Goal: Task Accomplishment & Management: Manage account settings

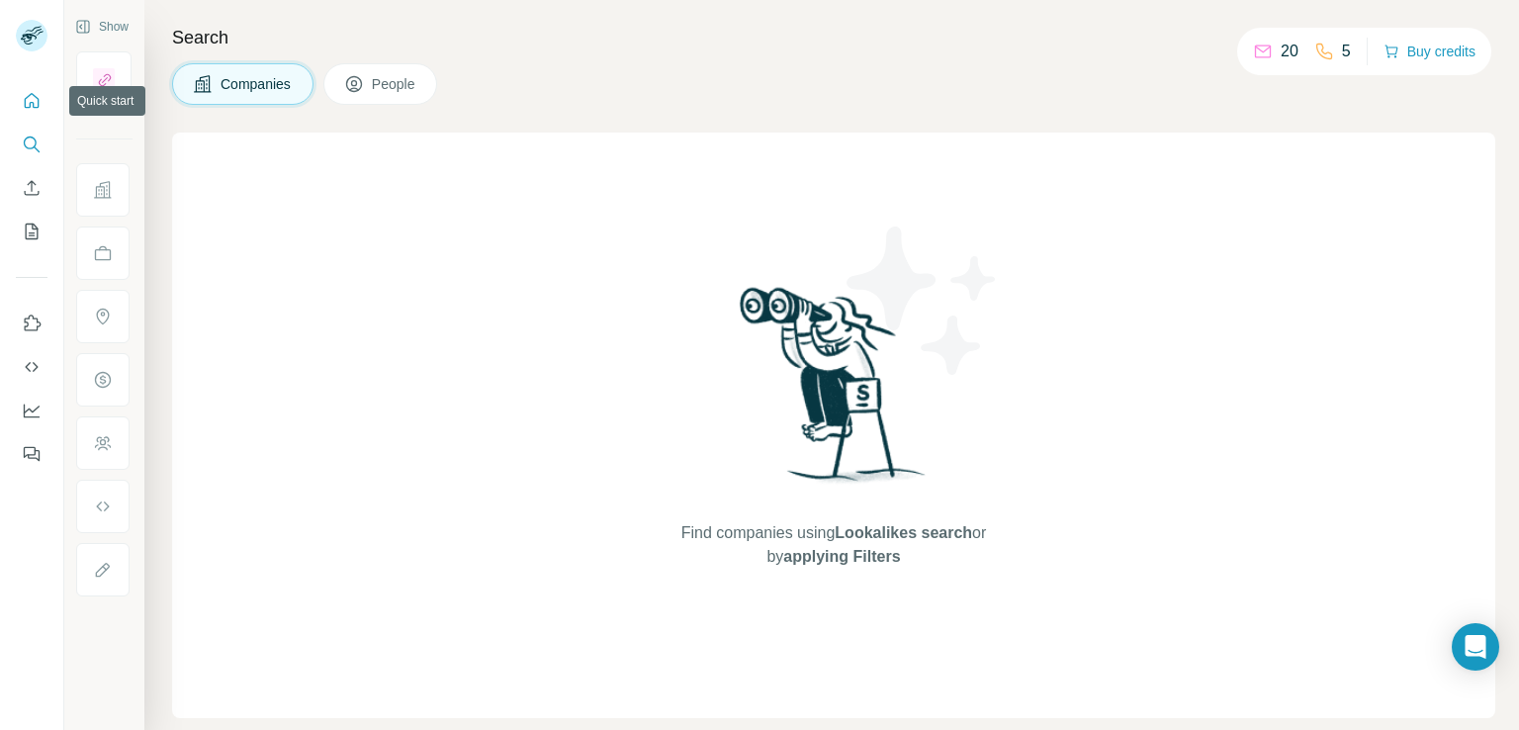
click at [27, 93] on icon "Quick start" at bounding box center [32, 101] width 20 height 20
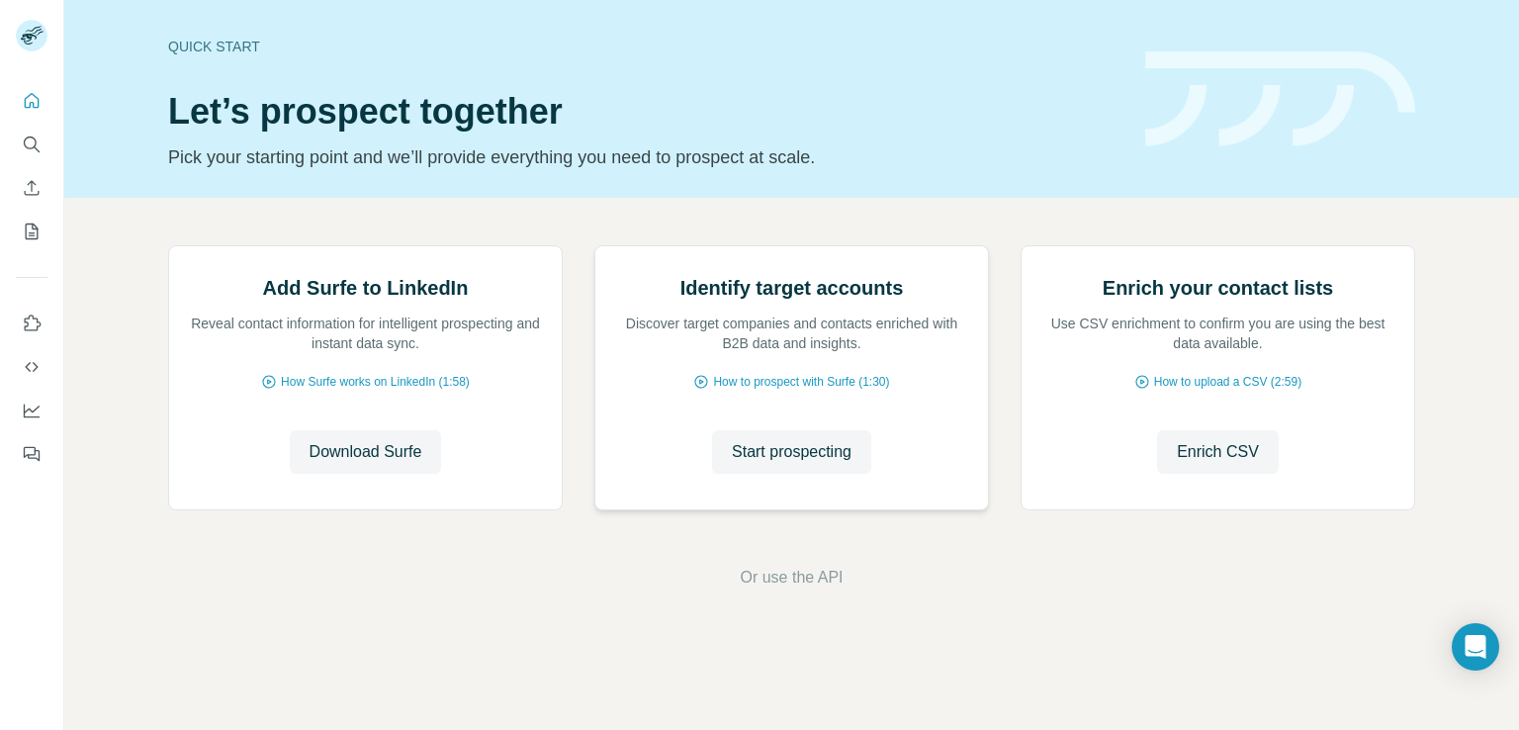
scroll to position [125, 0]
click at [34, 155] on button "Search" at bounding box center [32, 145] width 32 height 36
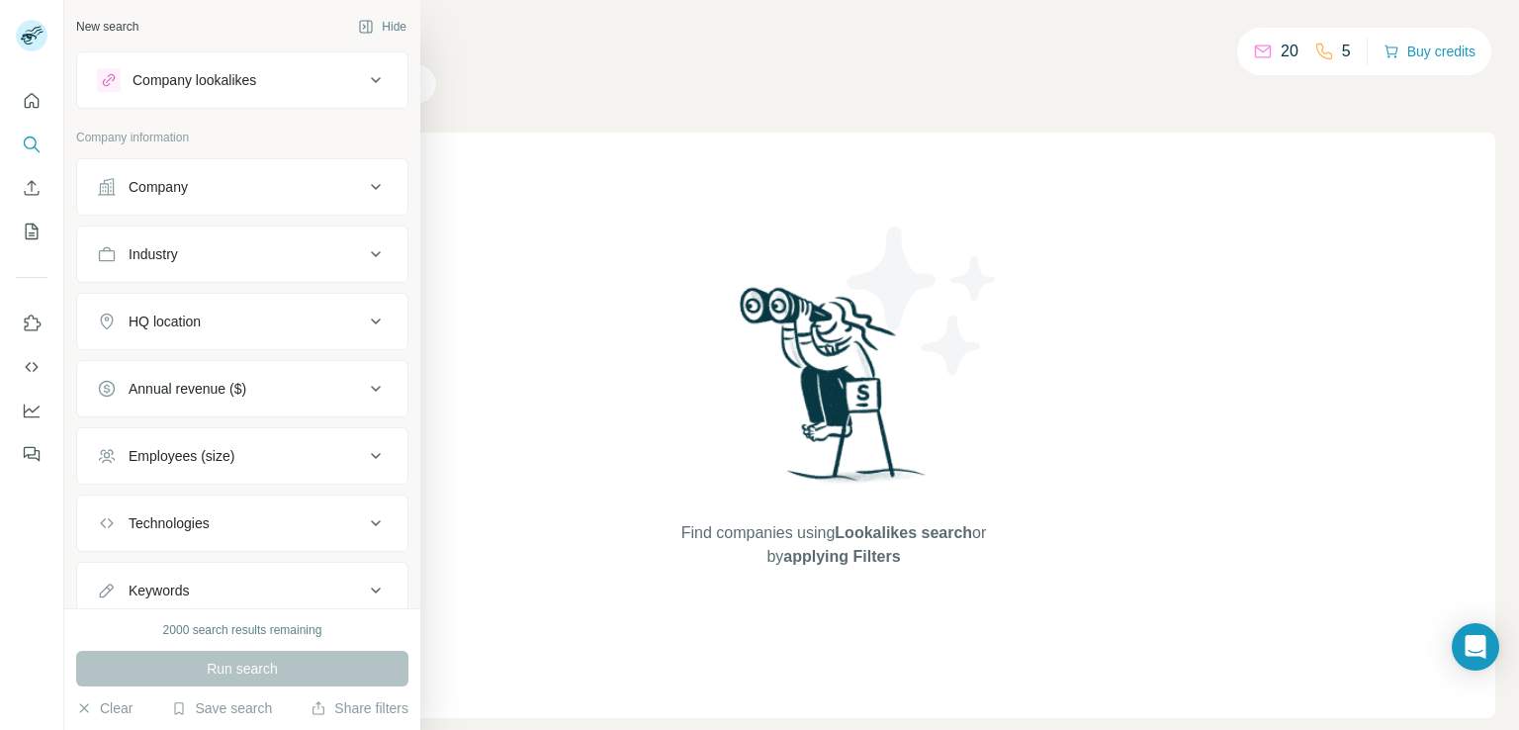
click at [231, 169] on button "Company" at bounding box center [242, 186] width 330 height 47
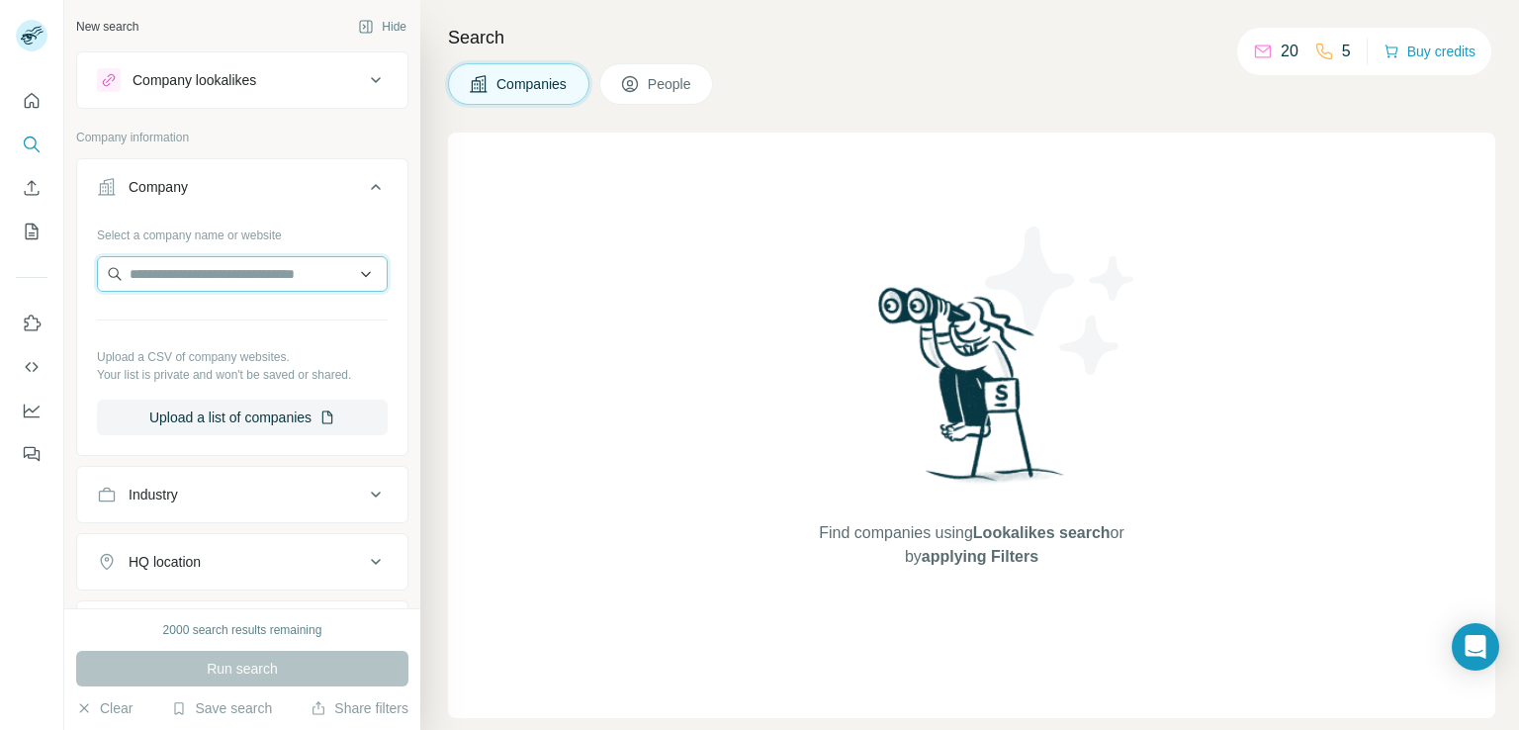
click at [222, 278] on input "text" at bounding box center [242, 274] width 291 height 36
paste input "**********"
type input "**********"
click at [229, 420] on button "Upload a list of companies" at bounding box center [242, 418] width 291 height 36
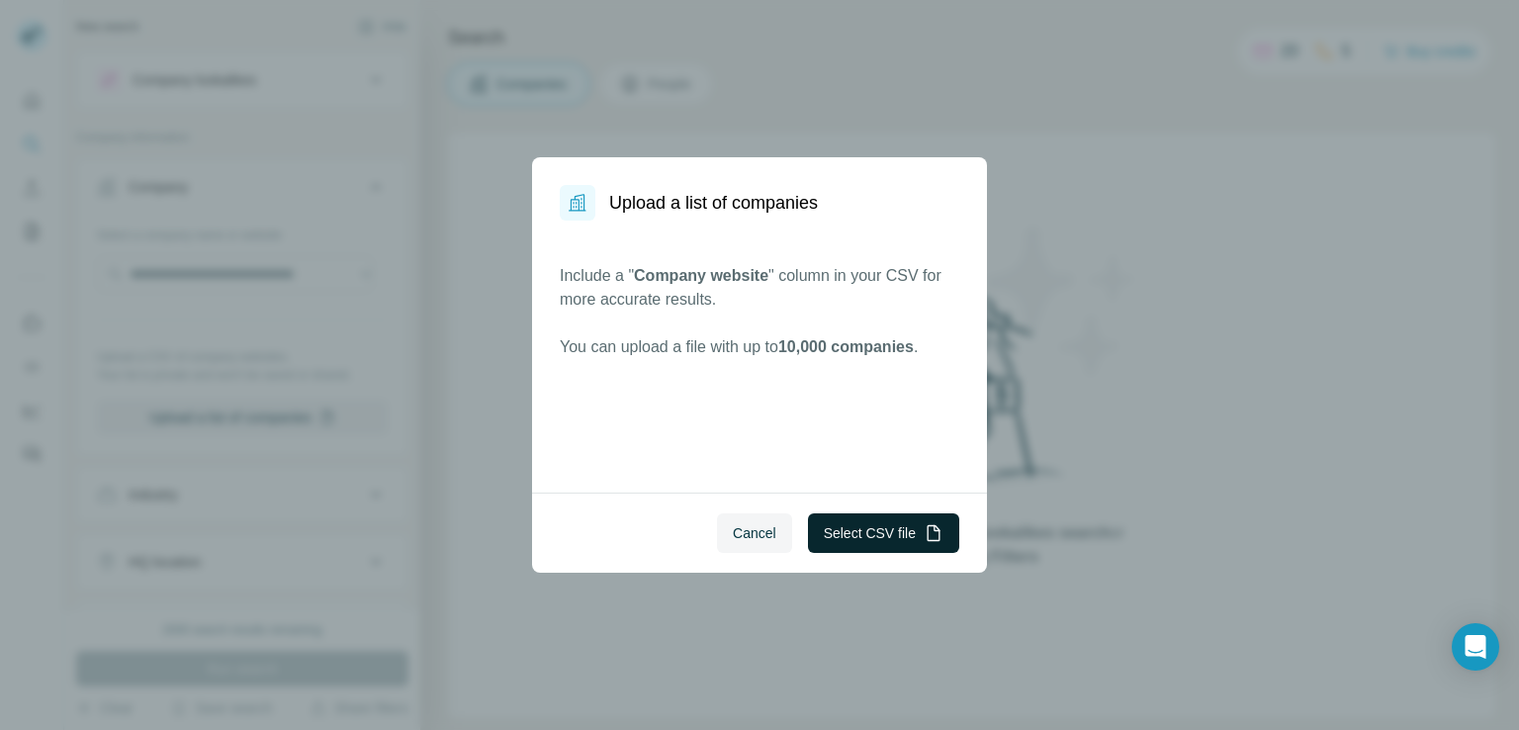
click at [863, 532] on button "Select CSV file" at bounding box center [883, 533] width 151 height 40
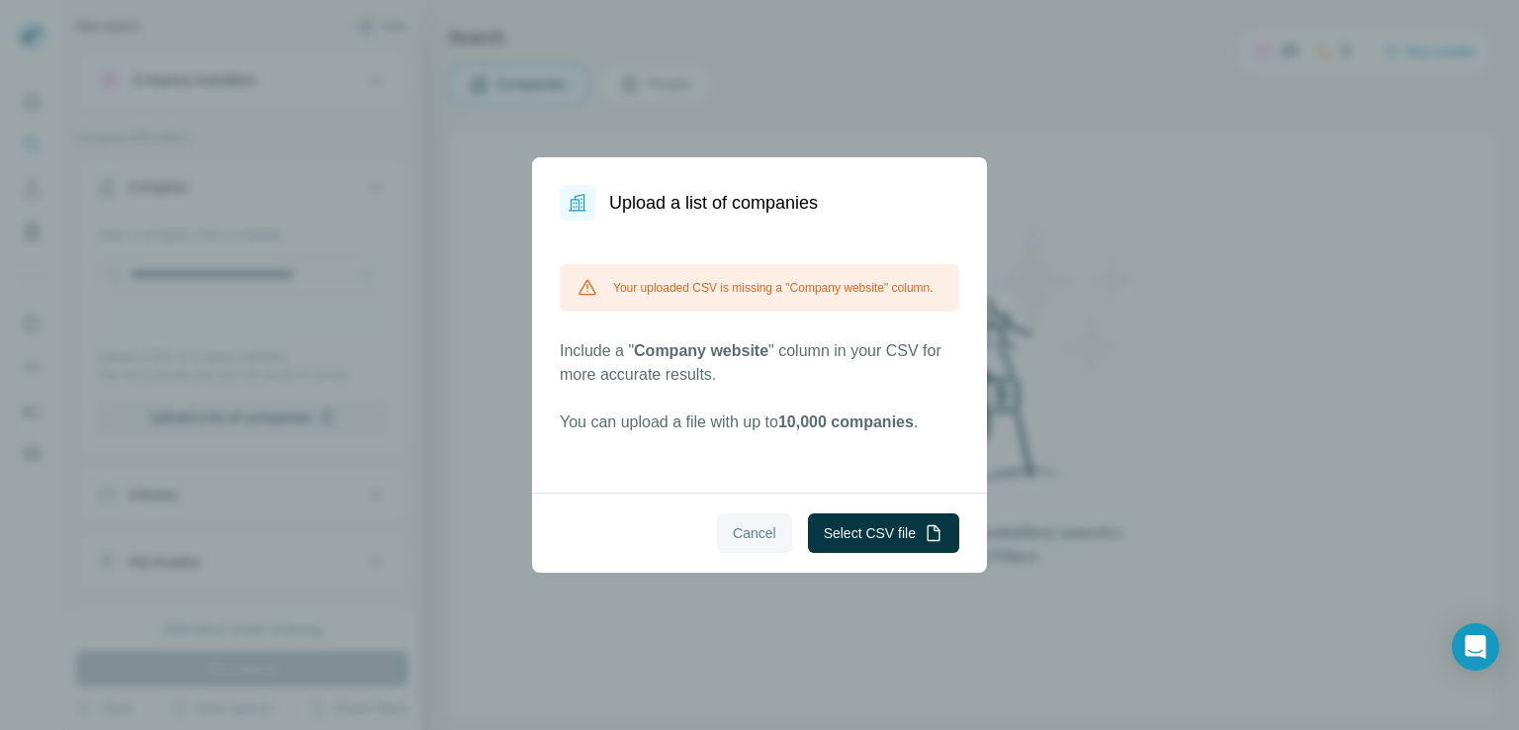
click at [760, 519] on button "Cancel" at bounding box center [754, 533] width 75 height 40
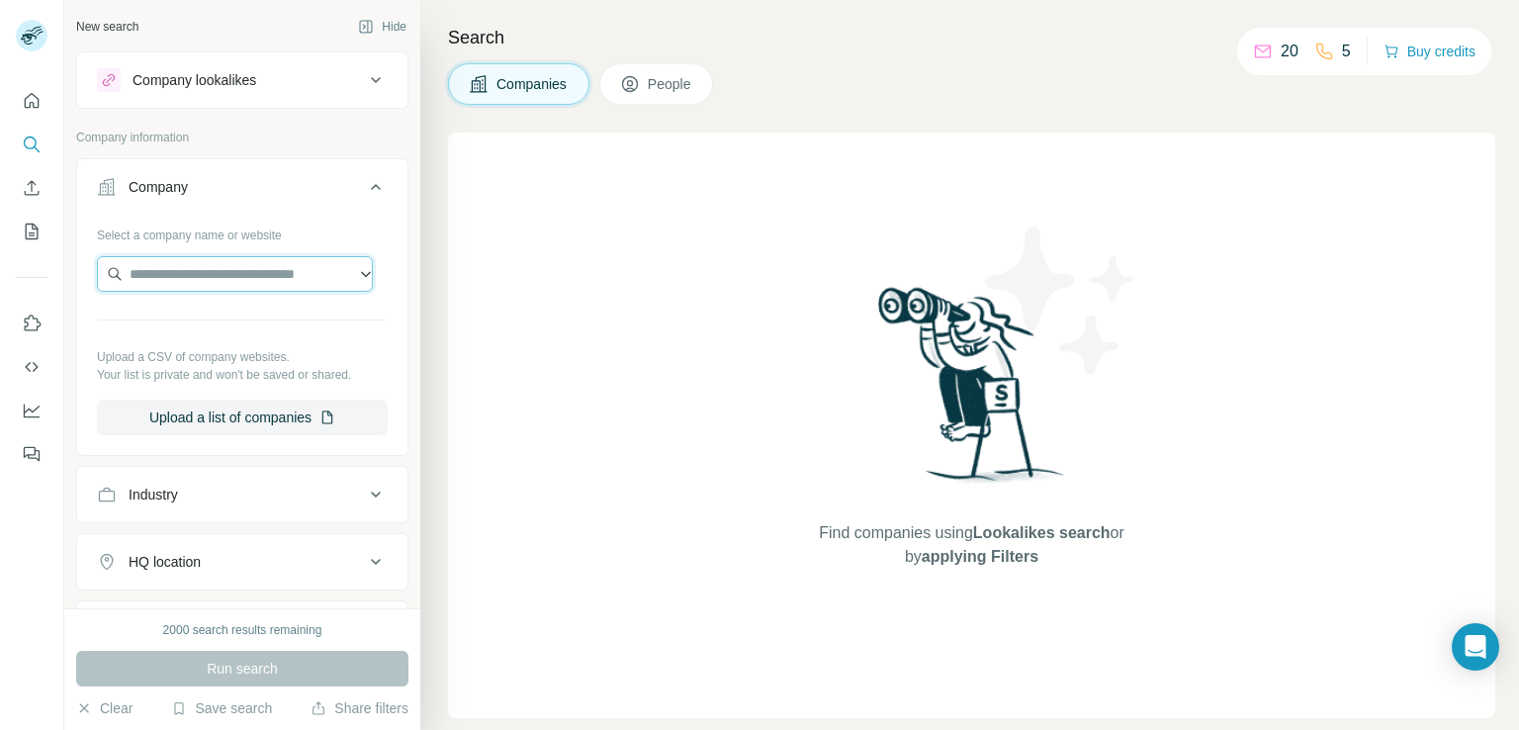
click at [198, 274] on input "text" at bounding box center [235, 274] width 276 height 36
click at [170, 412] on button "Upload a list of companies" at bounding box center [242, 418] width 291 height 36
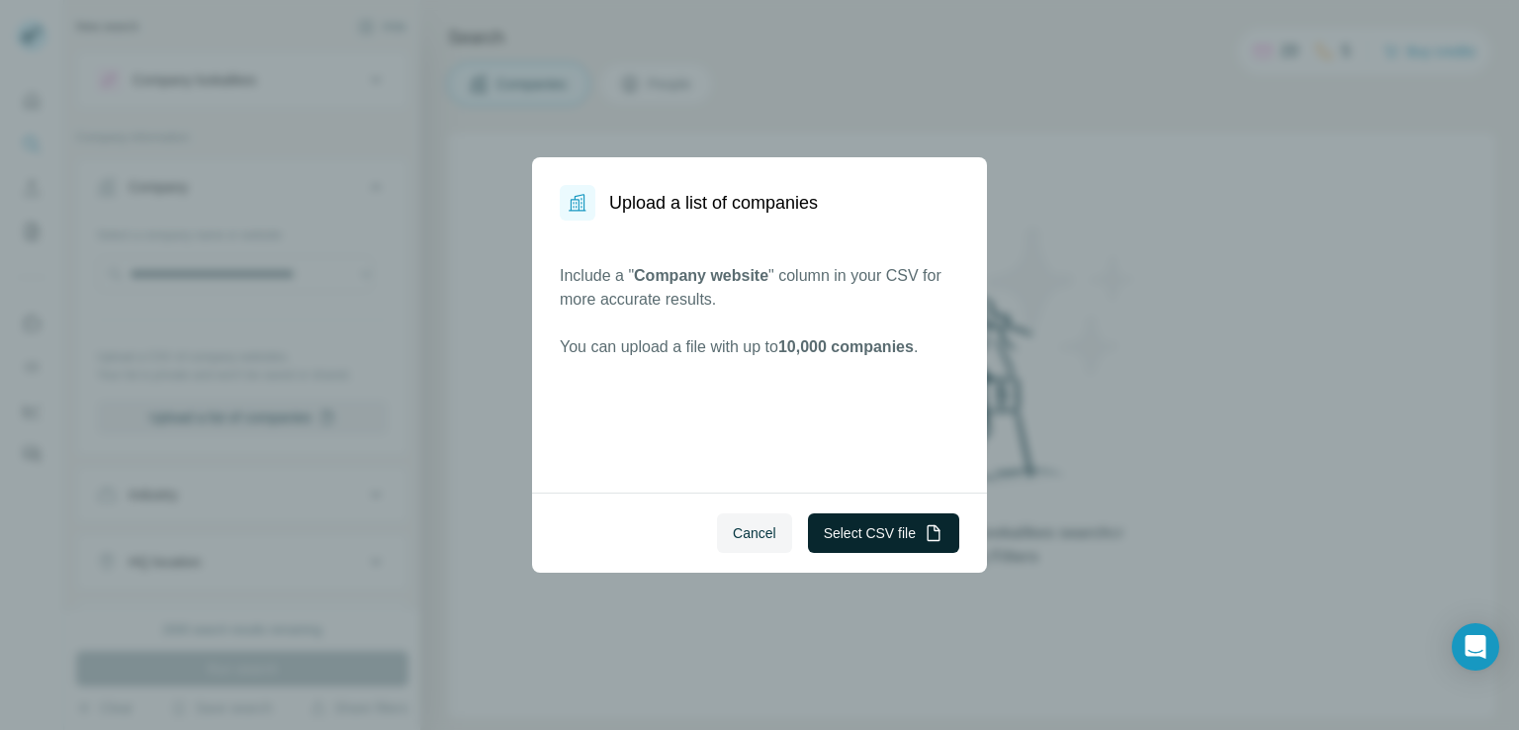
click at [899, 535] on button "Select CSV file" at bounding box center [883, 533] width 151 height 40
click at [875, 521] on button "Select CSV file" at bounding box center [883, 533] width 151 height 40
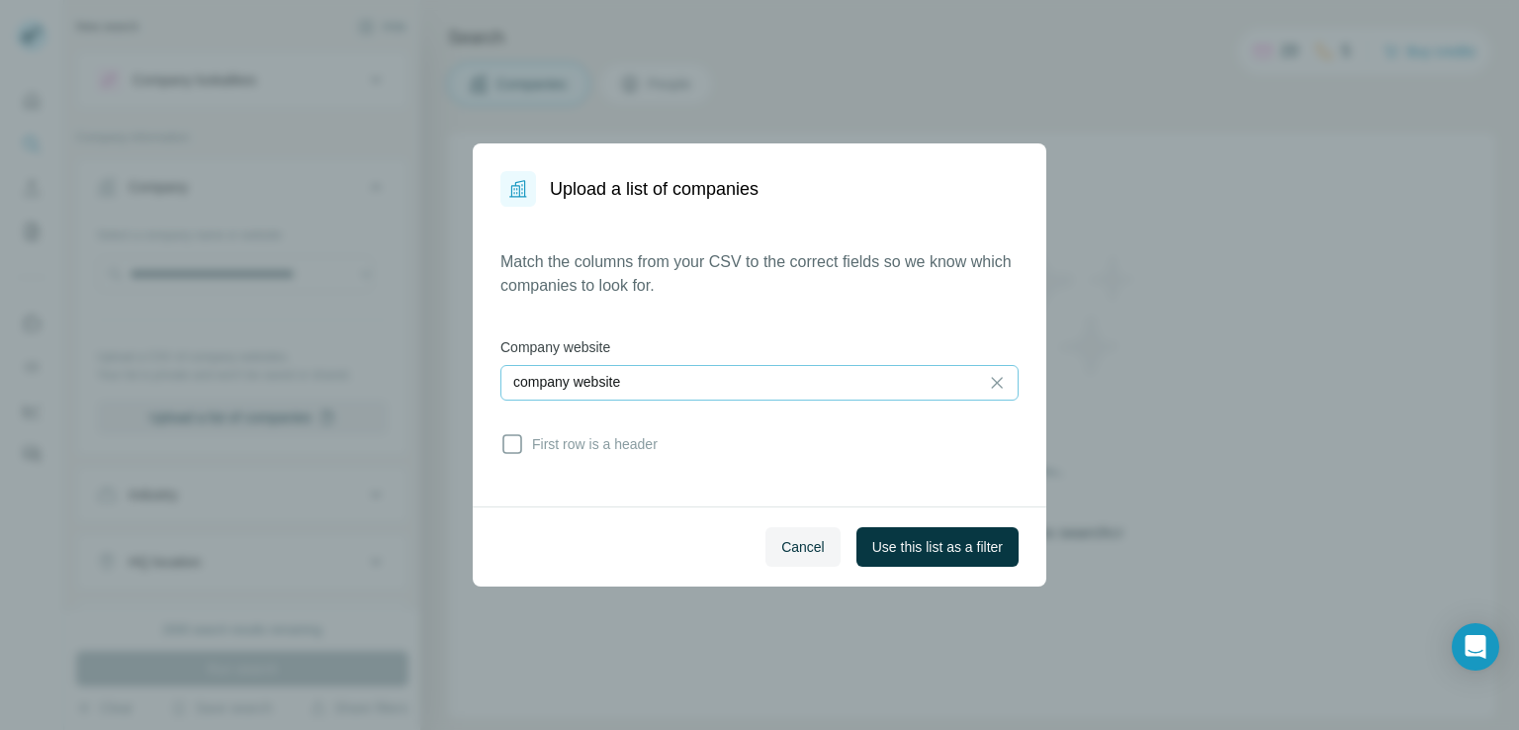
click at [664, 392] on div "company website" at bounding box center [739, 383] width 453 height 34
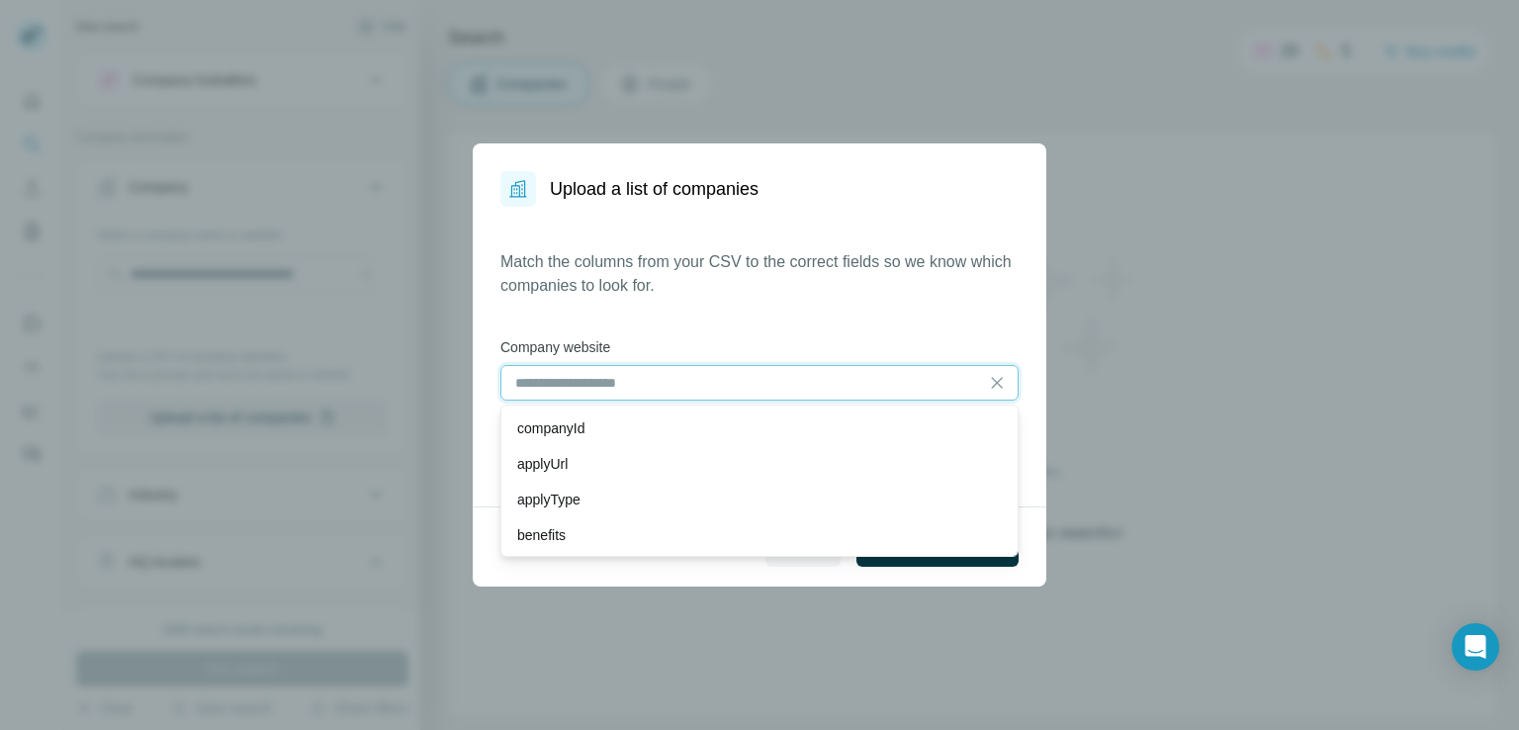
scroll to position [534, 0]
click at [717, 314] on div "Match the columns from your CSV to the correct fields so we know which companie…" at bounding box center [760, 356] width 518 height 213
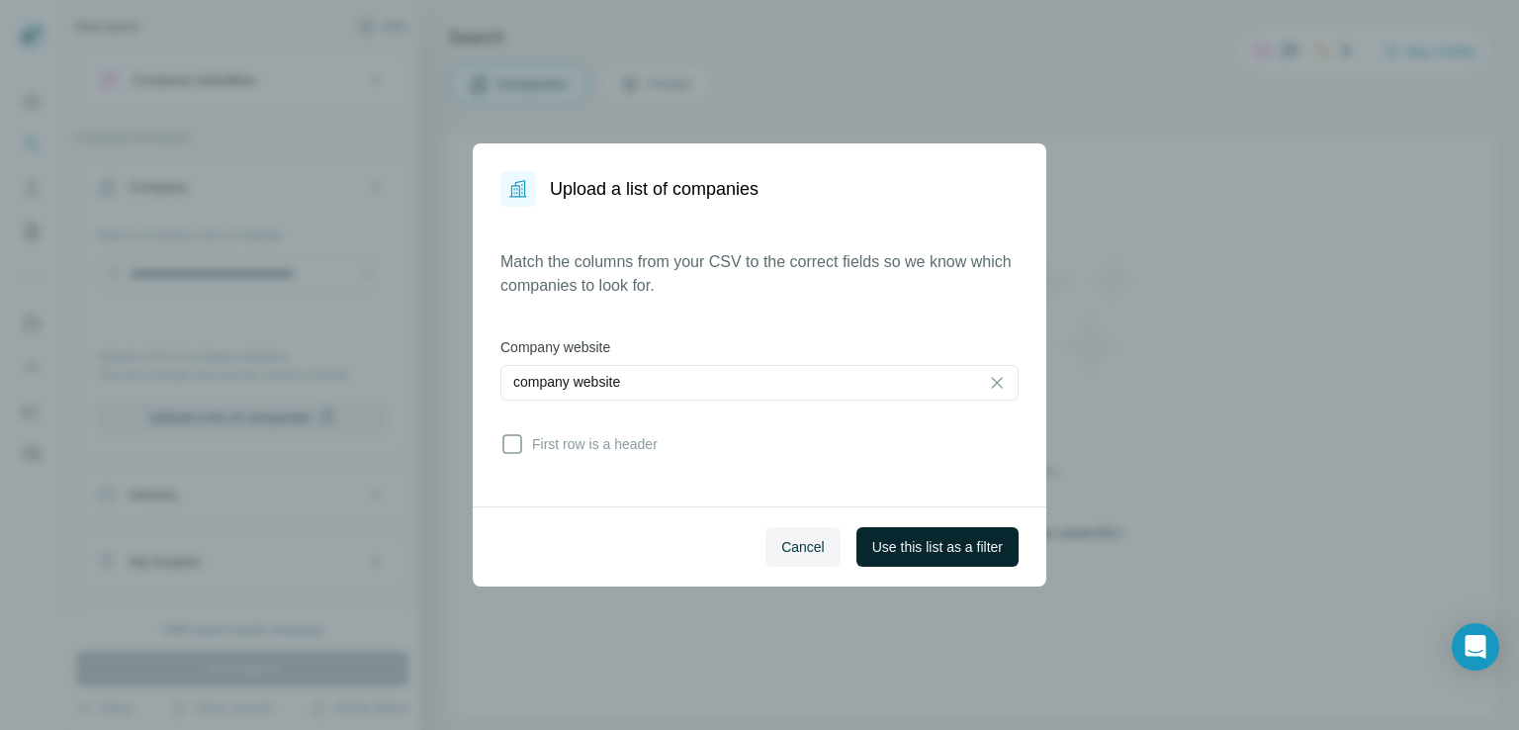
click at [907, 551] on span "Use this list as a filter" at bounding box center [937, 547] width 131 height 20
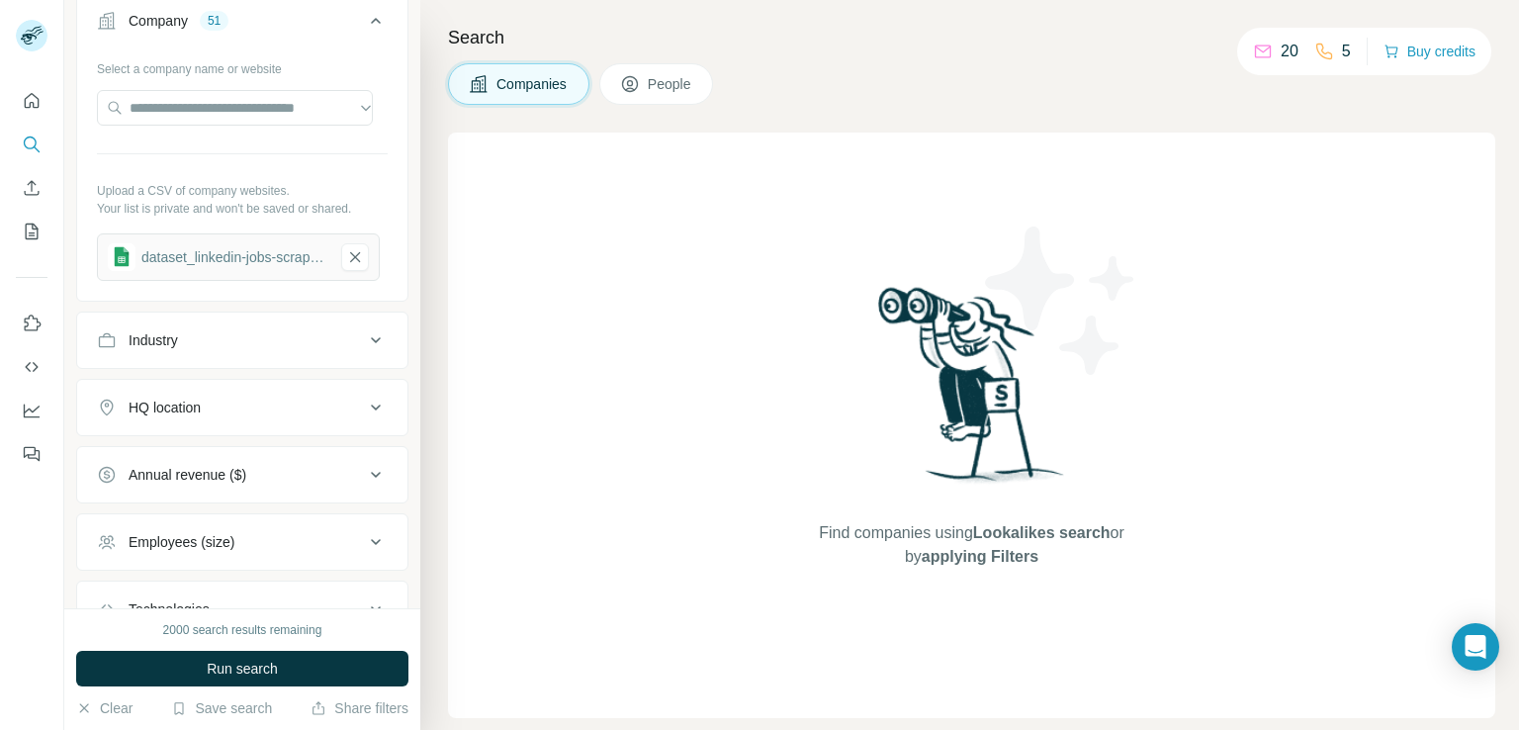
scroll to position [198, 0]
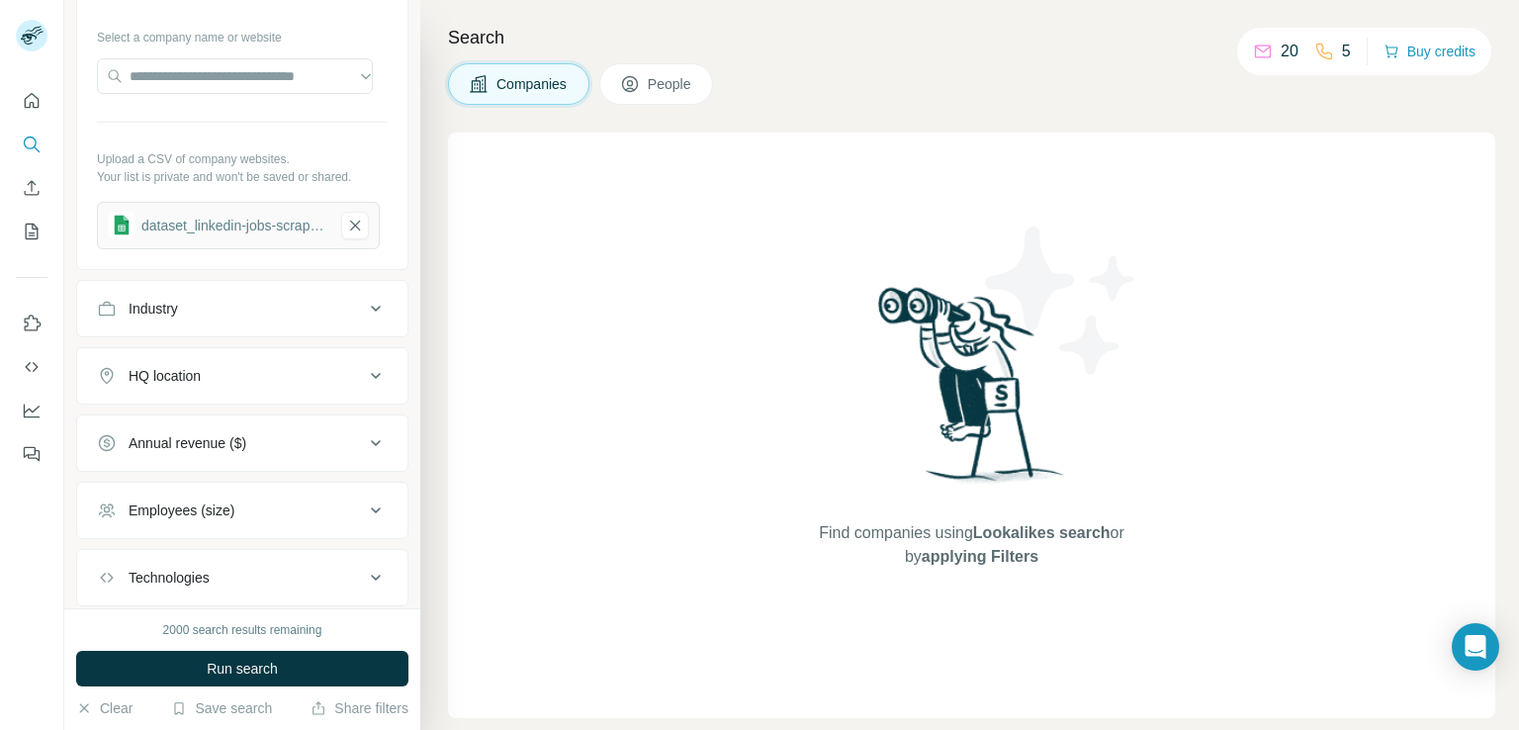
click at [267, 310] on div "Industry" at bounding box center [230, 309] width 267 height 20
click at [234, 369] on div "HQ location" at bounding box center [230, 376] width 267 height 20
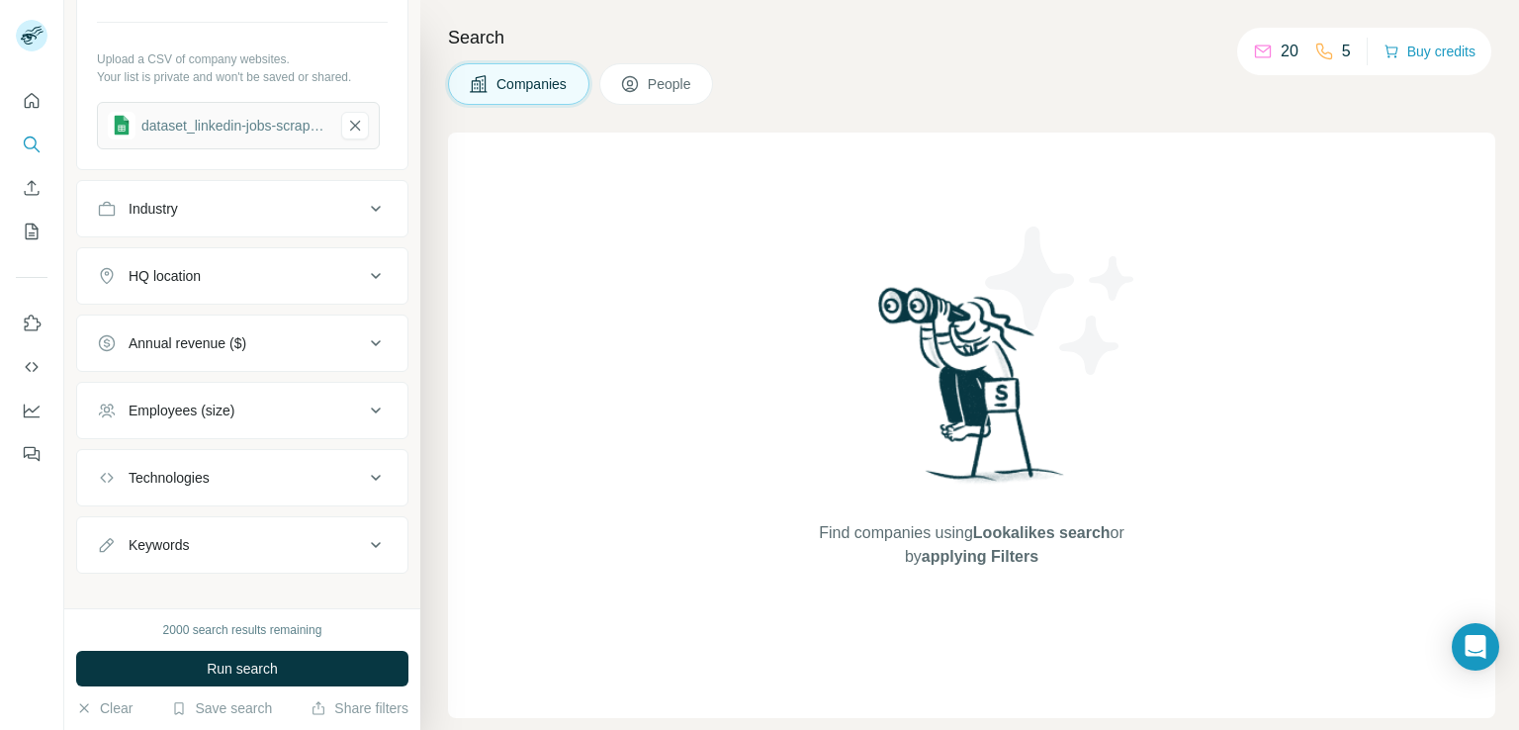
scroll to position [315, 0]
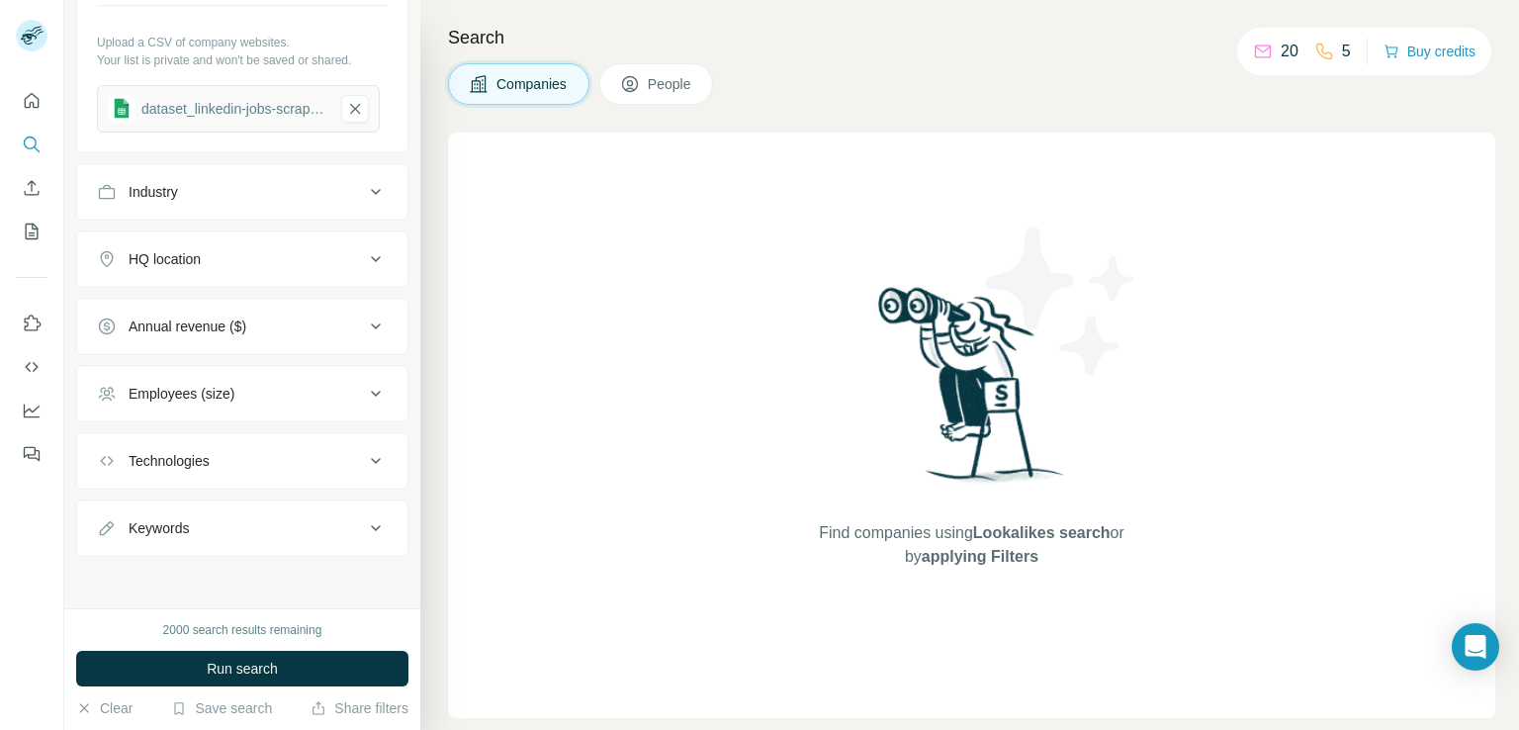
click at [214, 390] on div "Employees (size)" at bounding box center [182, 394] width 106 height 20
click at [113, 468] on icon at bounding box center [109, 474] width 24 height 24
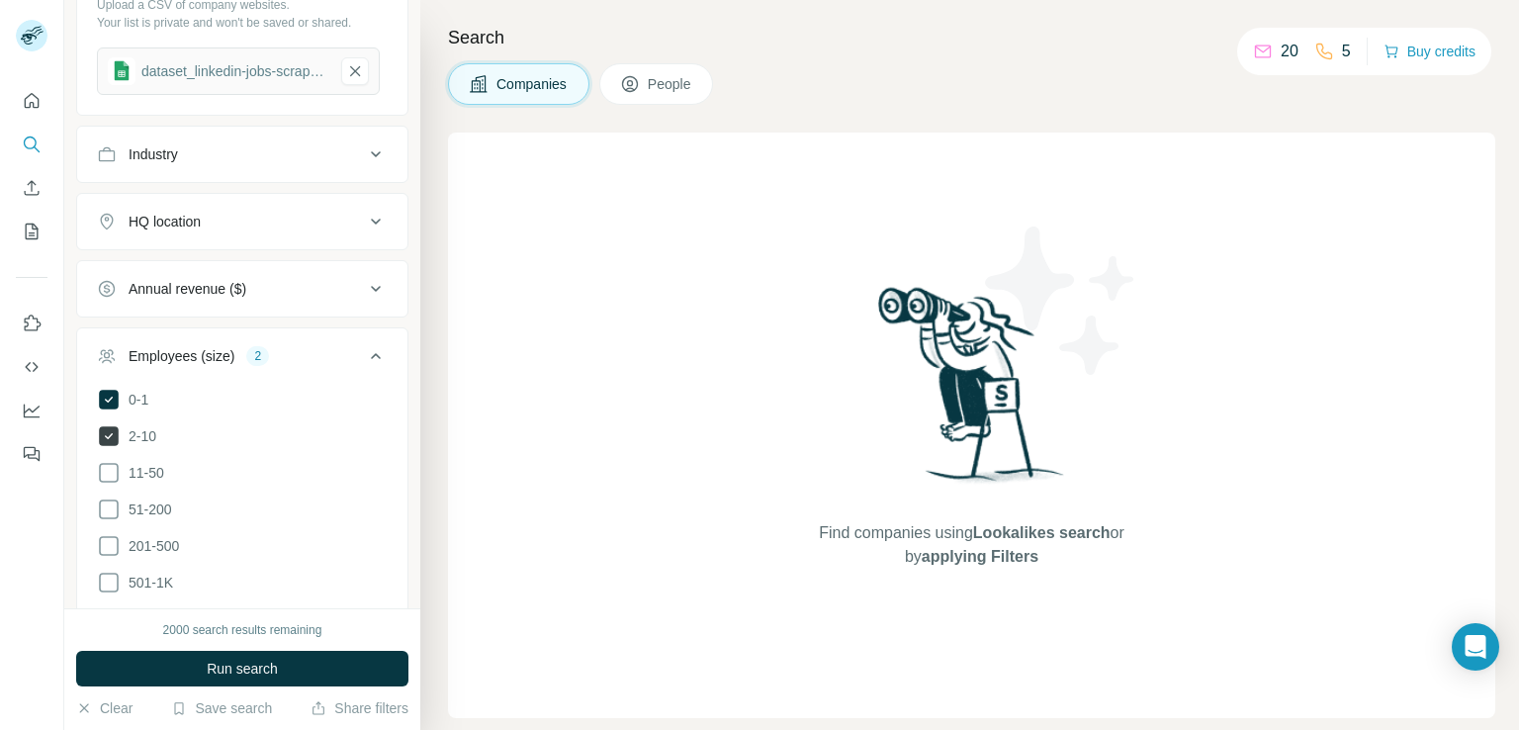
scroll to position [413, 0]
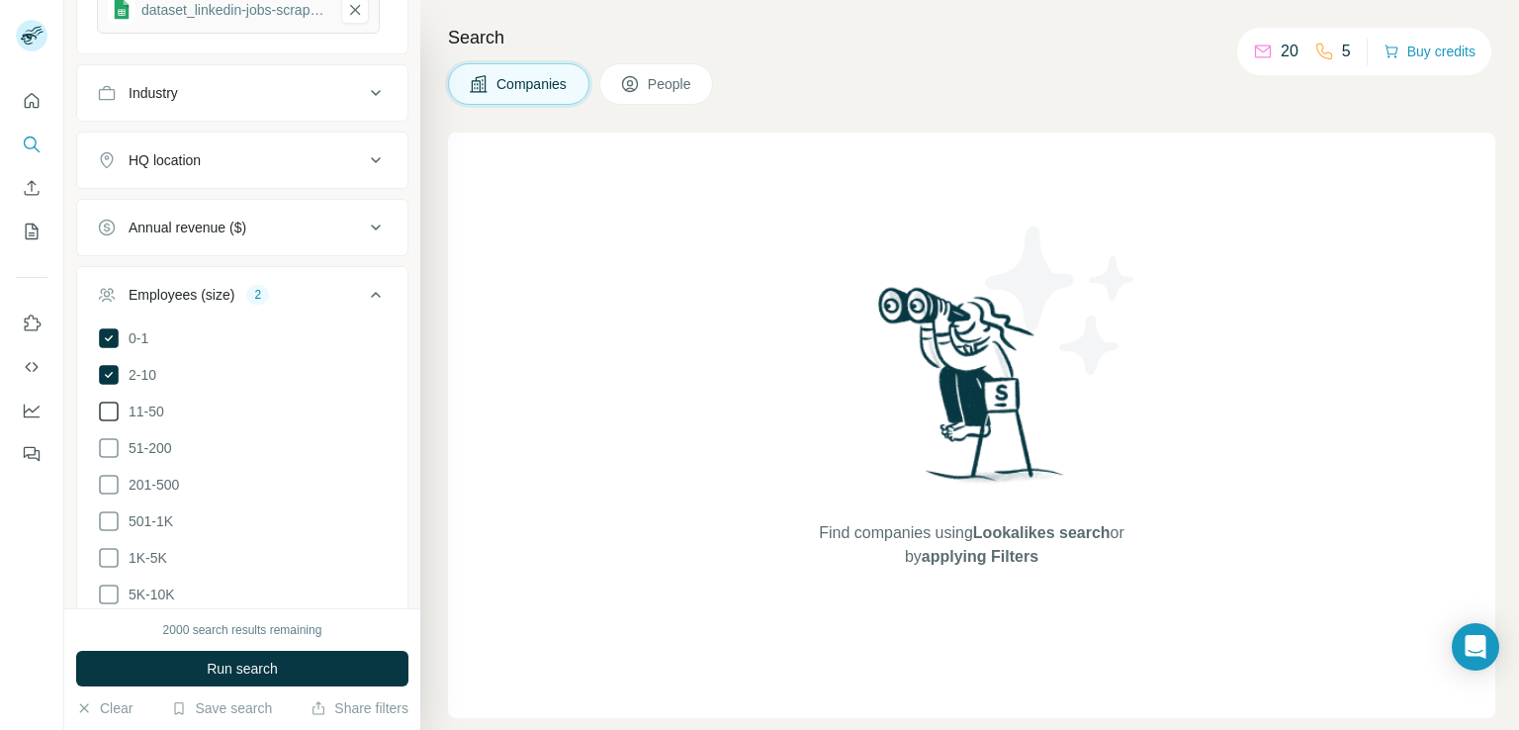
click at [109, 411] on icon at bounding box center [109, 412] width 24 height 24
click at [110, 445] on icon at bounding box center [109, 448] width 24 height 24
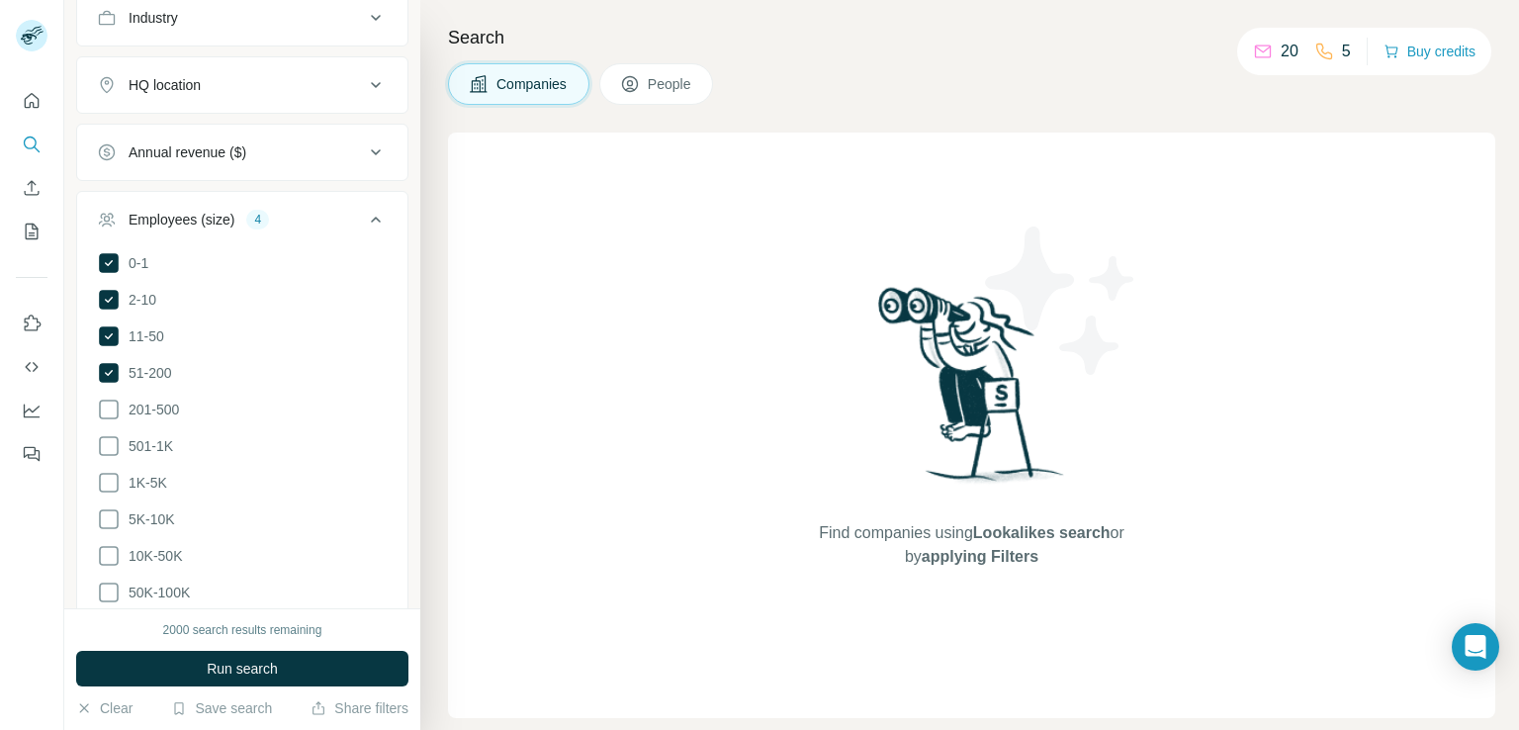
scroll to position [495, 0]
click at [115, 405] on icon at bounding box center [109, 404] width 24 height 24
click at [114, 404] on icon at bounding box center [109, 404] width 20 height 20
click at [122, 401] on span "201-500" at bounding box center [150, 404] width 58 height 20
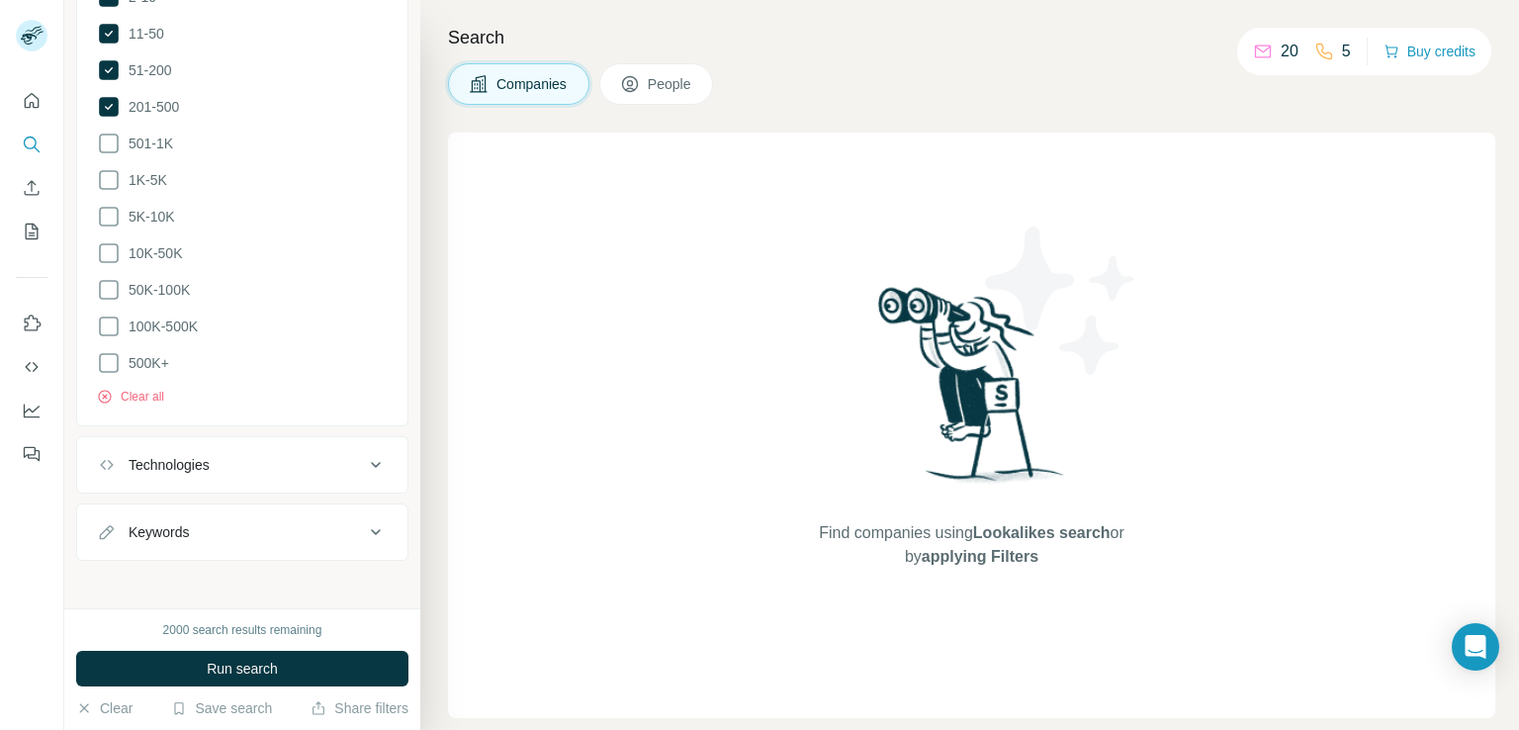
scroll to position [793, 0]
click at [282, 667] on button "Run search" at bounding box center [242, 669] width 332 height 36
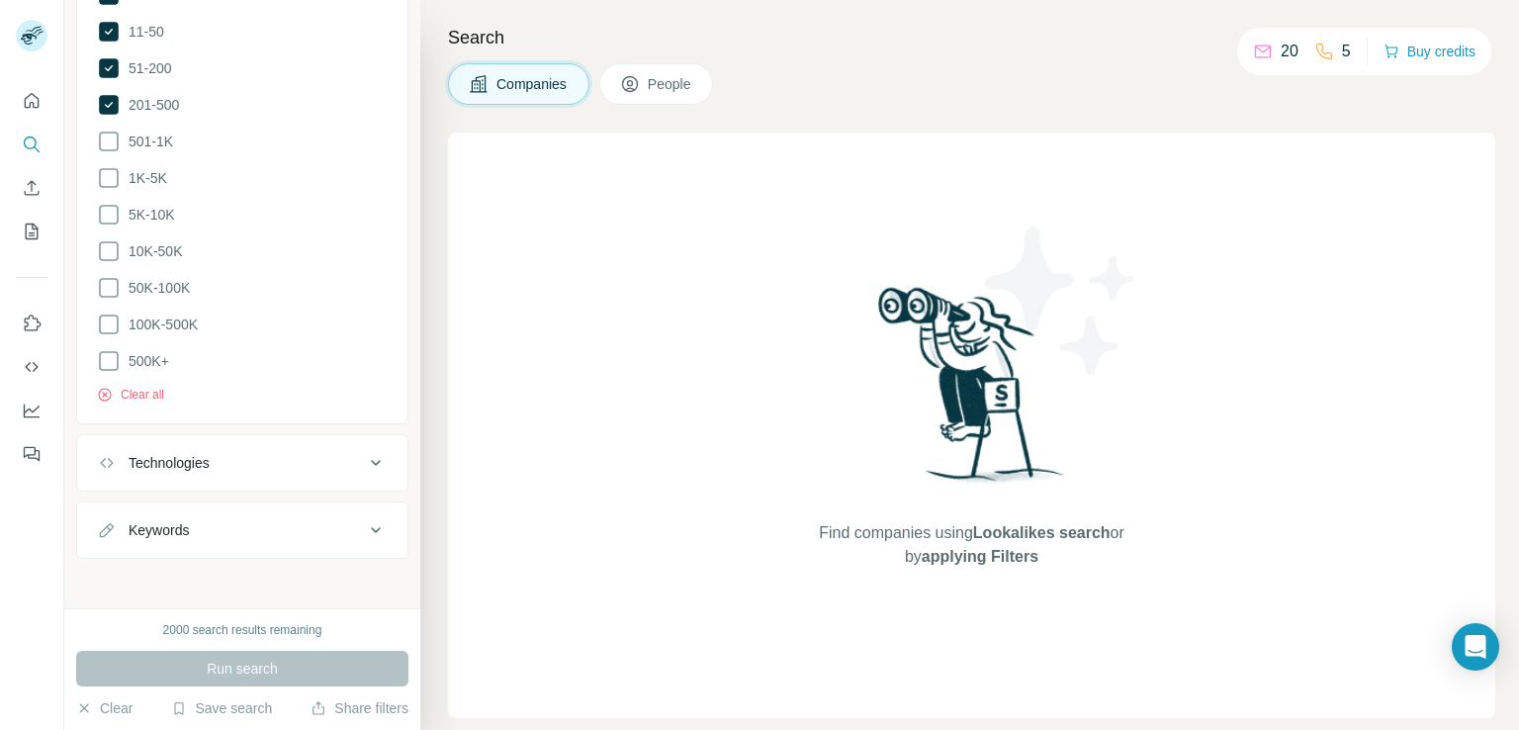
click at [229, 666] on div "Run search" at bounding box center [242, 669] width 332 height 36
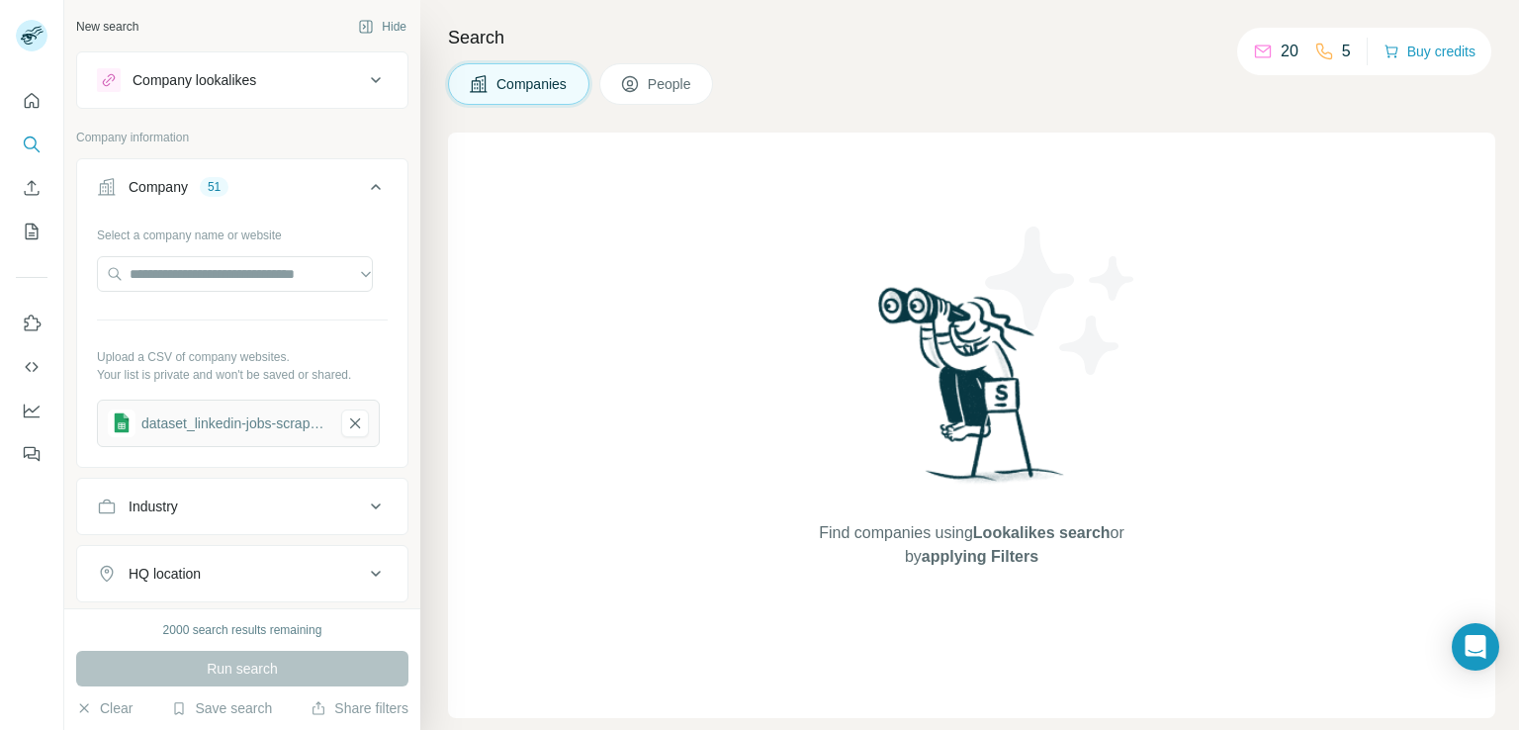
scroll to position [0, 0]
click at [543, 88] on span "Companies" at bounding box center [533, 84] width 72 height 20
click at [674, 84] on span "People" at bounding box center [671, 84] width 46 height 20
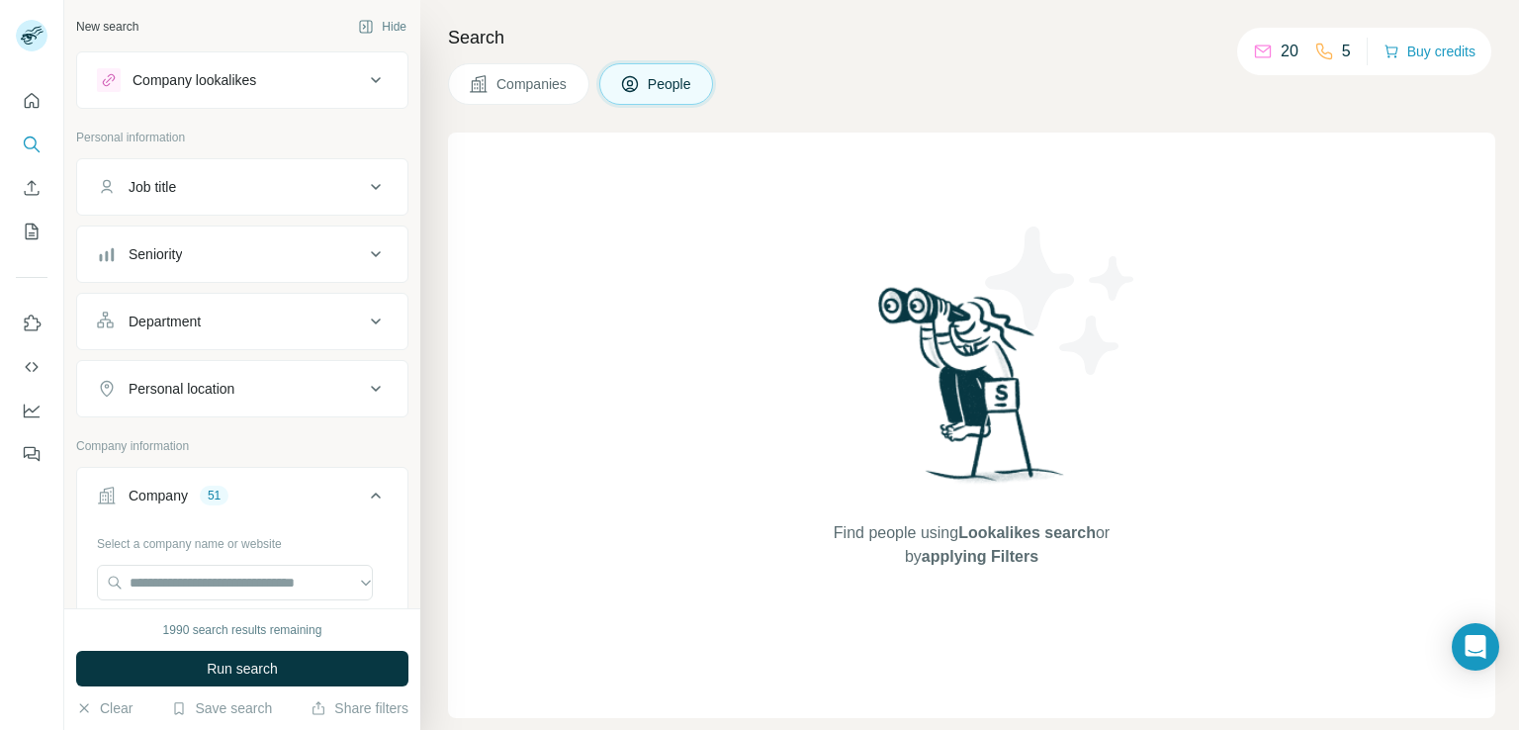
click at [526, 79] on span "Companies" at bounding box center [533, 84] width 72 height 20
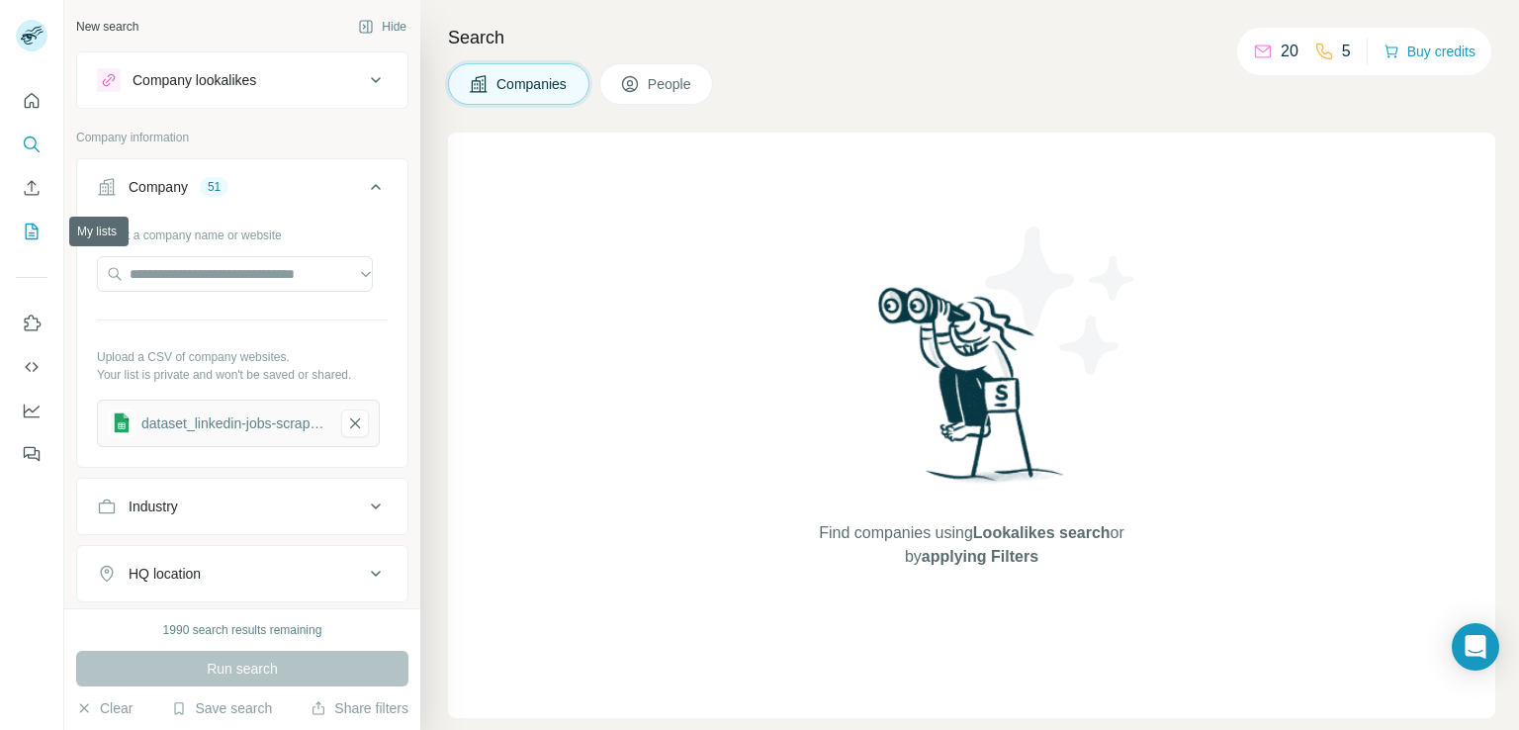
click at [27, 229] on icon "My lists" at bounding box center [32, 232] width 20 height 20
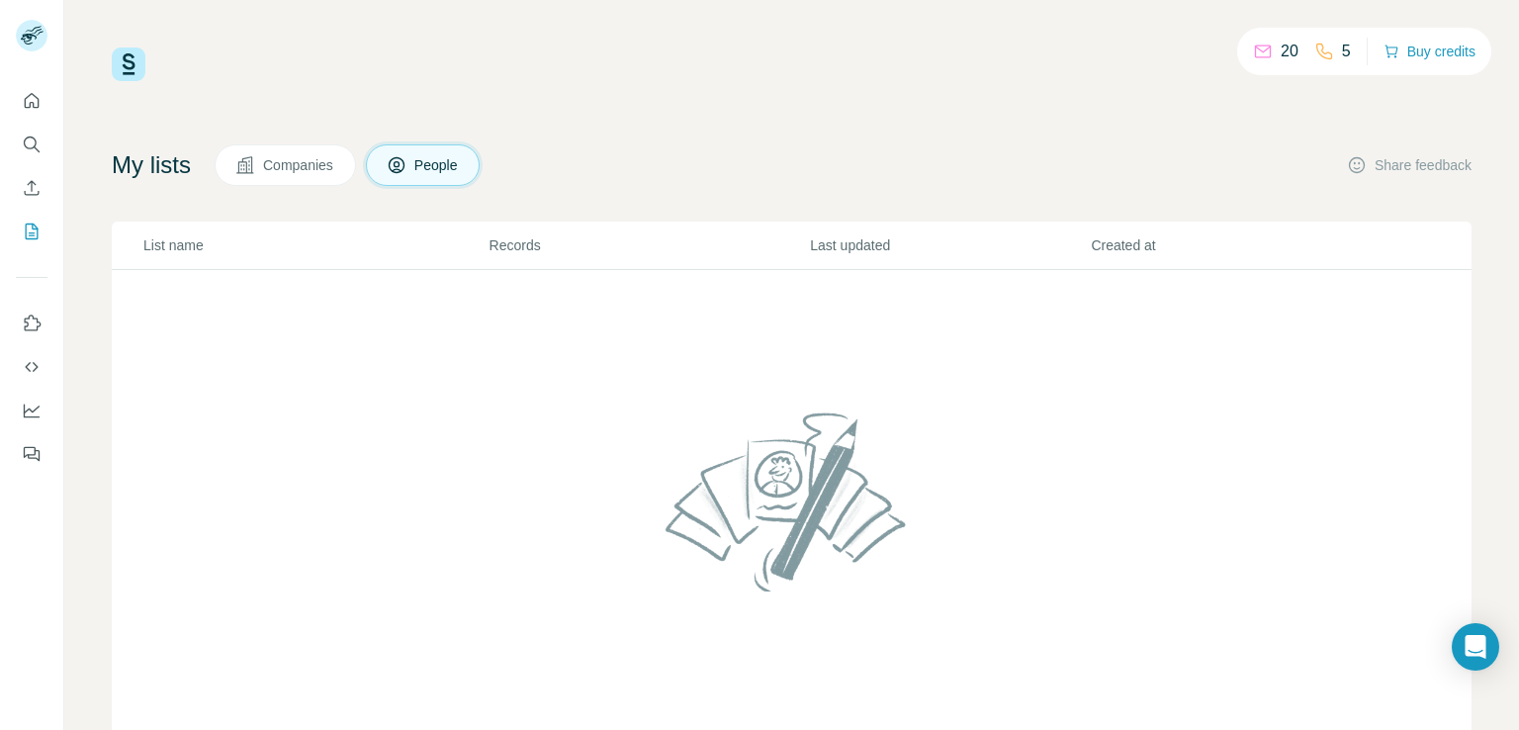
click at [292, 174] on span "Companies" at bounding box center [299, 165] width 72 height 20
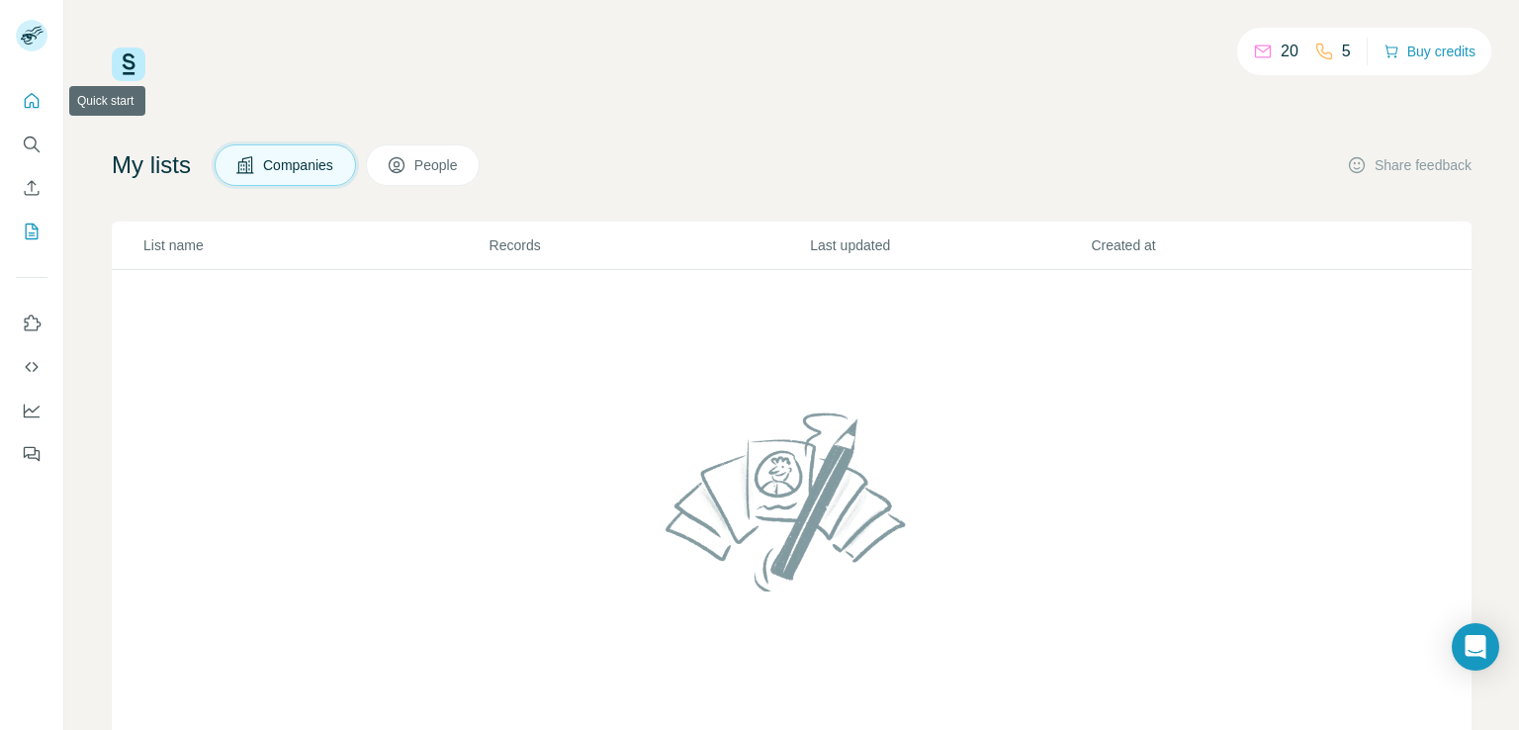
click at [44, 103] on button "Quick start" at bounding box center [32, 101] width 32 height 36
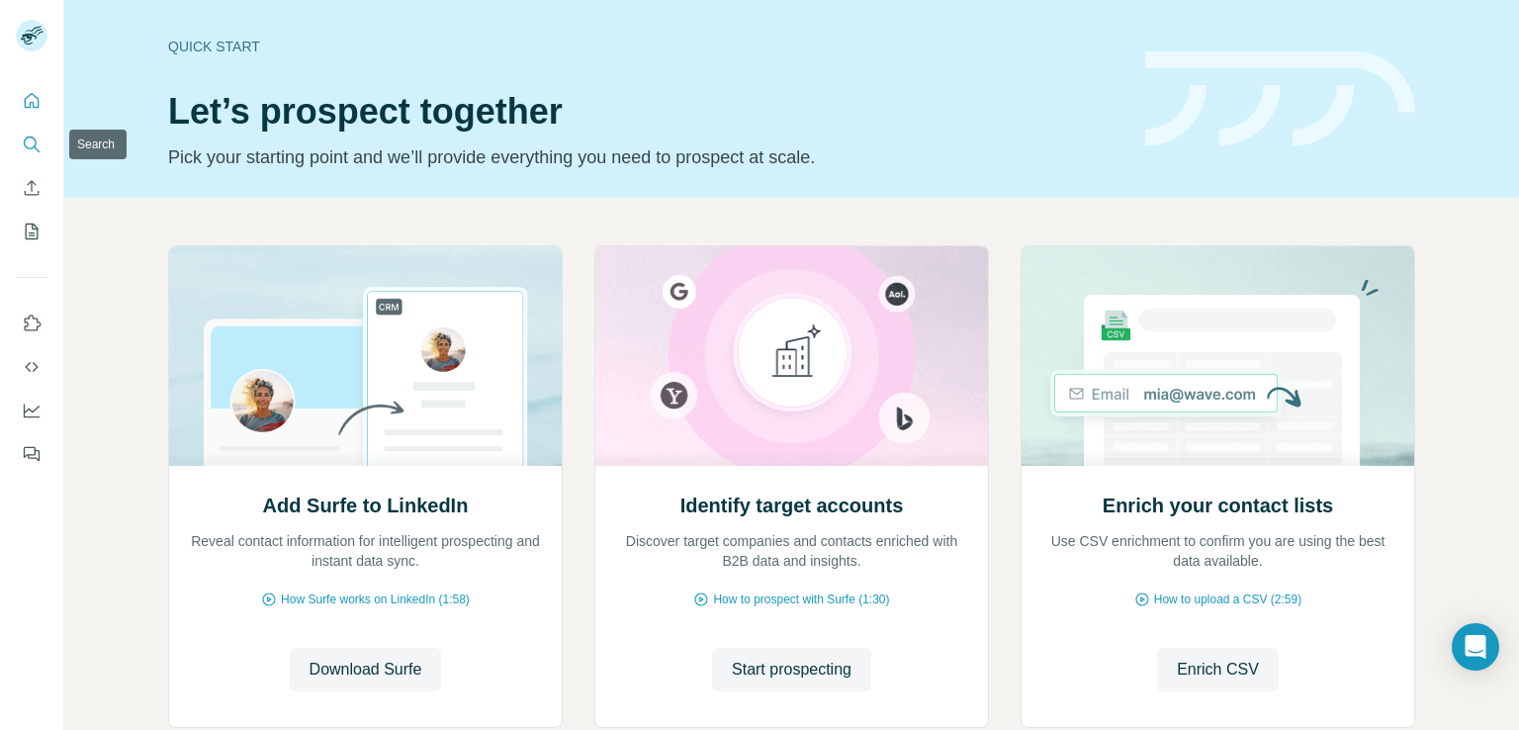
click at [30, 145] on icon "Search" at bounding box center [32, 145] width 20 height 20
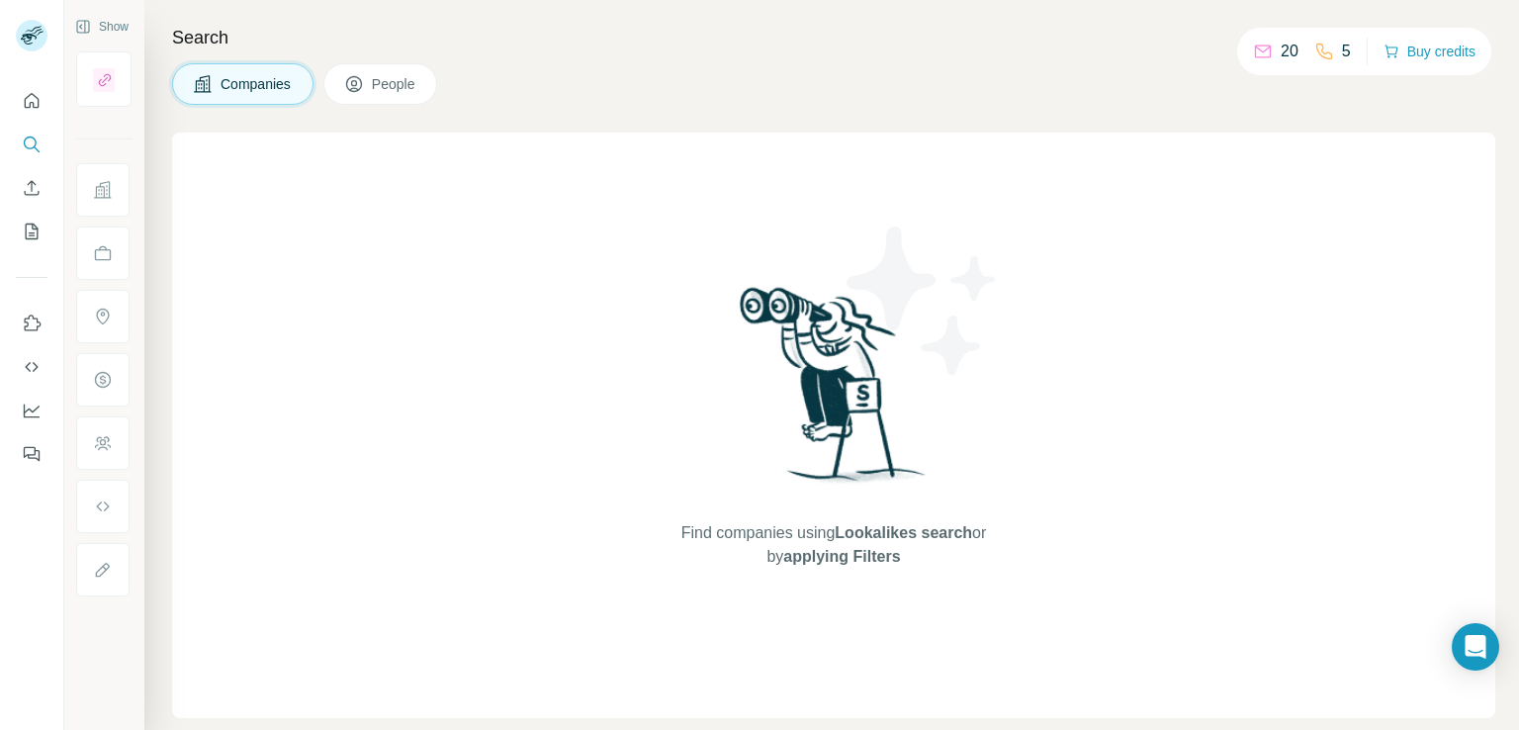
click at [378, 82] on span "People" at bounding box center [395, 84] width 46 height 20
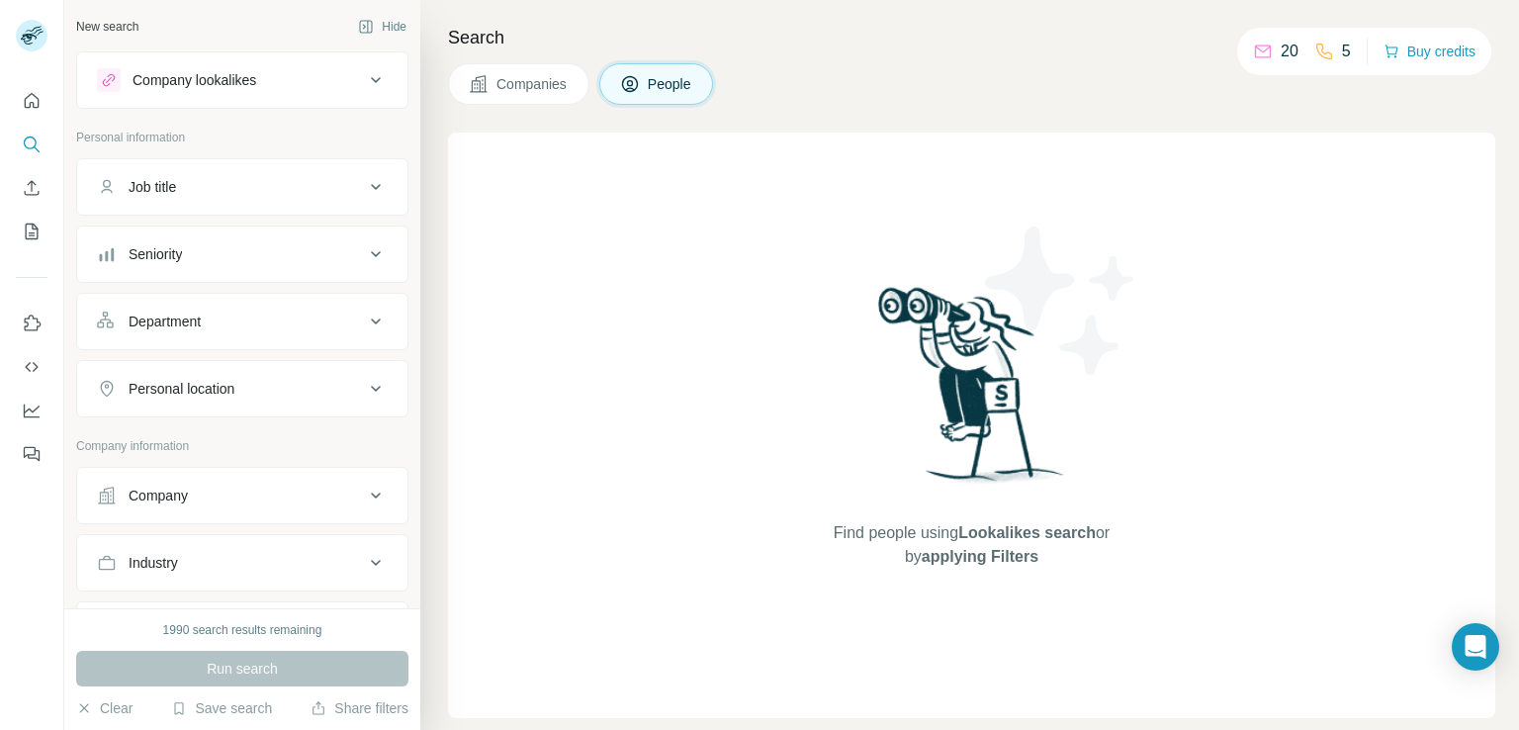
click at [217, 195] on div "Job title" at bounding box center [230, 187] width 267 height 20
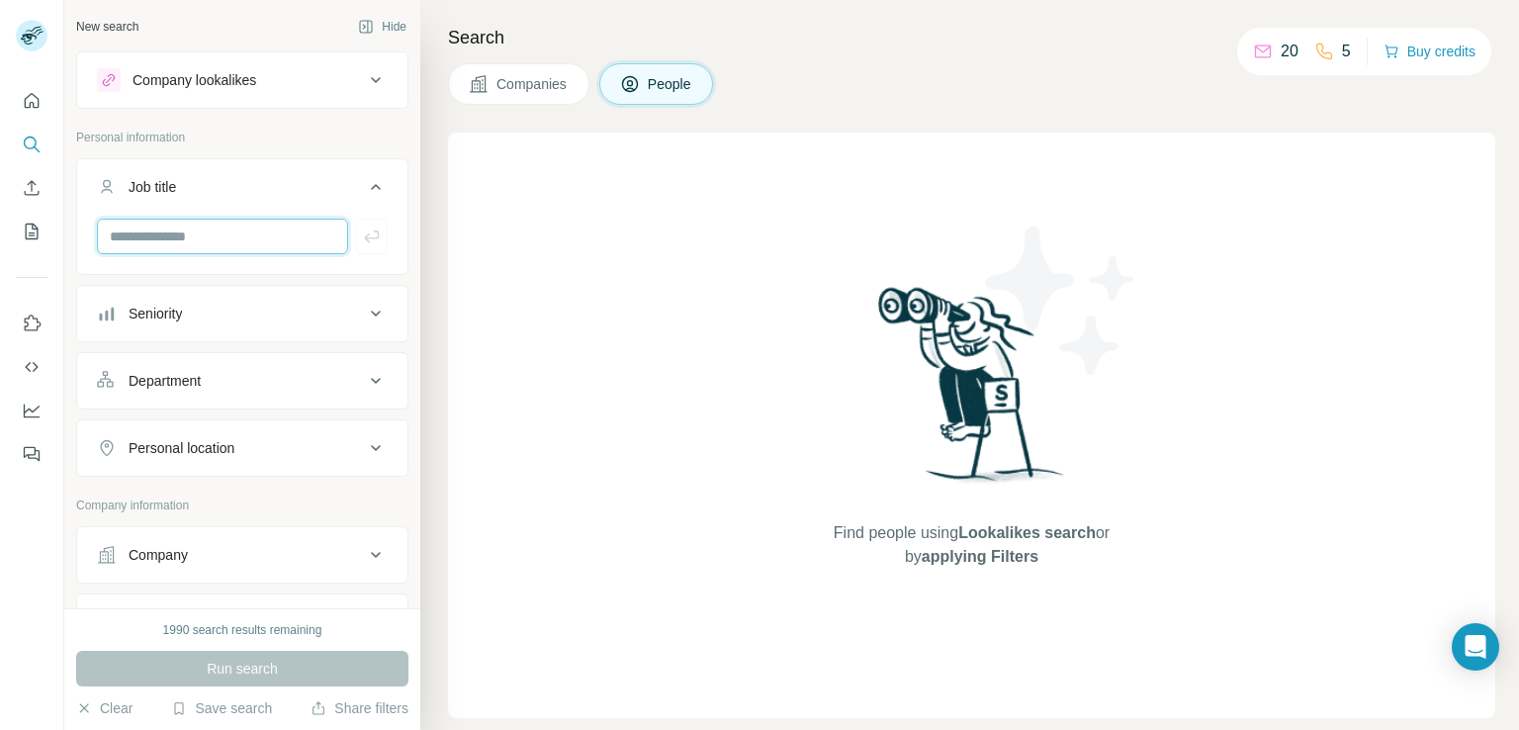
click at [202, 229] on input "text" at bounding box center [222, 237] width 251 height 36
click at [648, 86] on span "People" at bounding box center [671, 84] width 46 height 20
click at [160, 231] on input "text" at bounding box center [222, 237] width 251 height 36
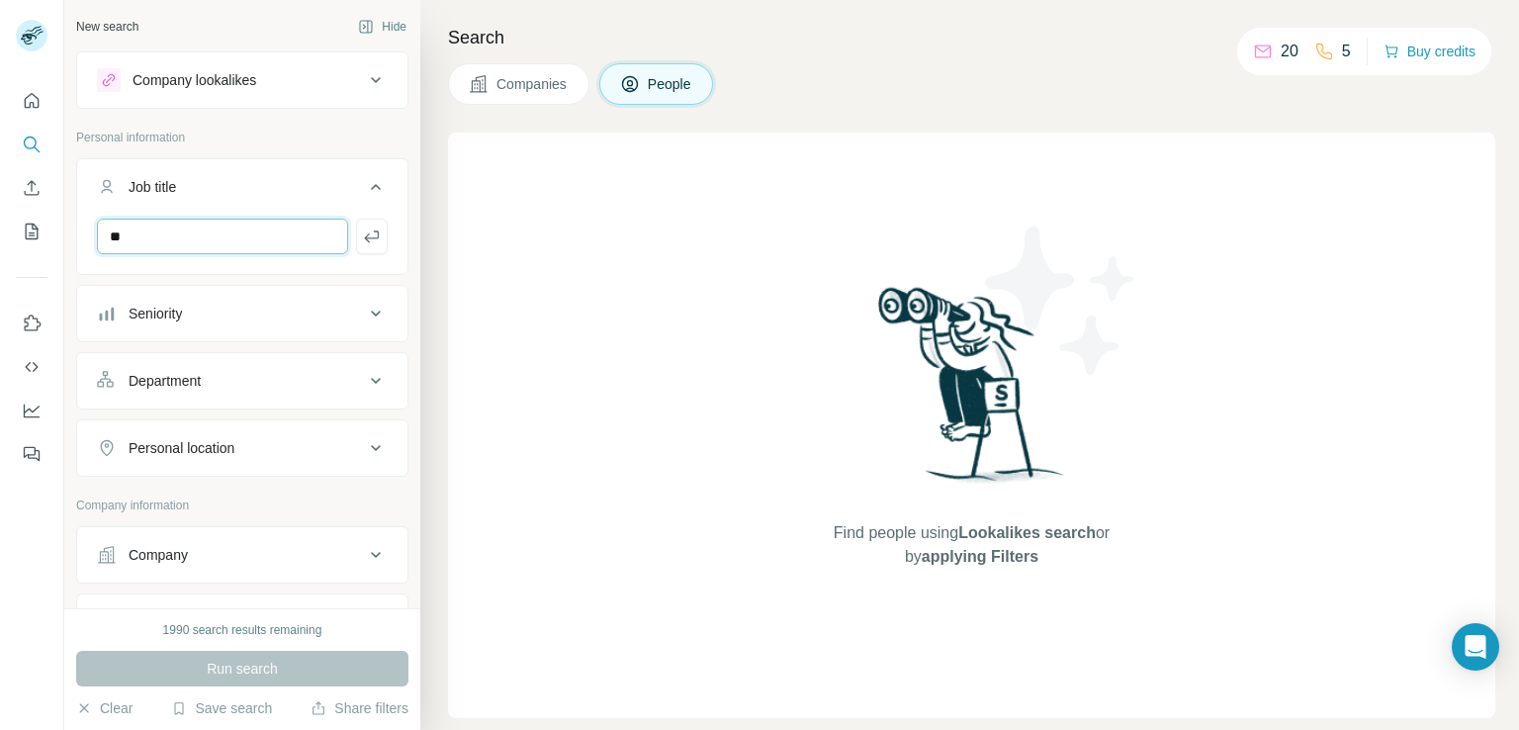
type input "*"
type input "***"
click at [236, 306] on div "Seniority" at bounding box center [230, 314] width 267 height 20
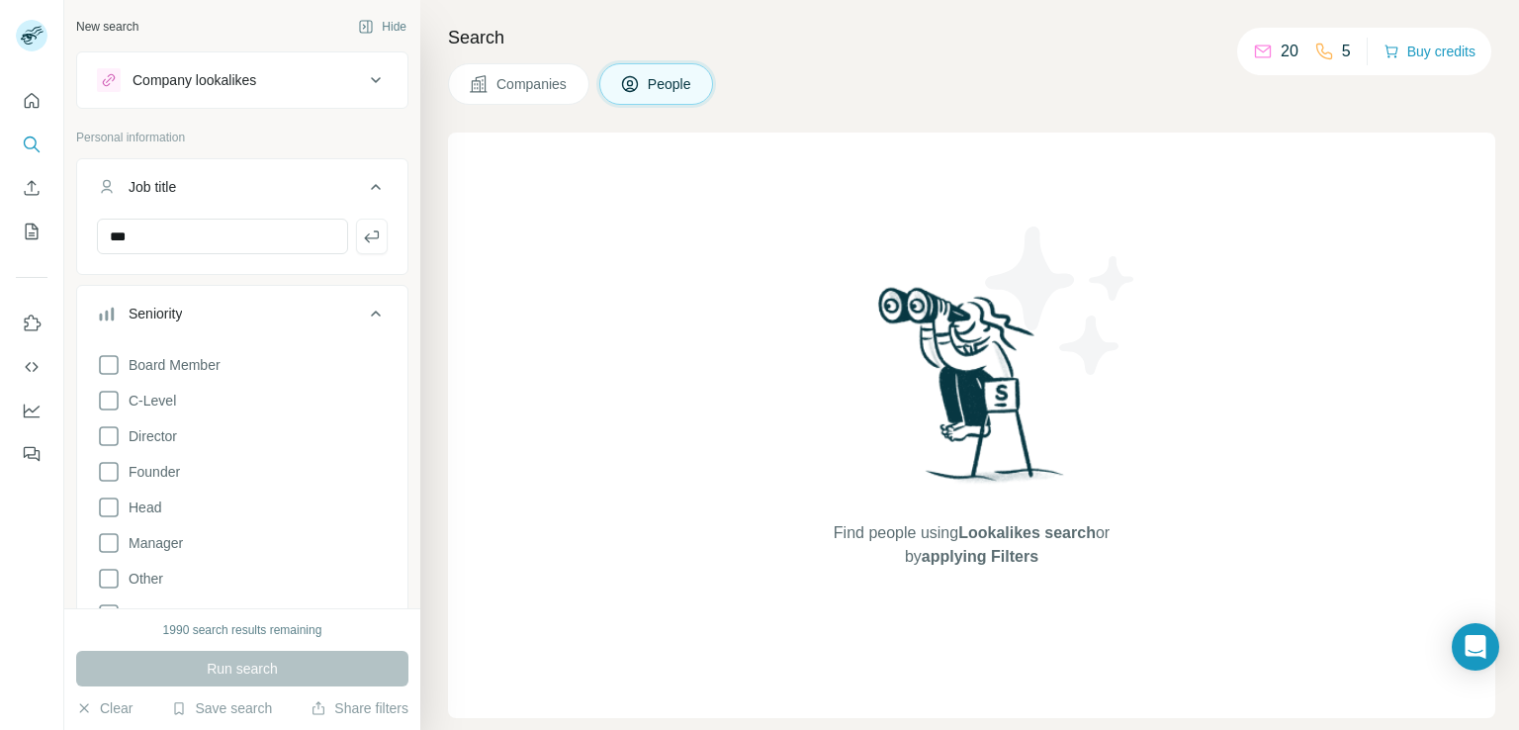
click at [233, 306] on div "Seniority" at bounding box center [230, 314] width 267 height 20
click at [210, 387] on div "Department" at bounding box center [230, 381] width 267 height 20
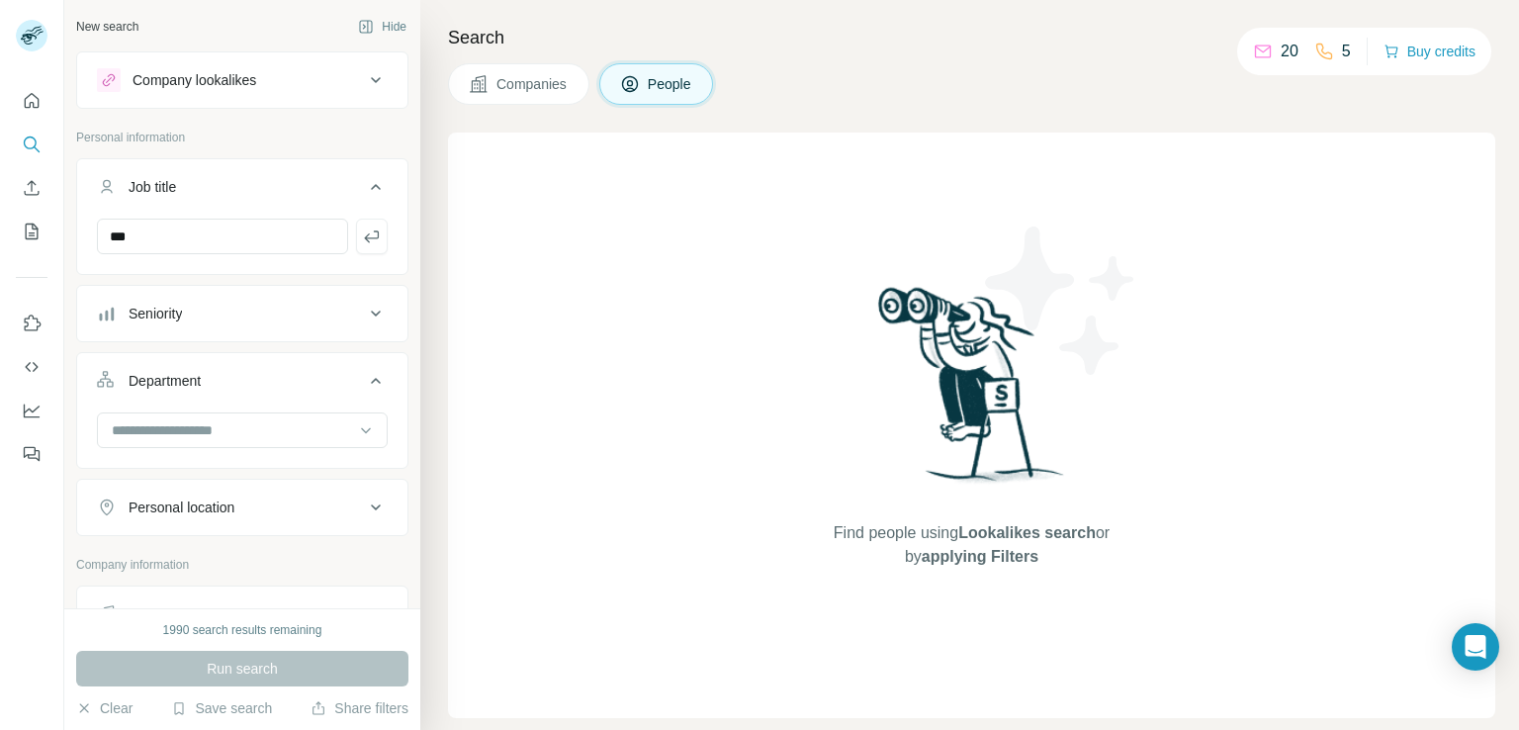
click at [212, 380] on div "Department" at bounding box center [230, 381] width 267 height 20
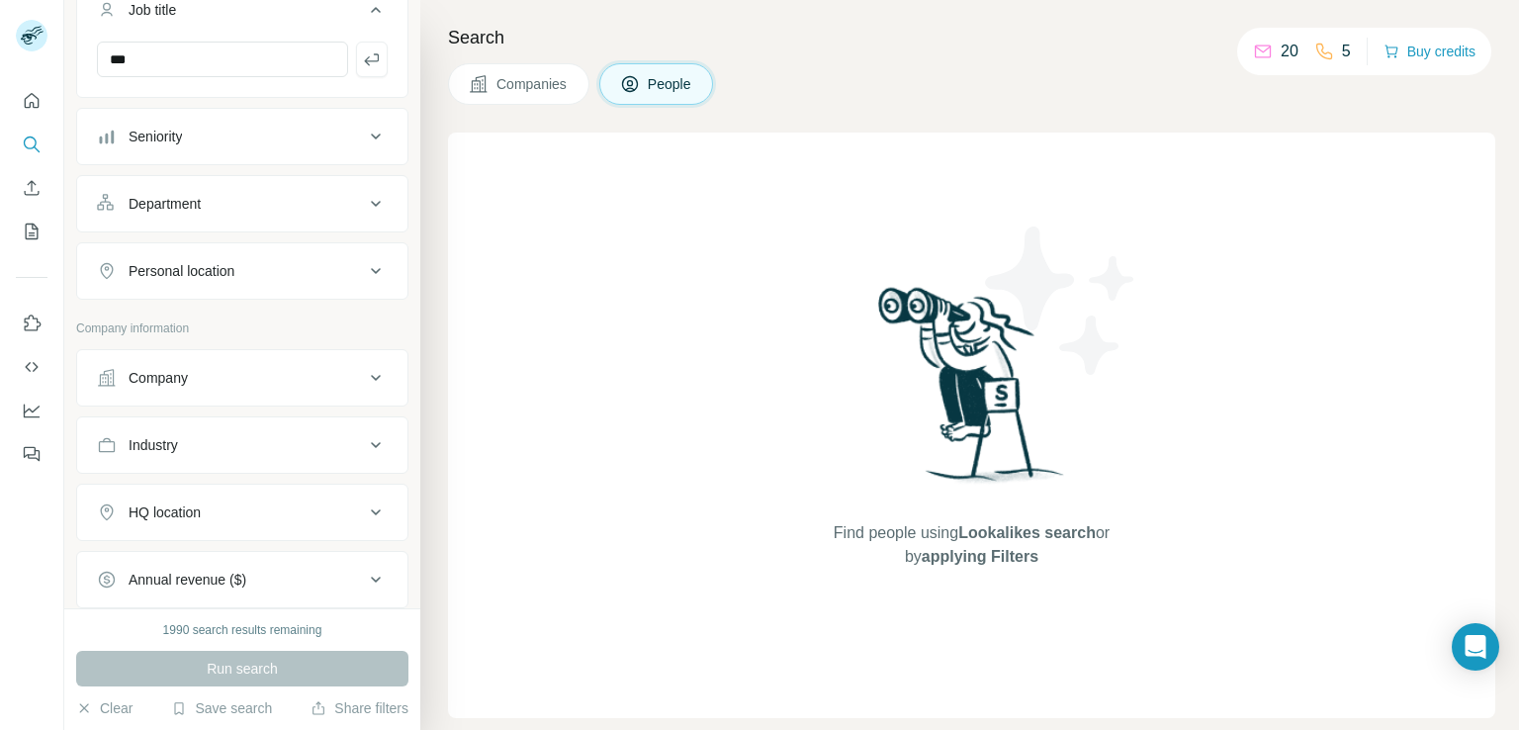
scroll to position [198, 0]
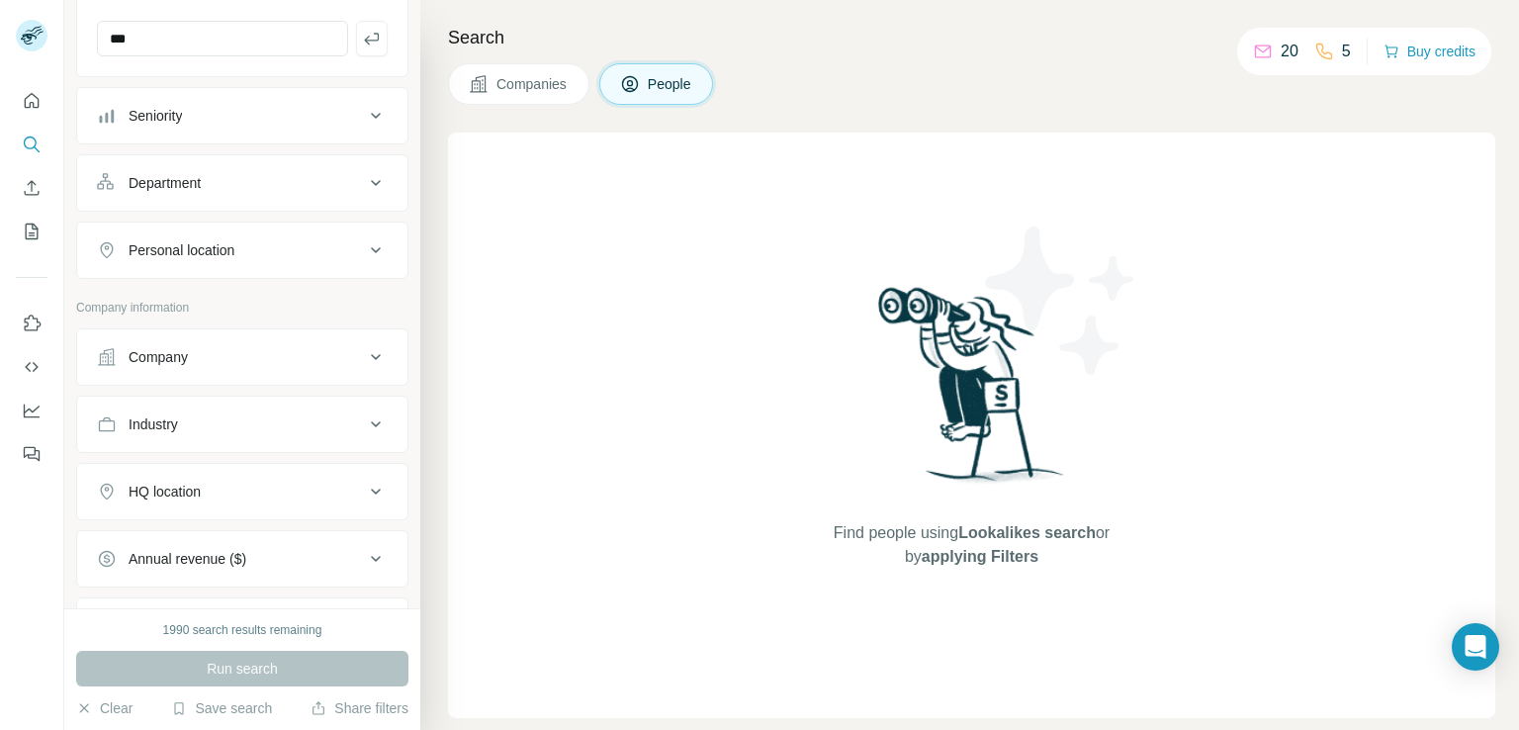
click at [208, 250] on div "Personal location" at bounding box center [182, 250] width 106 height 20
click at [184, 301] on input "text" at bounding box center [242, 300] width 291 height 36
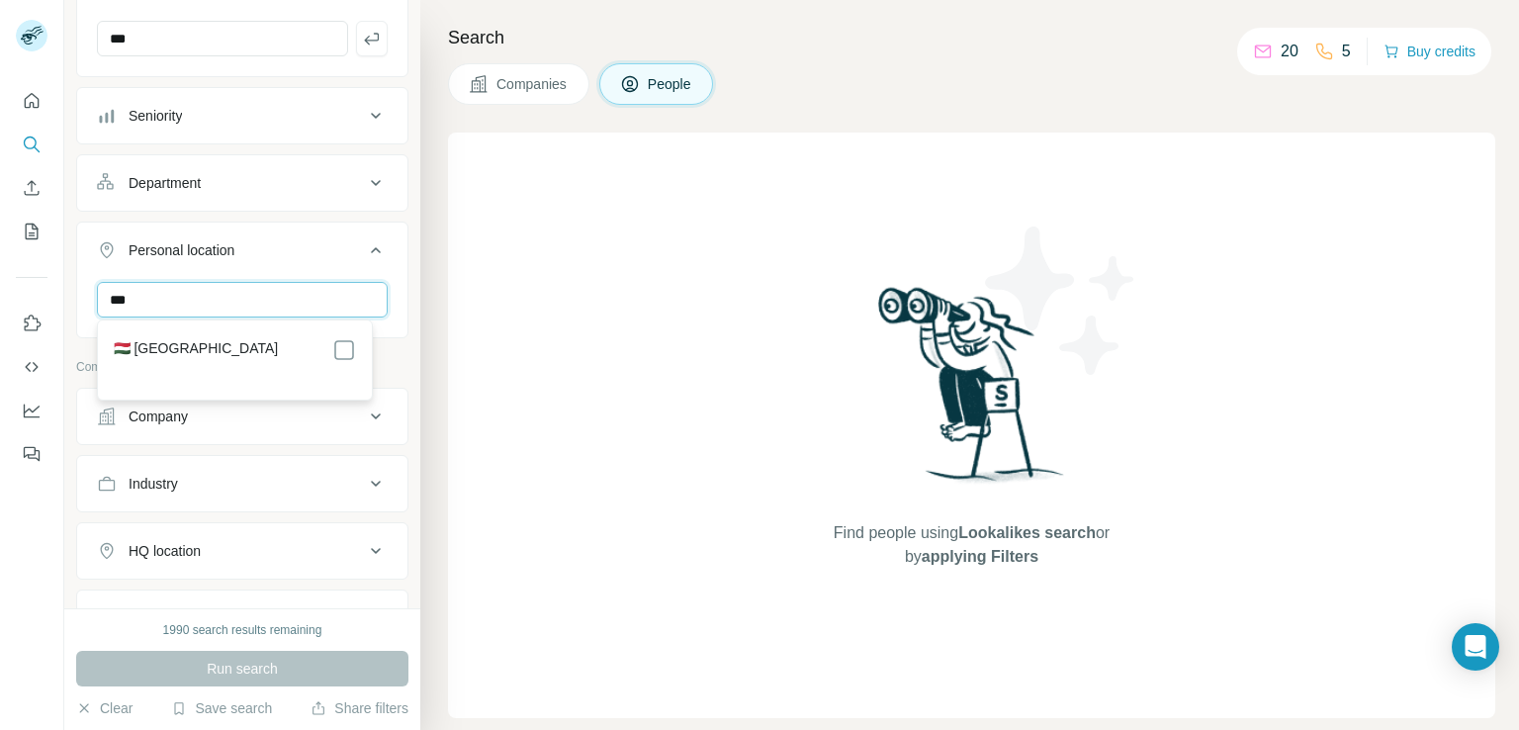
type input "***"
click at [171, 346] on label "🇭🇺 [GEOGRAPHIC_DATA]" at bounding box center [196, 350] width 165 height 24
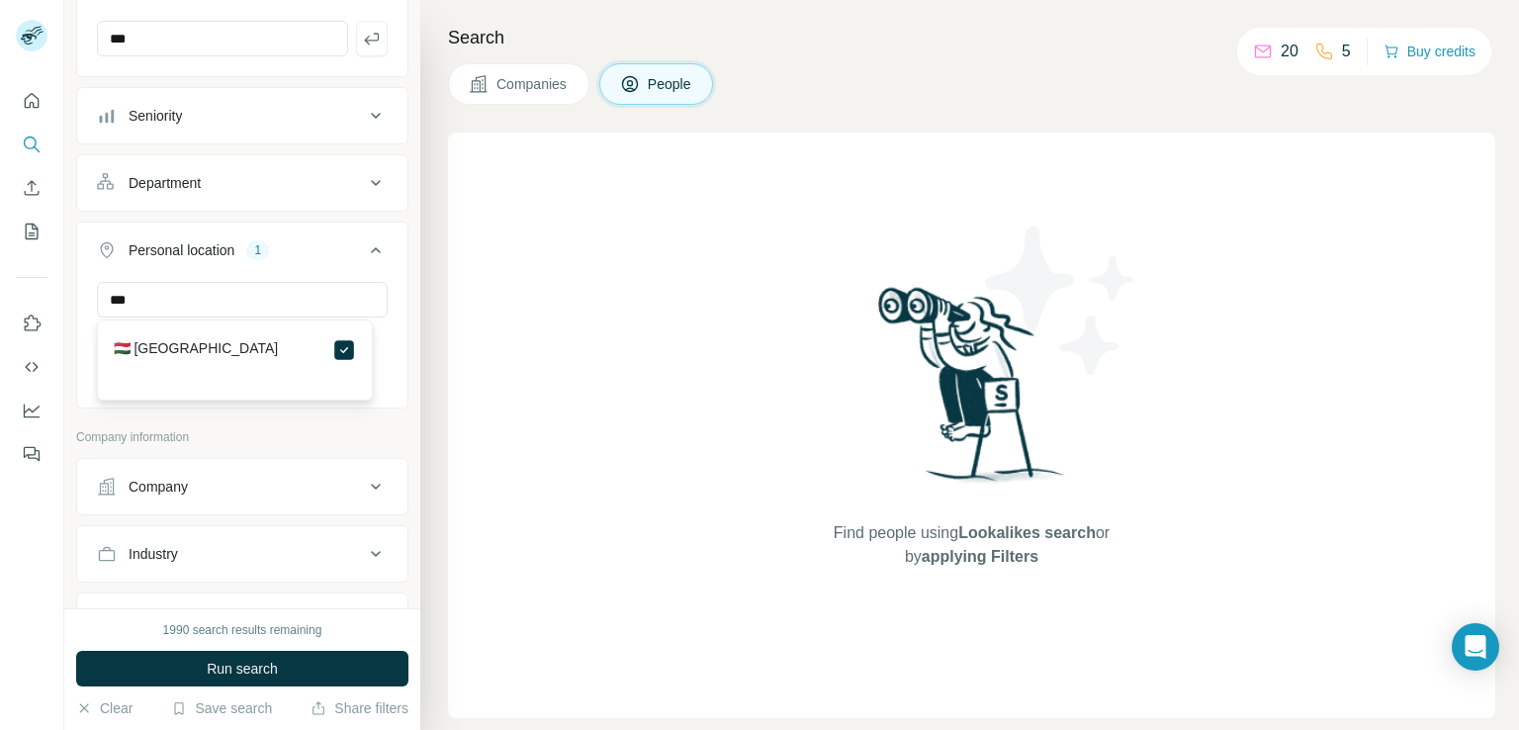
click at [75, 215] on div "New search Hide Company lookalikes Personal information Job title *** Seniority…" at bounding box center [242, 304] width 356 height 608
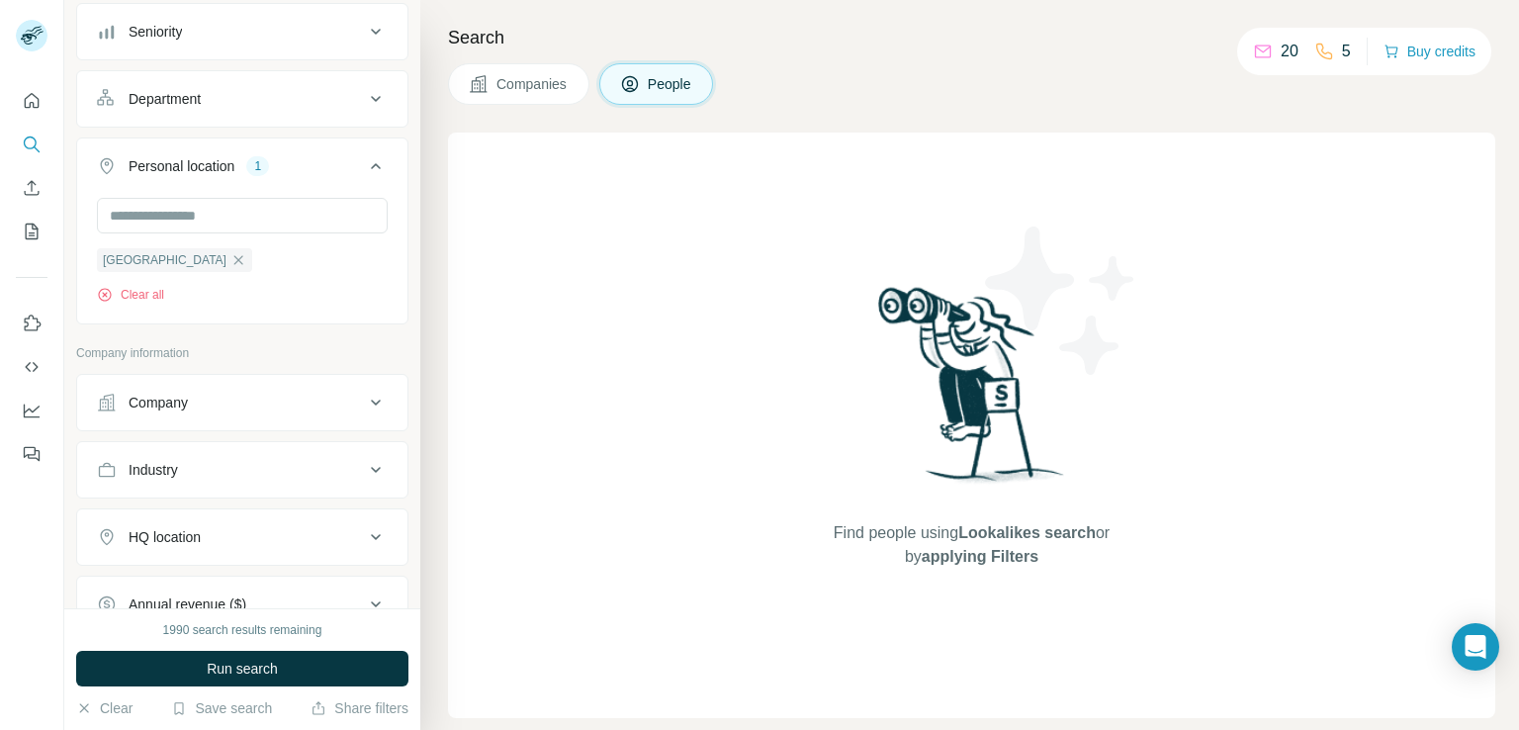
scroll to position [297, 0]
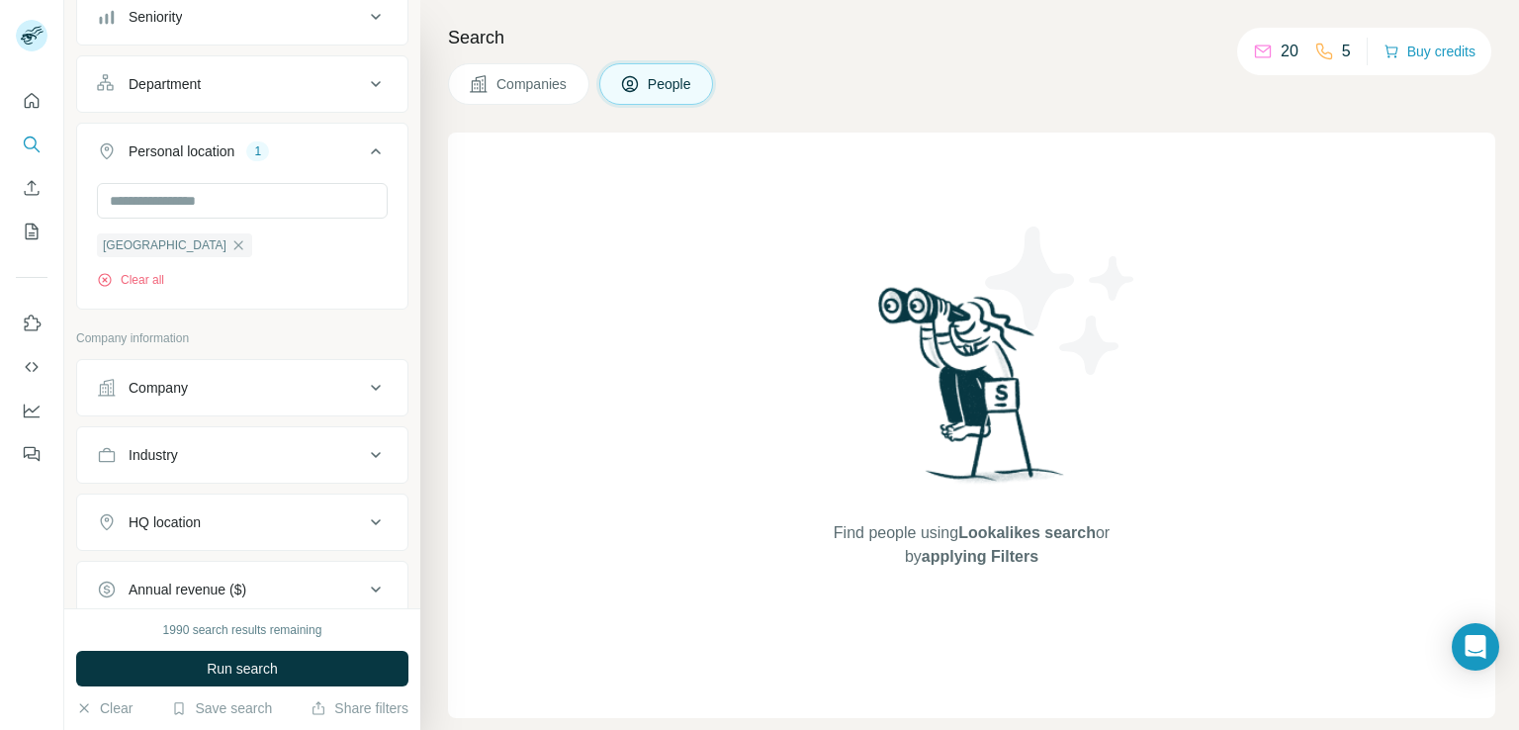
click at [191, 395] on div "Company" at bounding box center [230, 388] width 267 height 20
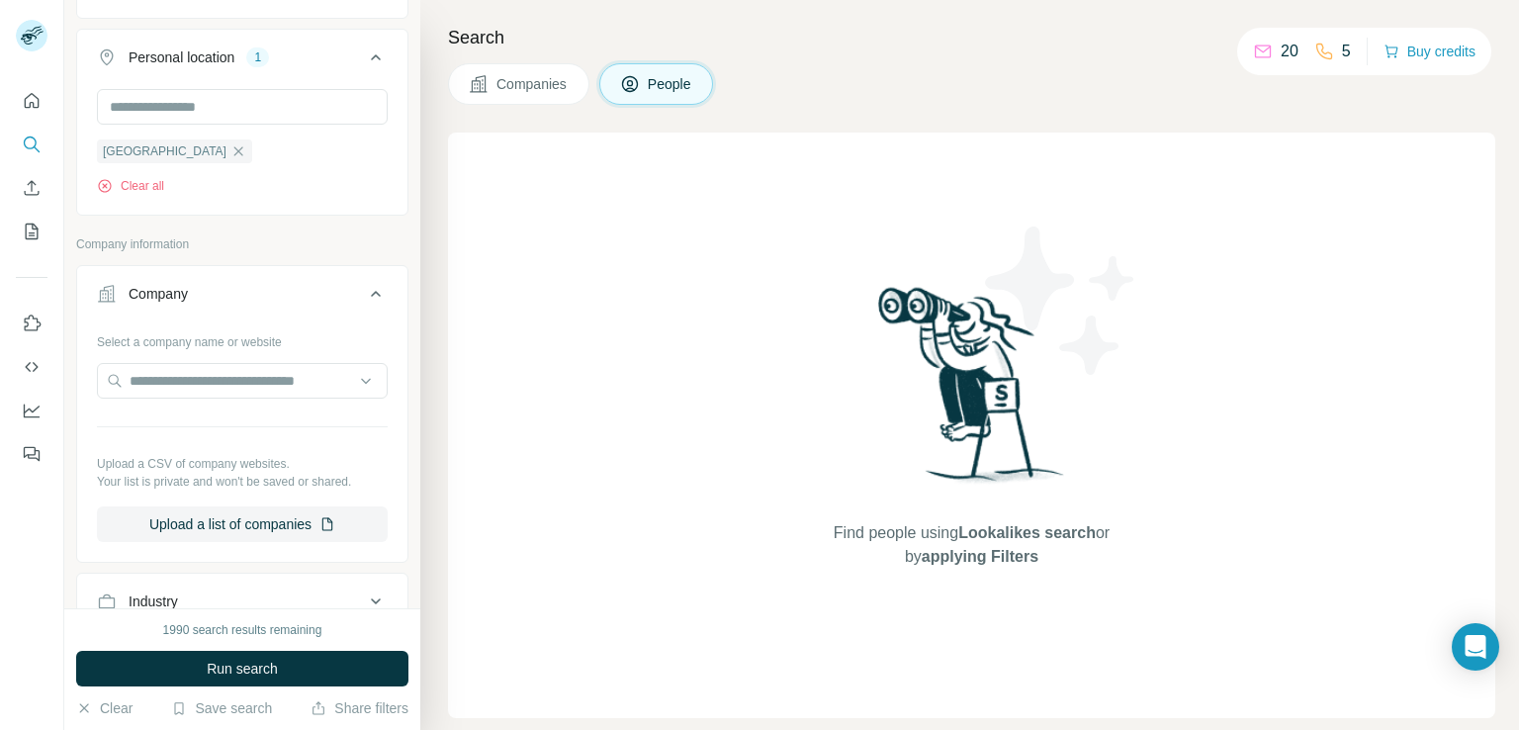
scroll to position [396, 0]
click at [220, 513] on button "Upload a list of companies" at bounding box center [242, 520] width 291 height 36
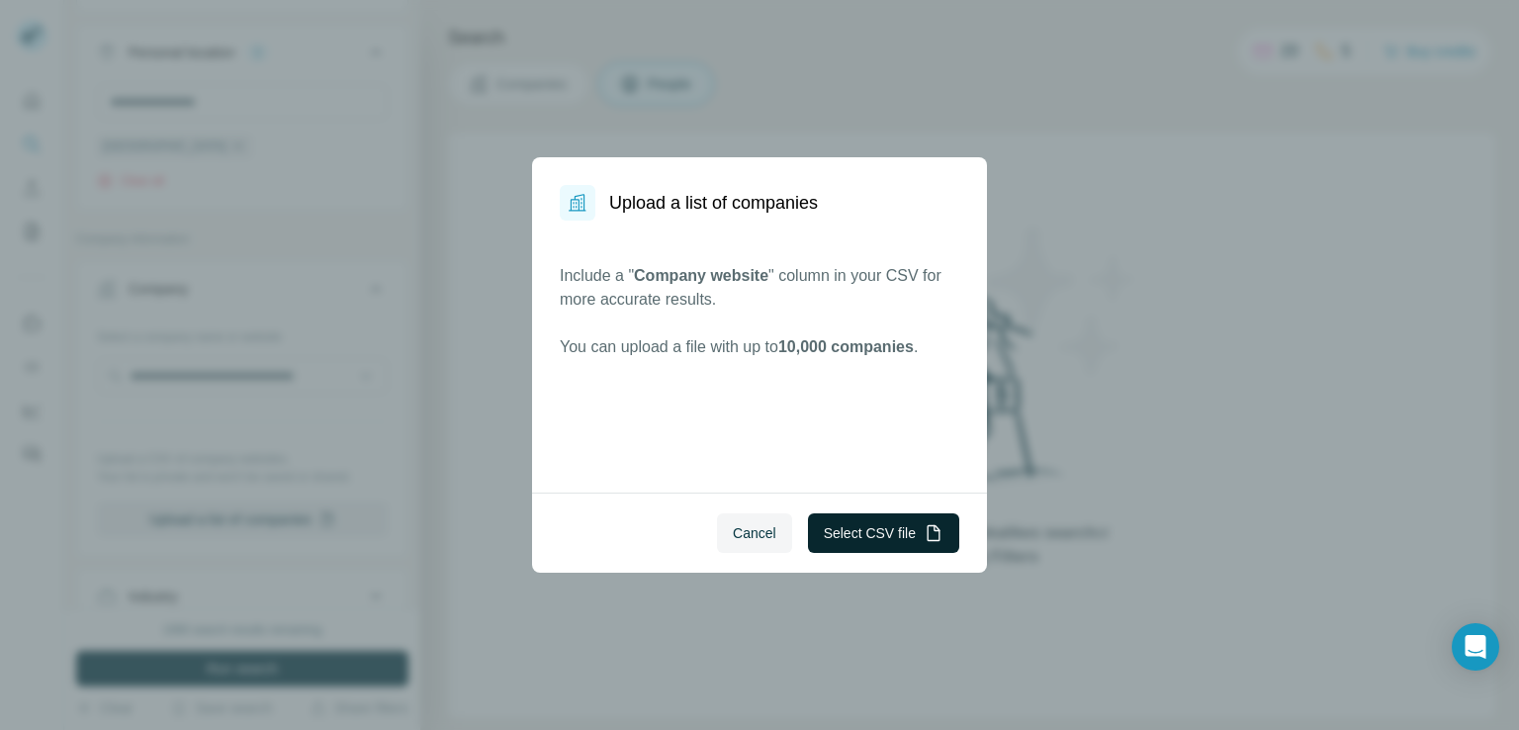
click at [851, 532] on button "Select CSV file" at bounding box center [883, 533] width 151 height 40
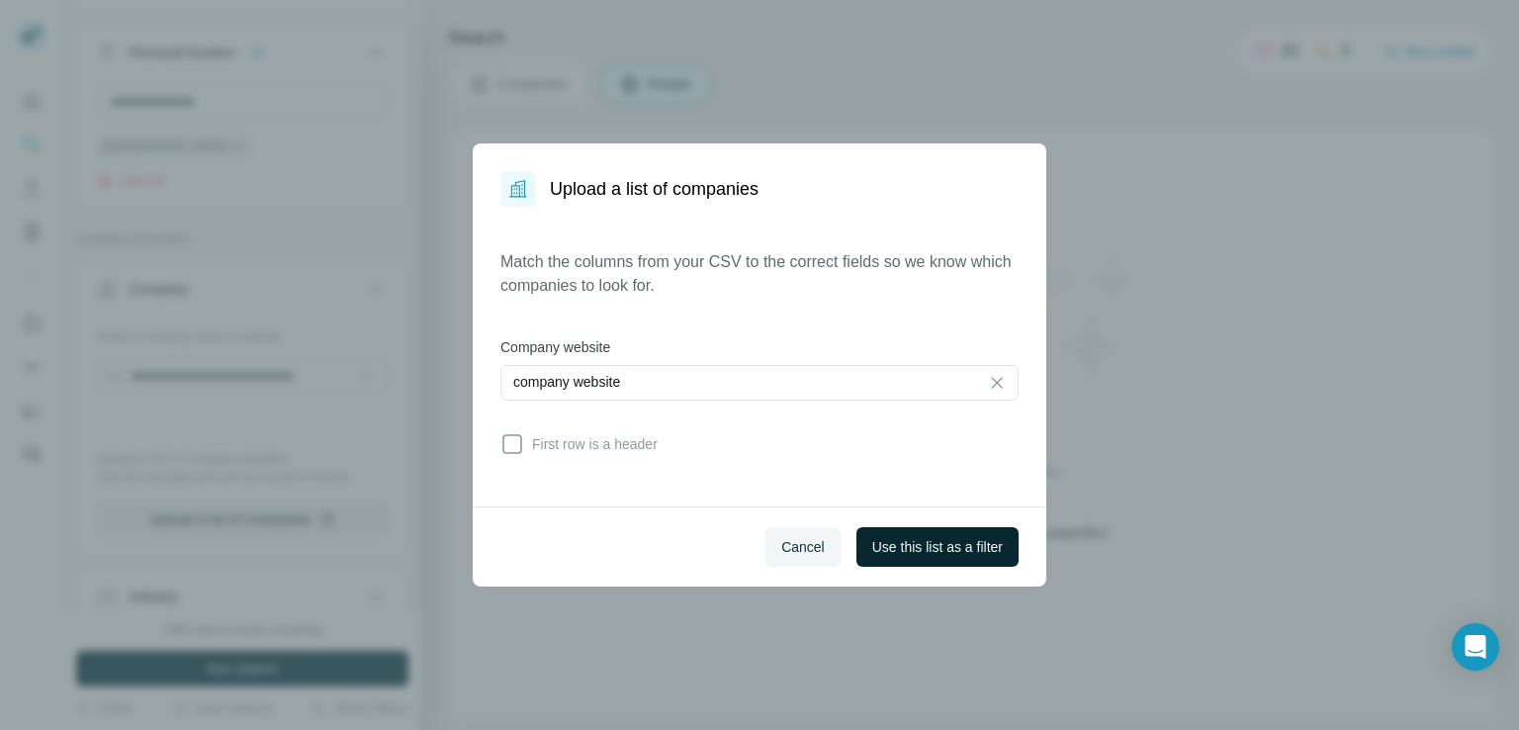
click at [914, 547] on span "Use this list as a filter" at bounding box center [937, 547] width 131 height 20
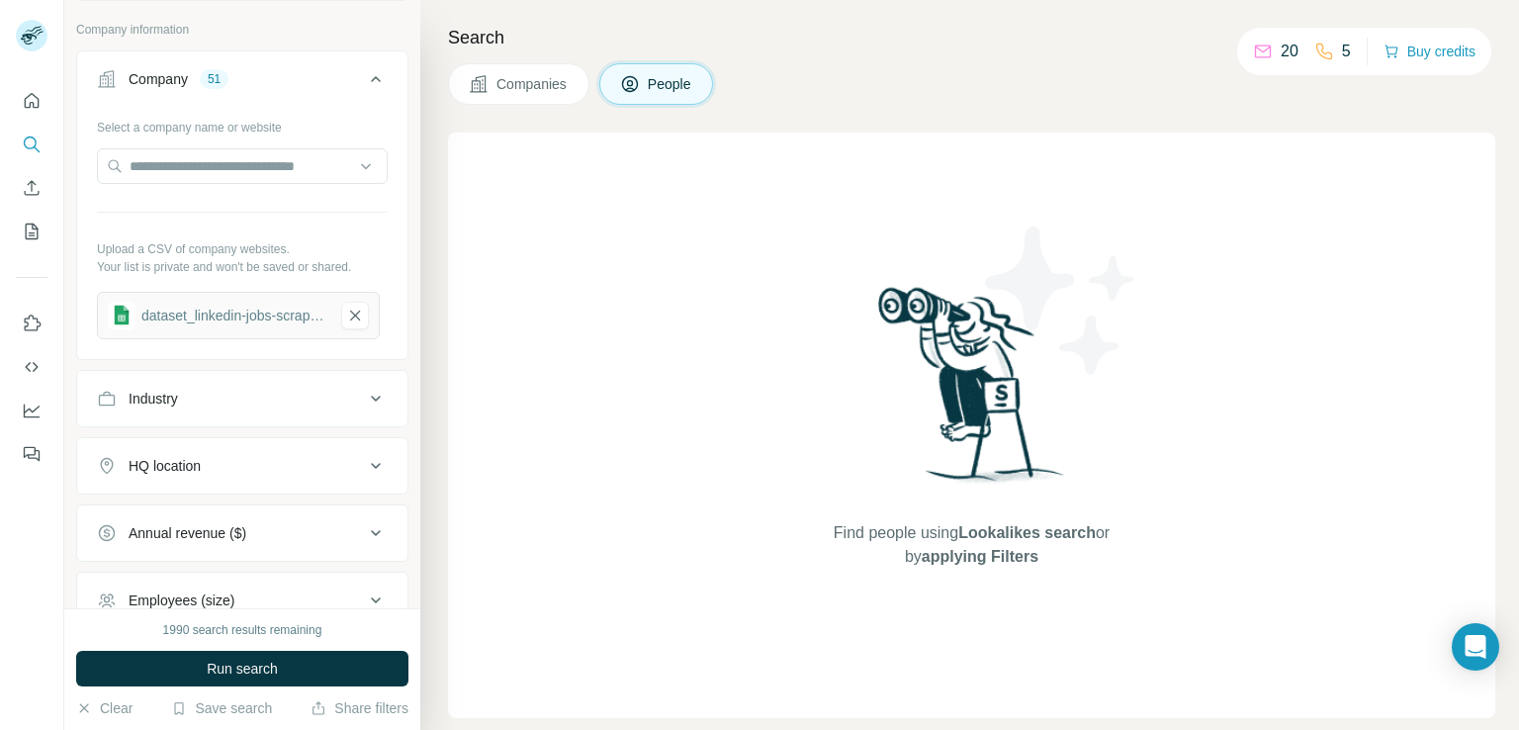
scroll to position [692, 0]
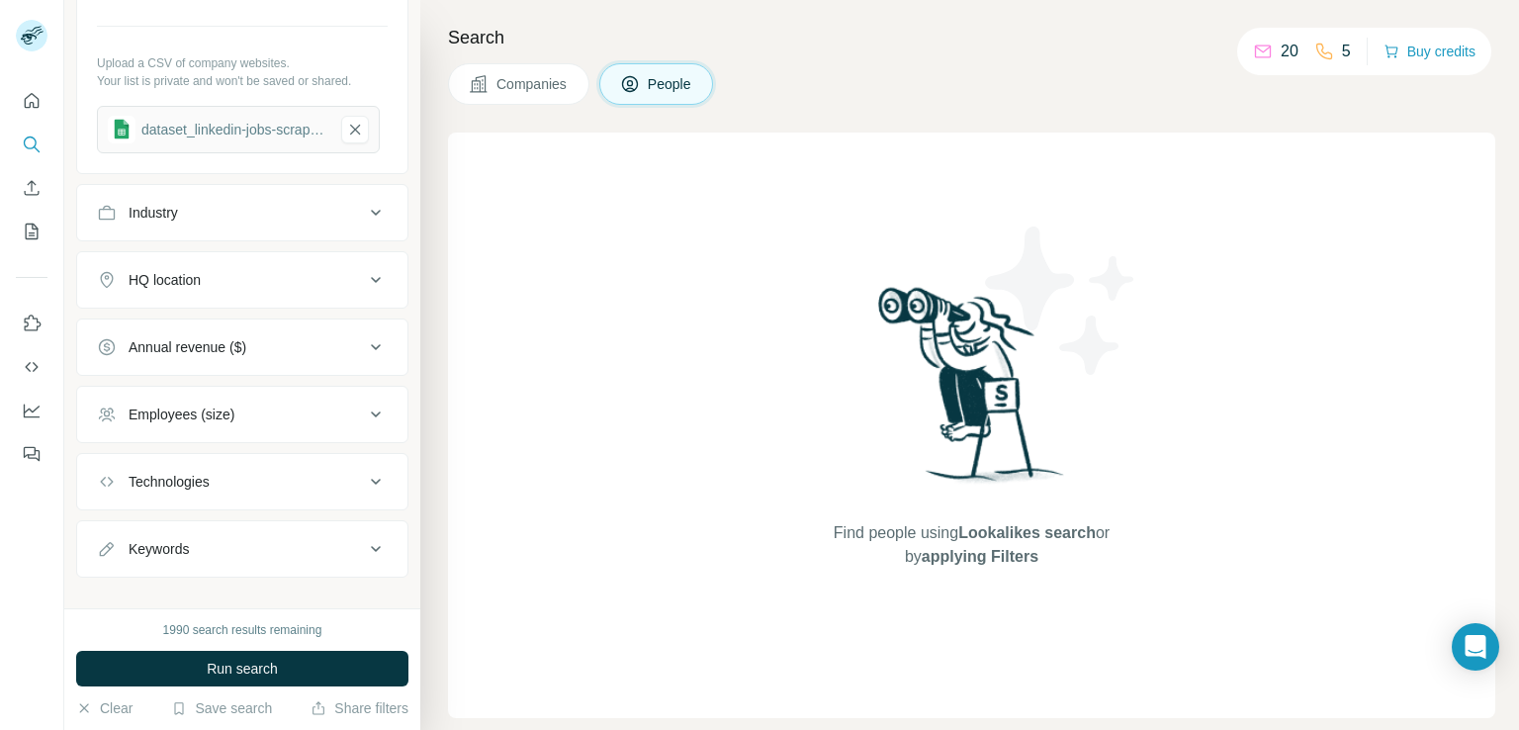
click at [190, 407] on div "Employees (size)" at bounding box center [182, 415] width 106 height 20
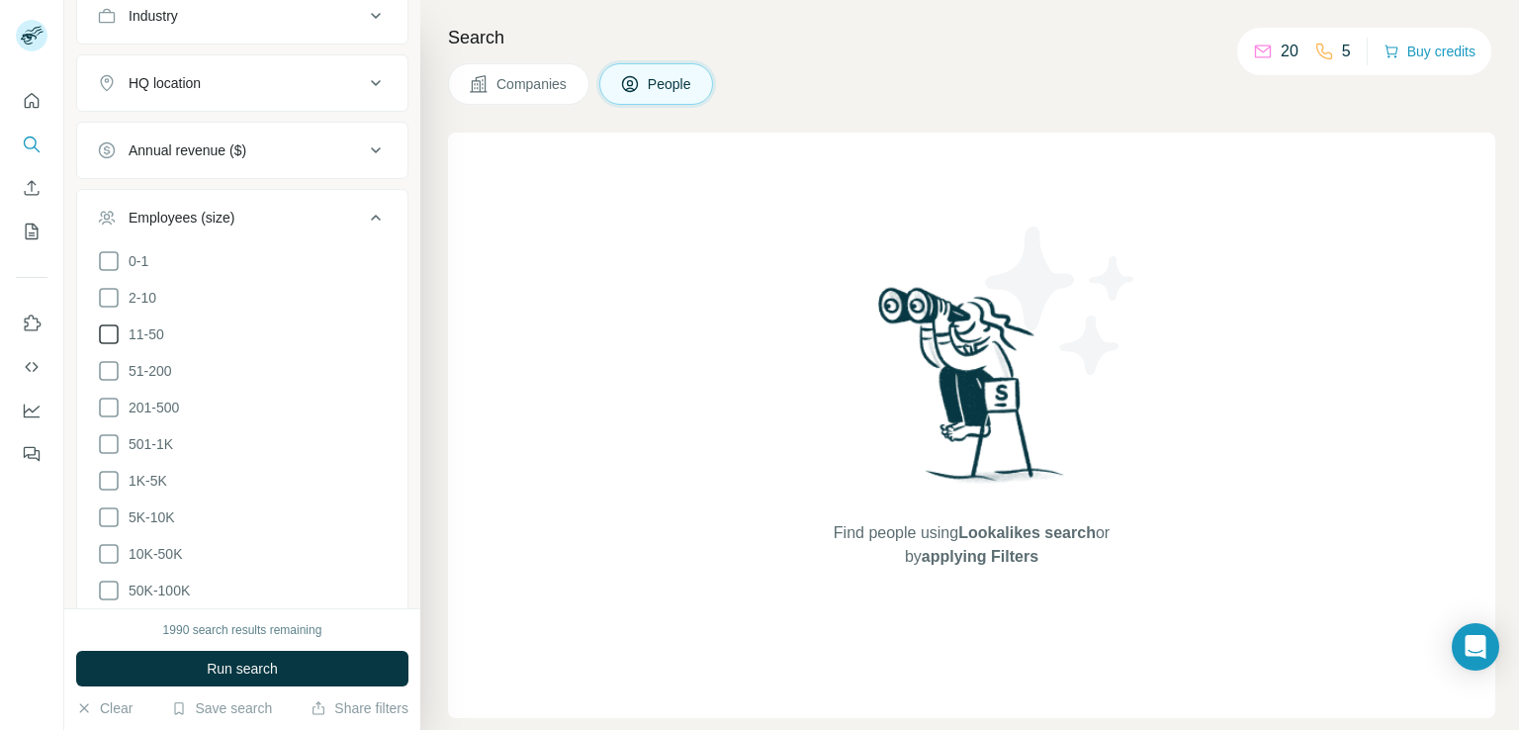
scroll to position [989, 0]
click at [111, 260] on icon at bounding box center [109, 260] width 24 height 24
click at [113, 294] on icon at bounding box center [109, 297] width 24 height 24
click at [108, 326] on icon at bounding box center [109, 333] width 24 height 24
click at [108, 365] on icon at bounding box center [109, 370] width 24 height 24
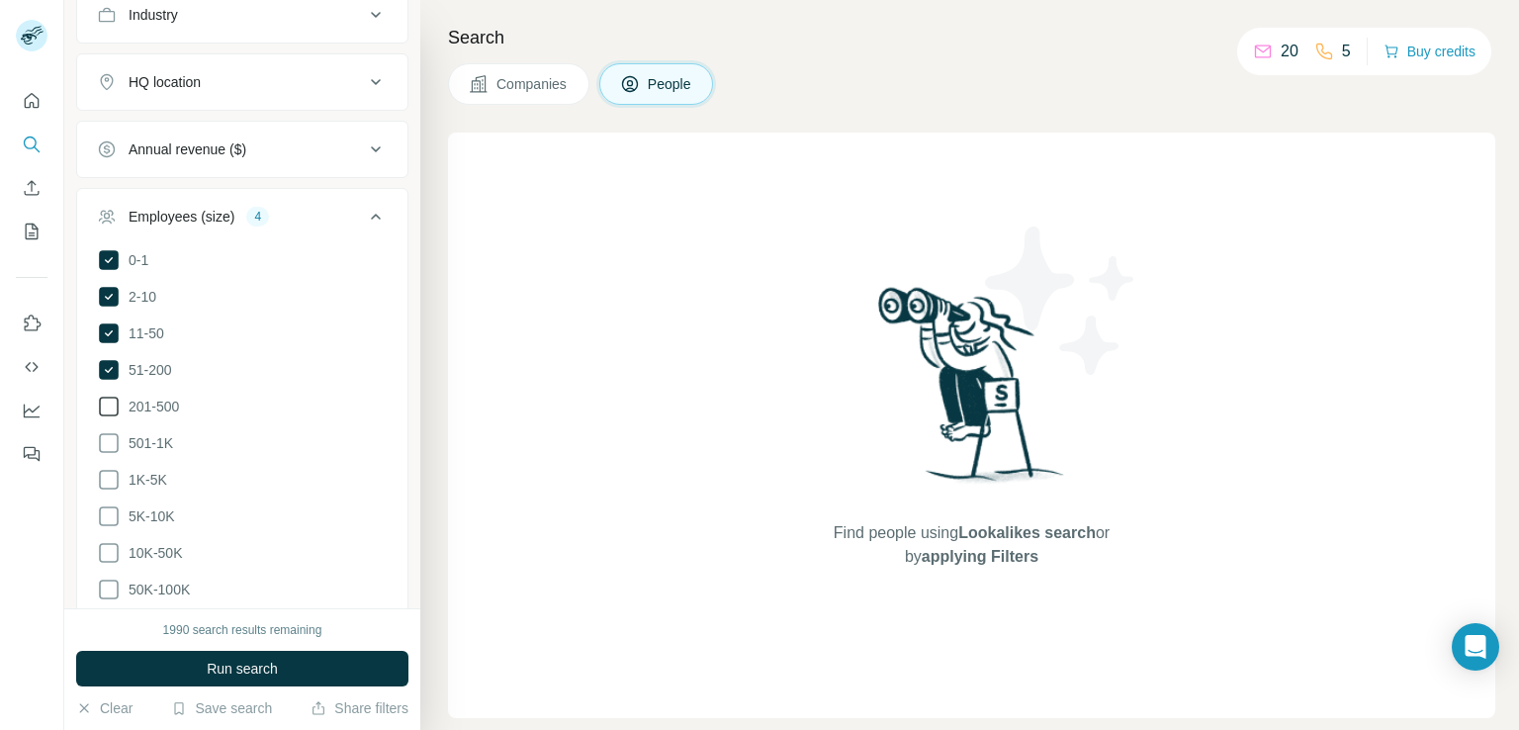
click at [107, 404] on icon at bounding box center [109, 407] width 24 height 24
click at [254, 670] on span "Run search" at bounding box center [242, 669] width 71 height 20
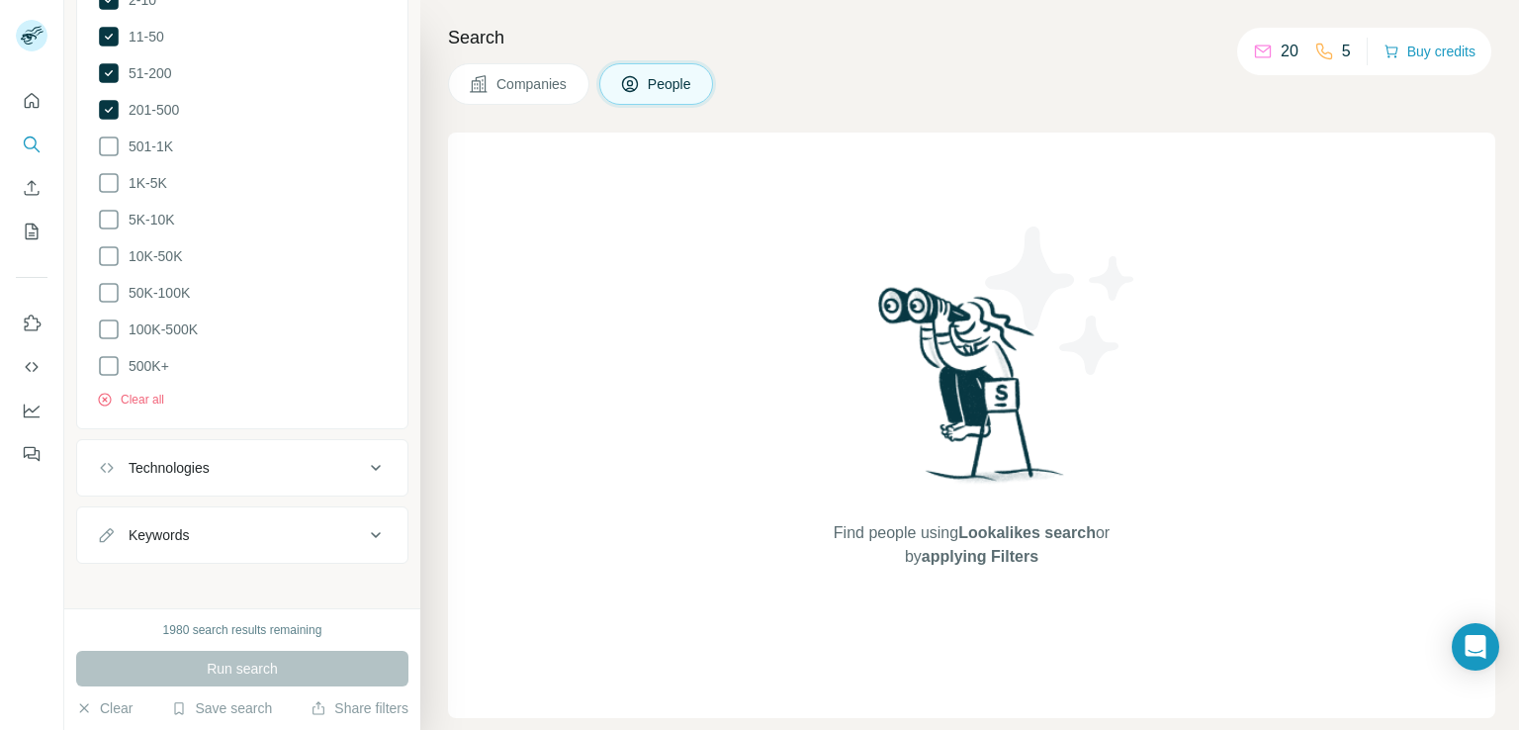
scroll to position [1290, 0]
click at [233, 665] on div "Run search" at bounding box center [242, 669] width 332 height 36
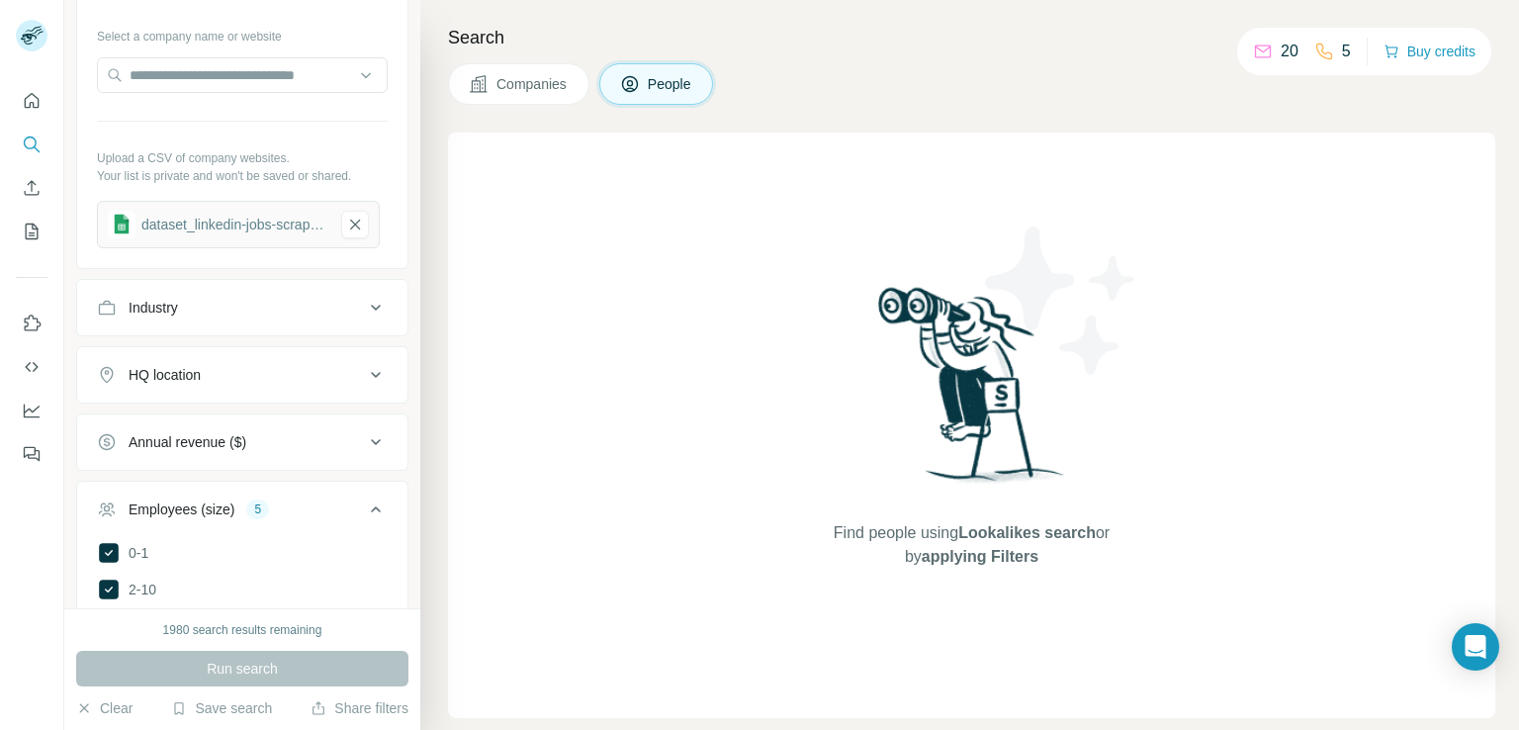
scroll to position [0, 0]
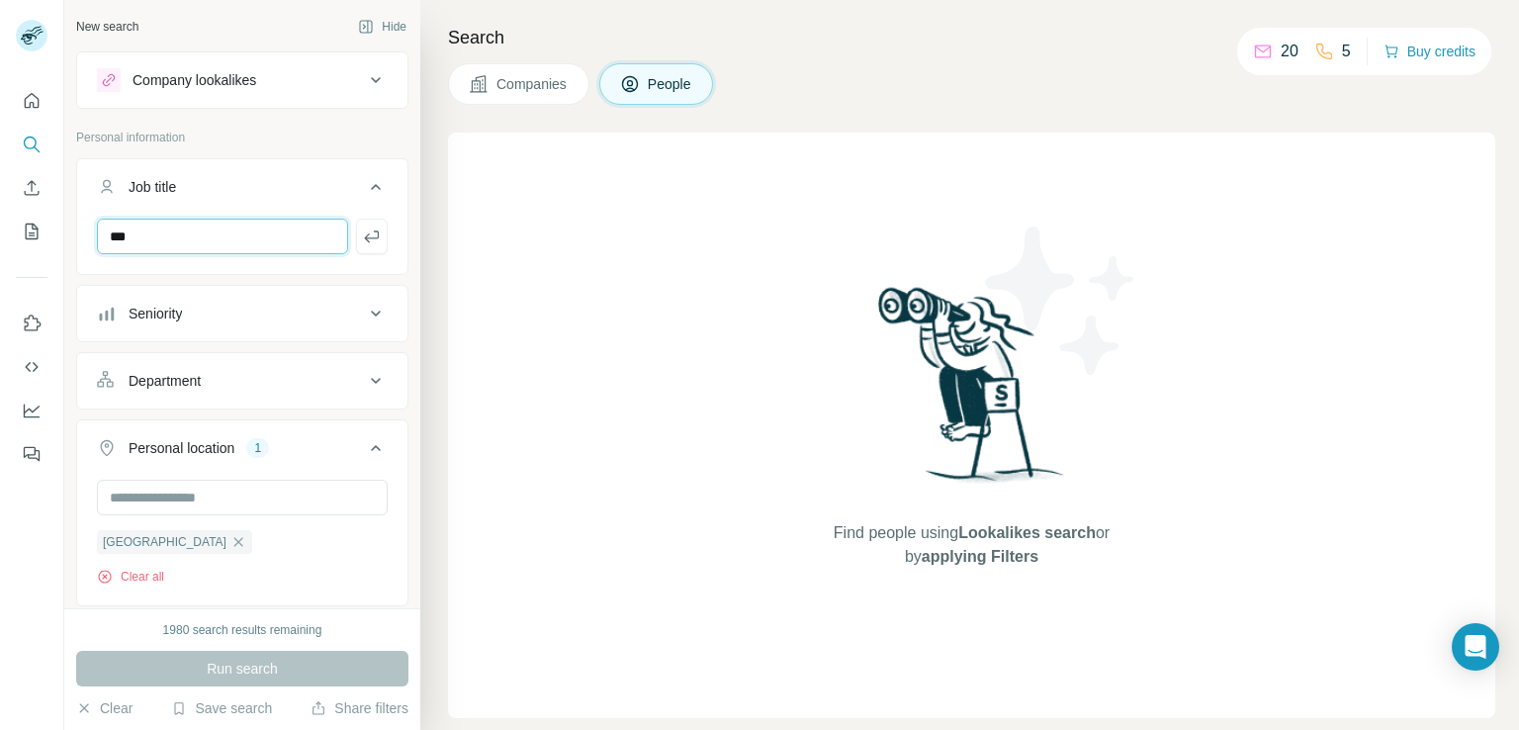
click at [226, 230] on input "***" at bounding box center [222, 237] width 251 height 36
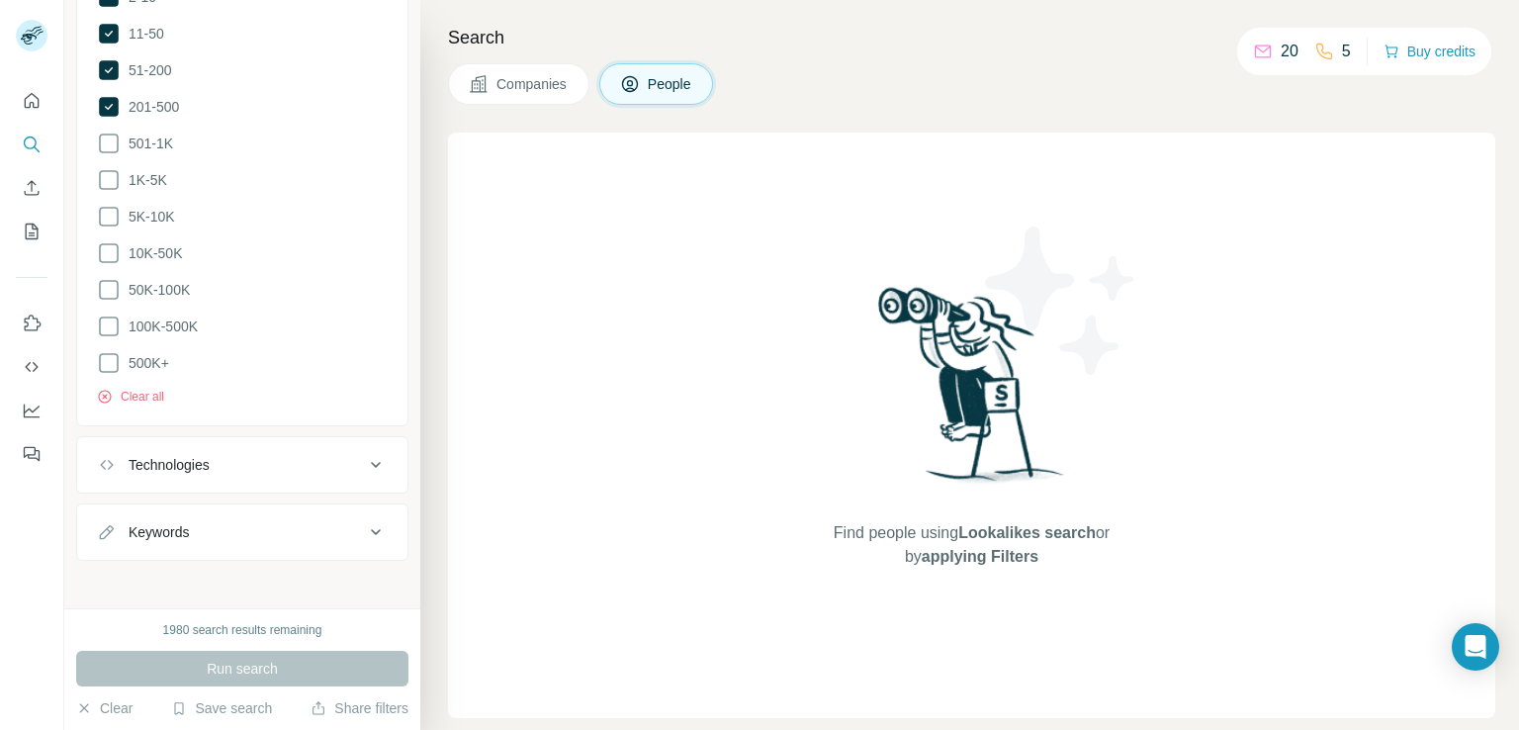
scroll to position [1290, 0]
click at [105, 142] on icon at bounding box center [109, 143] width 24 height 24
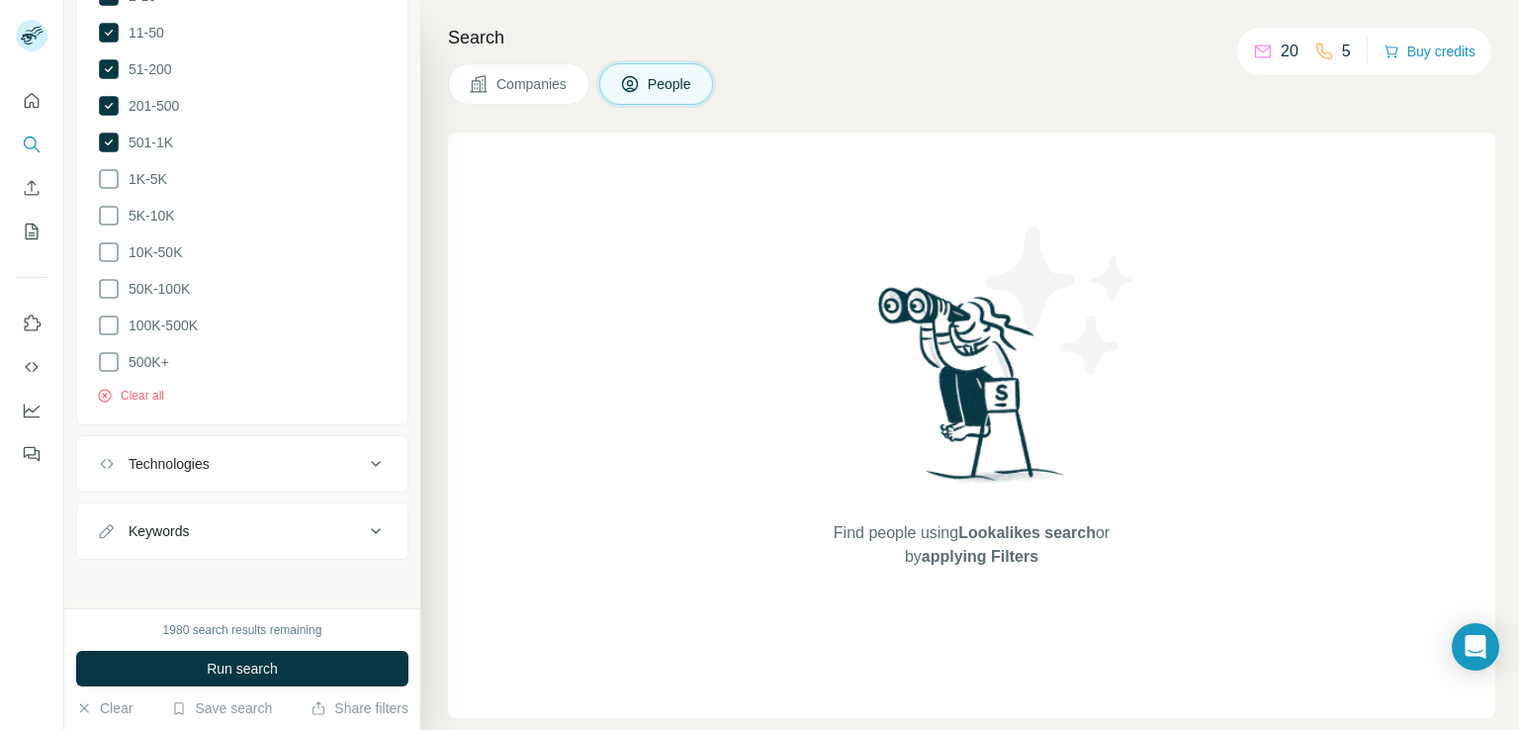
click at [175, 440] on button "Technologies" at bounding box center [242, 463] width 330 height 47
click at [198, 454] on div "Technologies" at bounding box center [169, 464] width 81 height 20
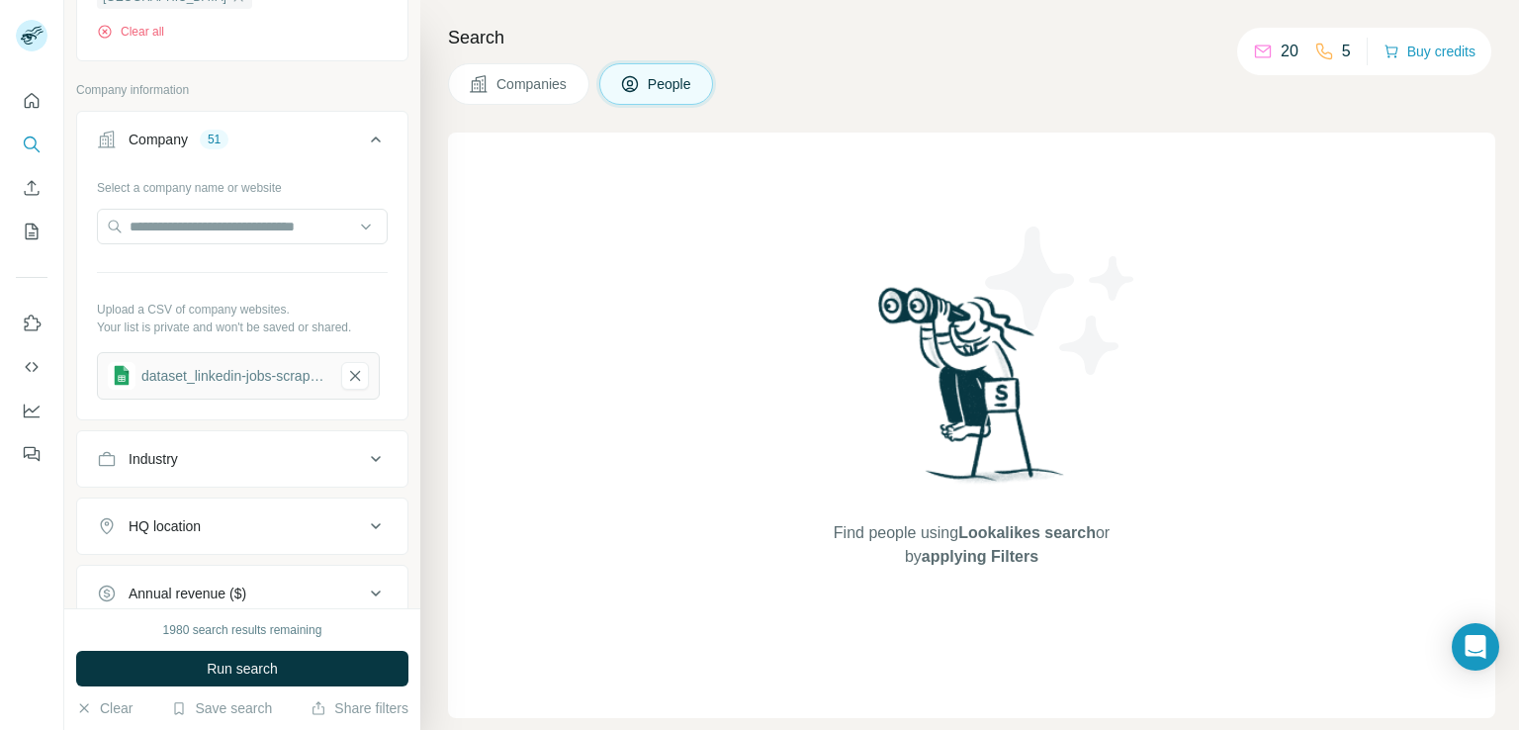
scroll to position [499, 0]
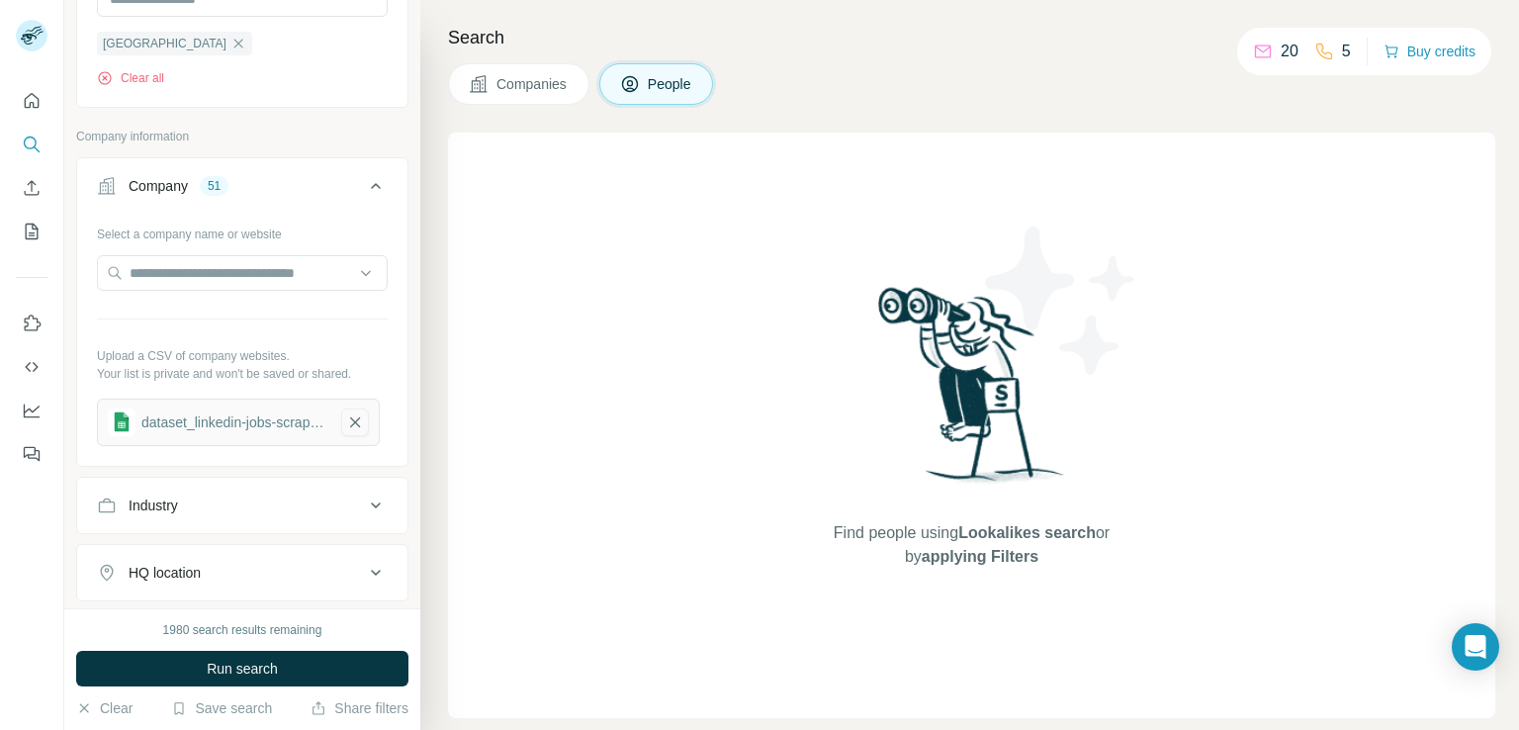
click at [354, 416] on icon "button" at bounding box center [355, 422] width 18 height 20
click at [30, 100] on icon "Quick start" at bounding box center [32, 101] width 20 height 20
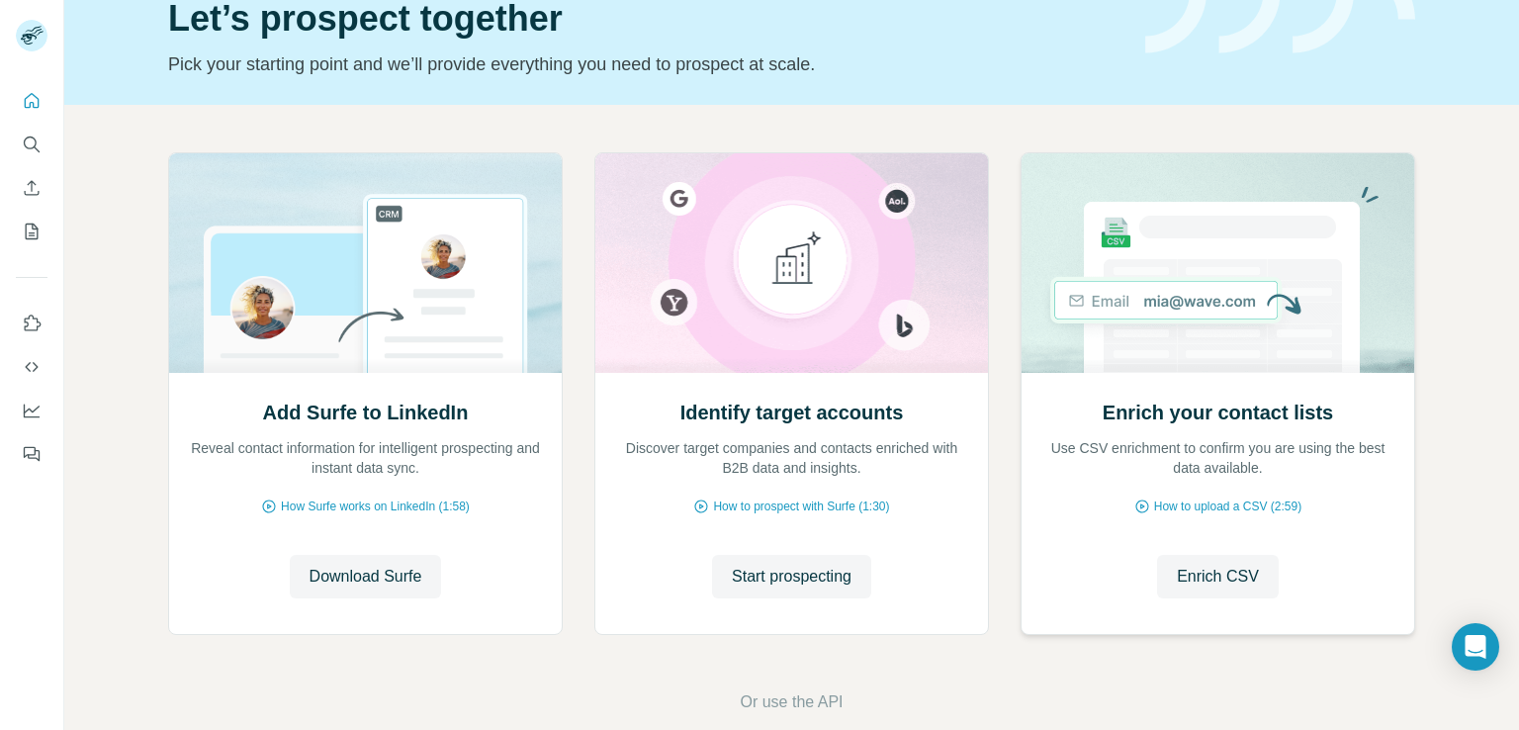
scroll to position [125, 0]
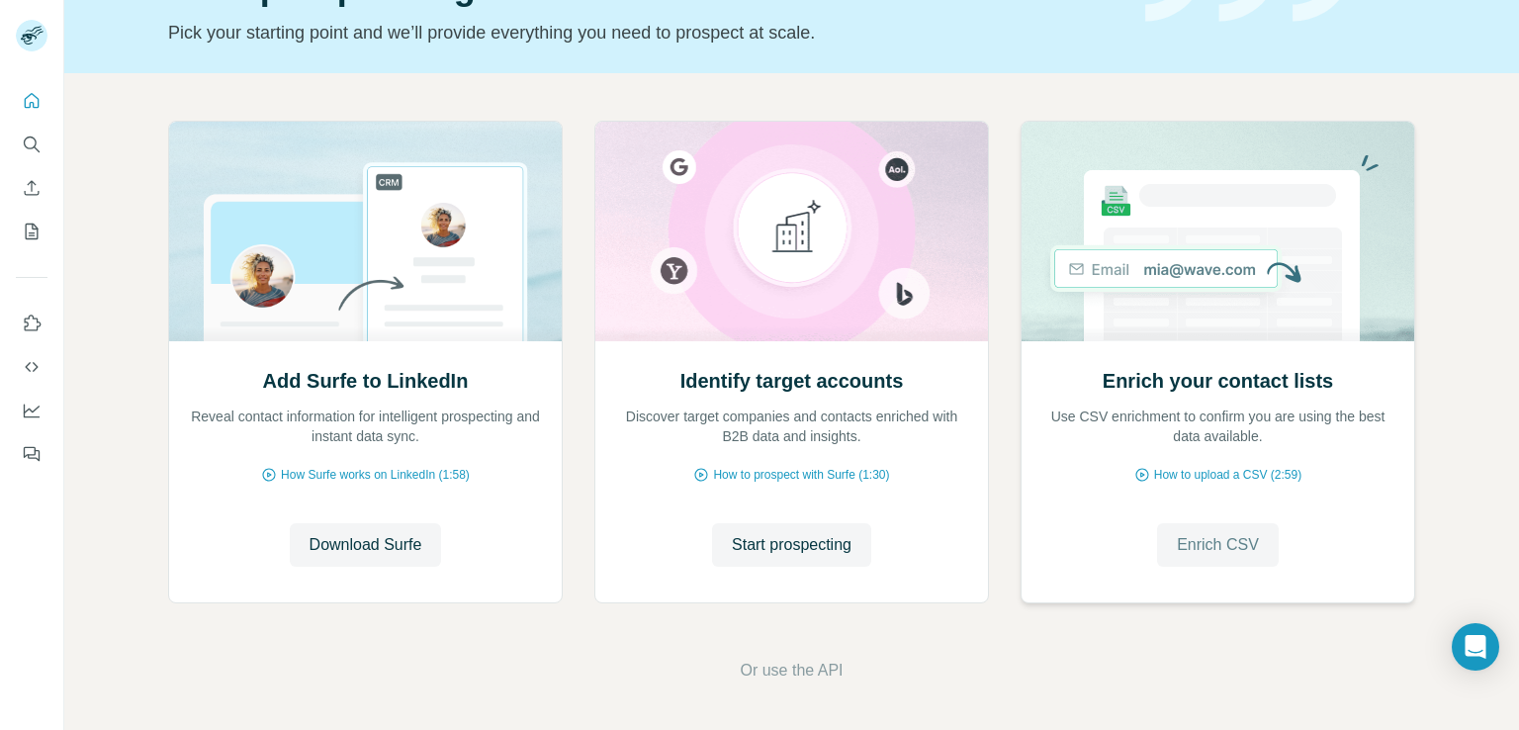
click at [1211, 551] on span "Enrich CSV" at bounding box center [1218, 545] width 82 height 24
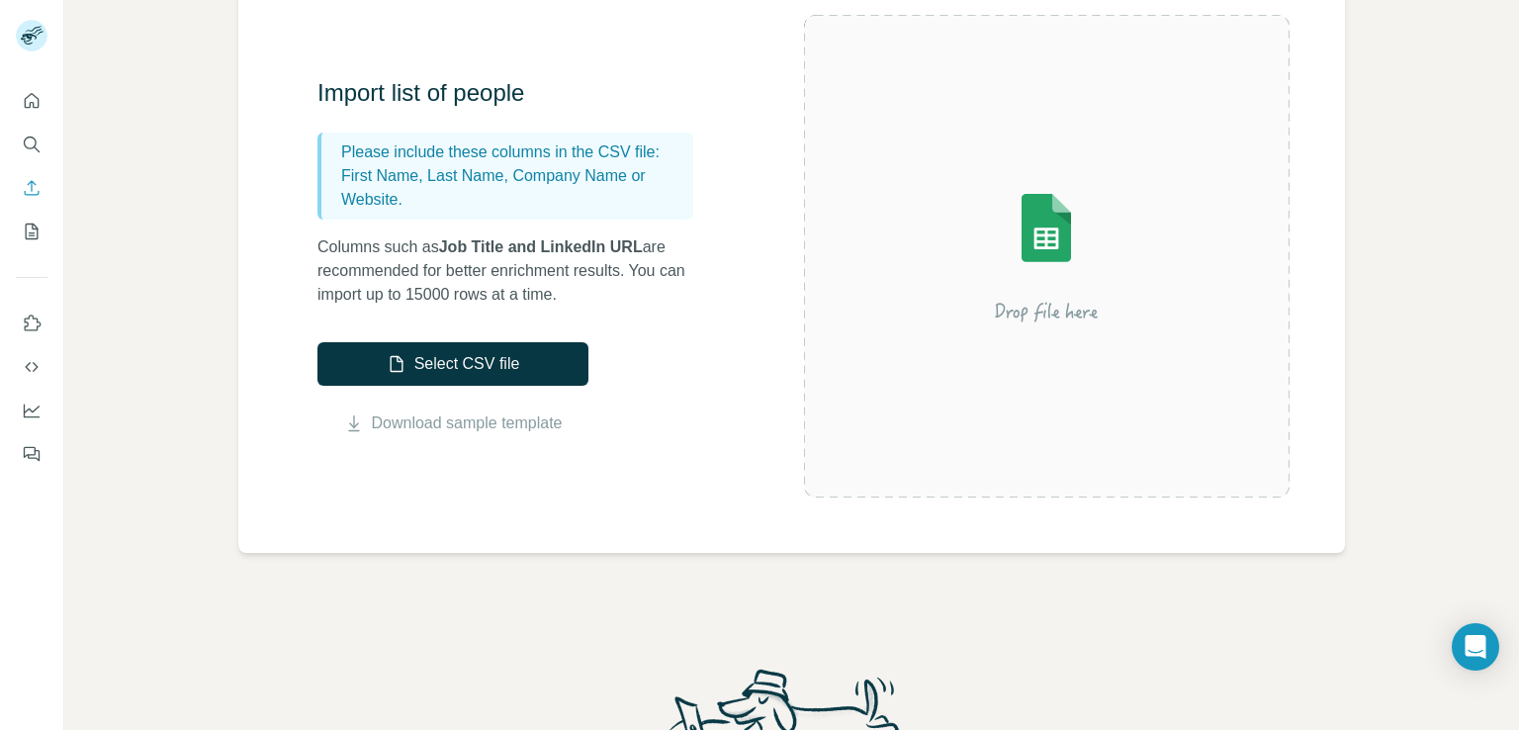
scroll to position [198, 0]
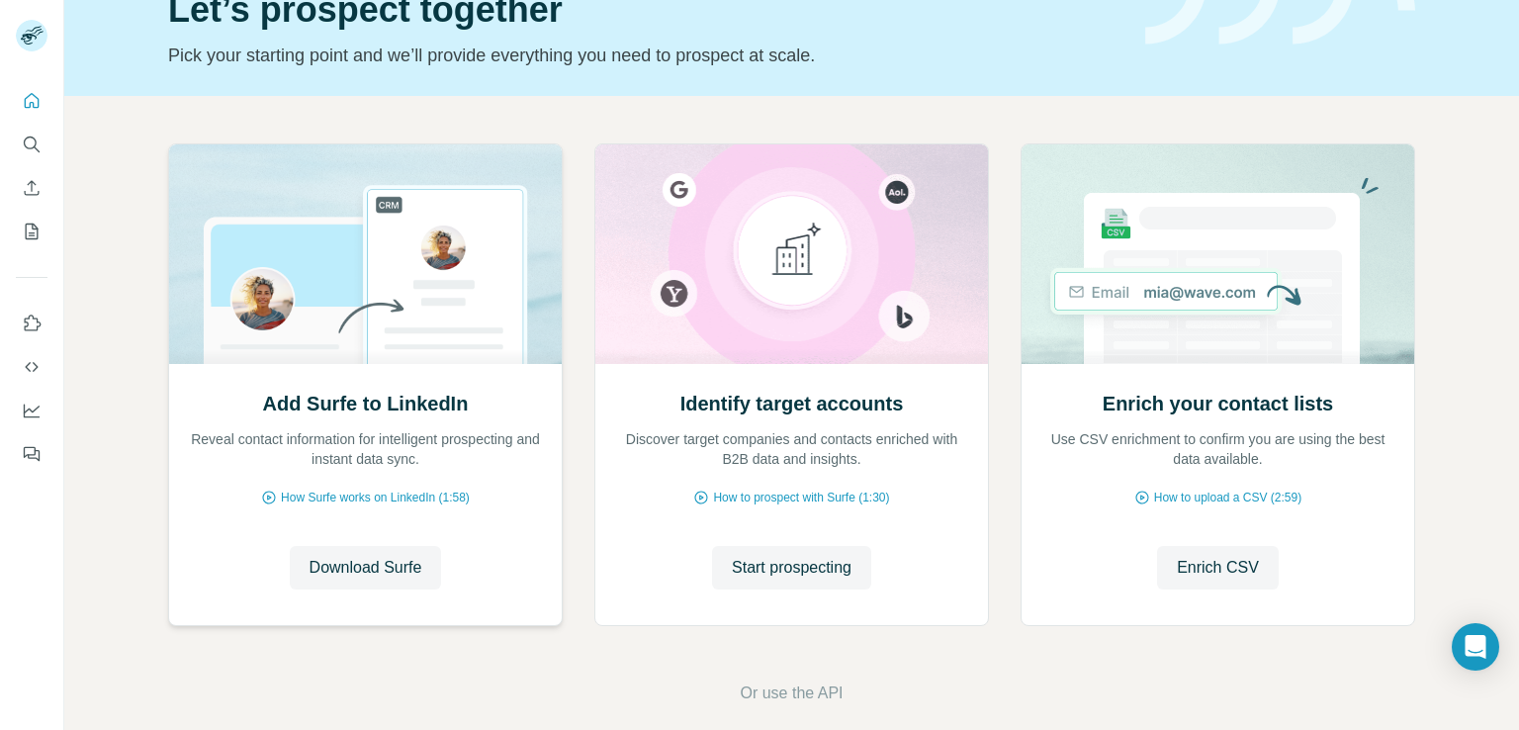
scroll to position [125, 0]
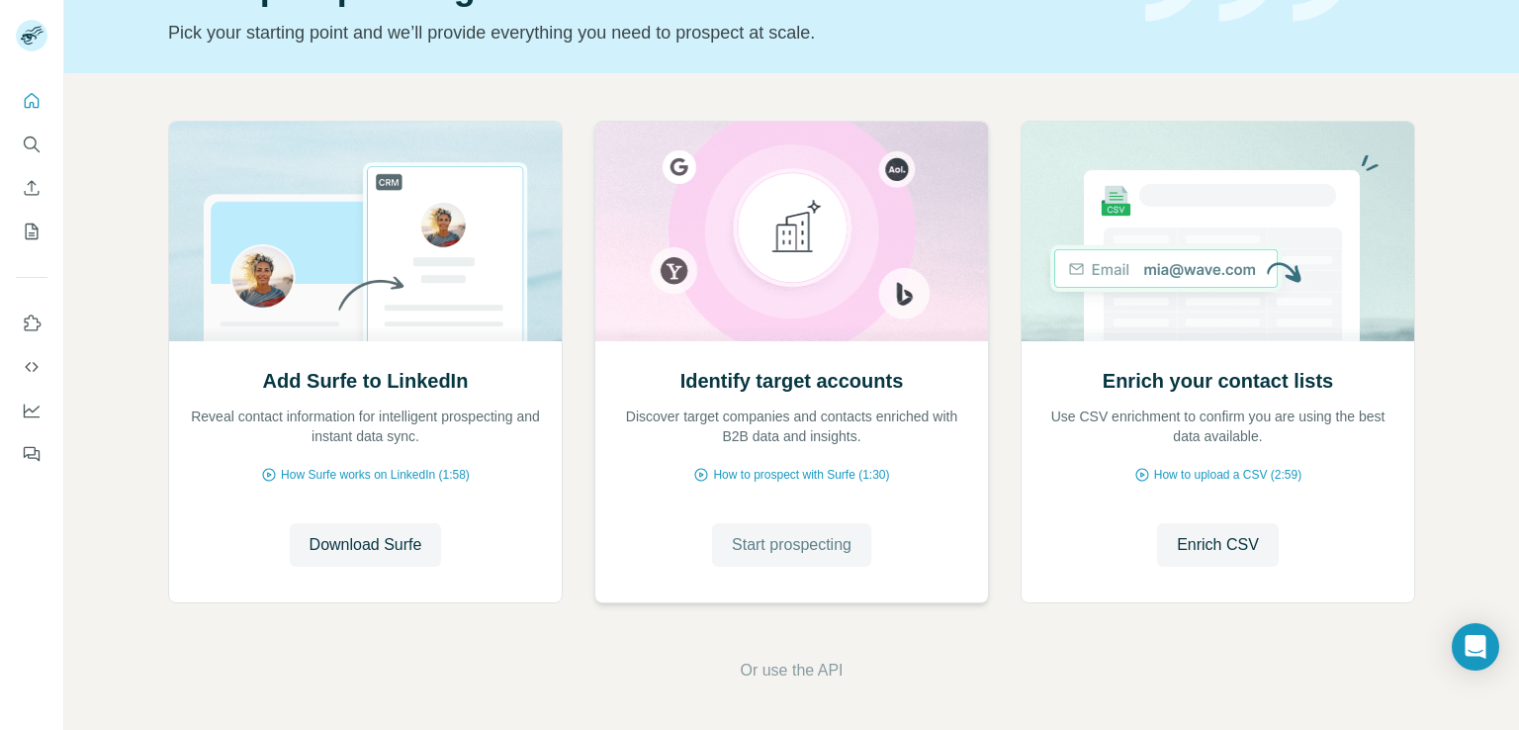
click at [761, 547] on span "Start prospecting" at bounding box center [792, 545] width 120 height 24
click at [803, 539] on span "Start prospecting" at bounding box center [792, 545] width 120 height 24
click at [776, 543] on span "Start prospecting" at bounding box center [792, 545] width 120 height 24
click at [776, 546] on span "Start prospecting" at bounding box center [792, 545] width 120 height 24
drag, startPoint x: 776, startPoint y: 546, endPoint x: 758, endPoint y: 539, distance: 19.1
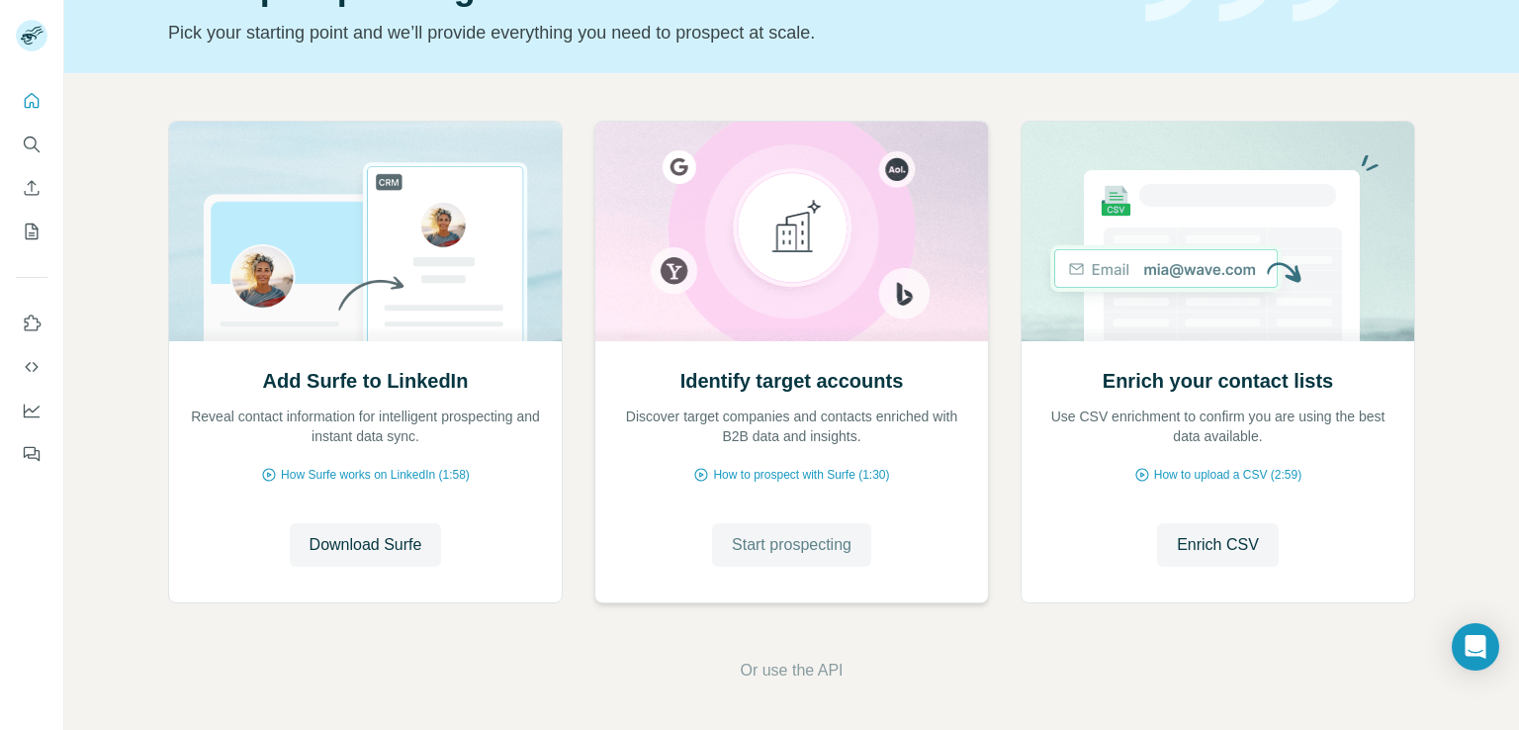
click at [767, 544] on span "Start prospecting" at bounding box center [792, 545] width 120 height 24
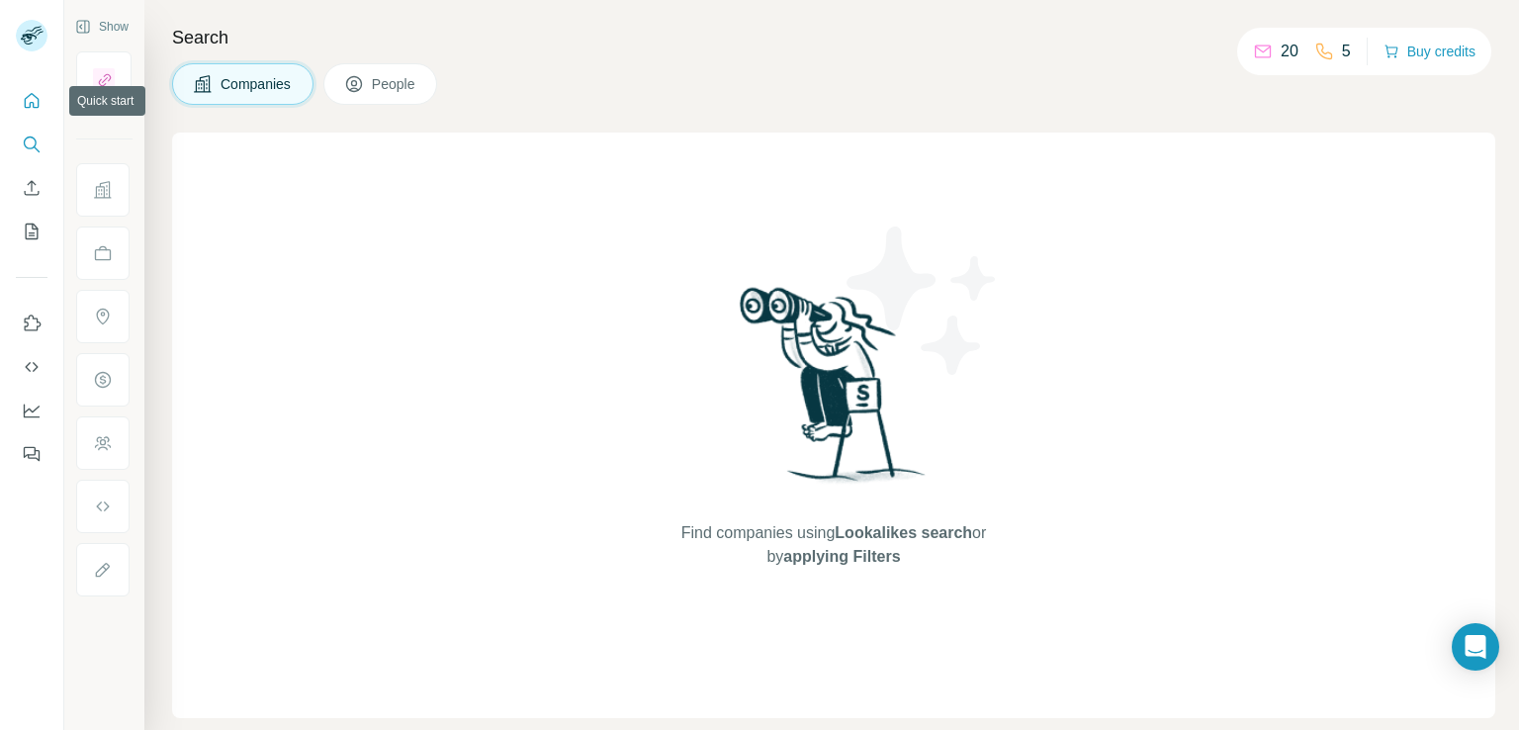
click at [36, 101] on icon "Quick start" at bounding box center [32, 101] width 20 height 20
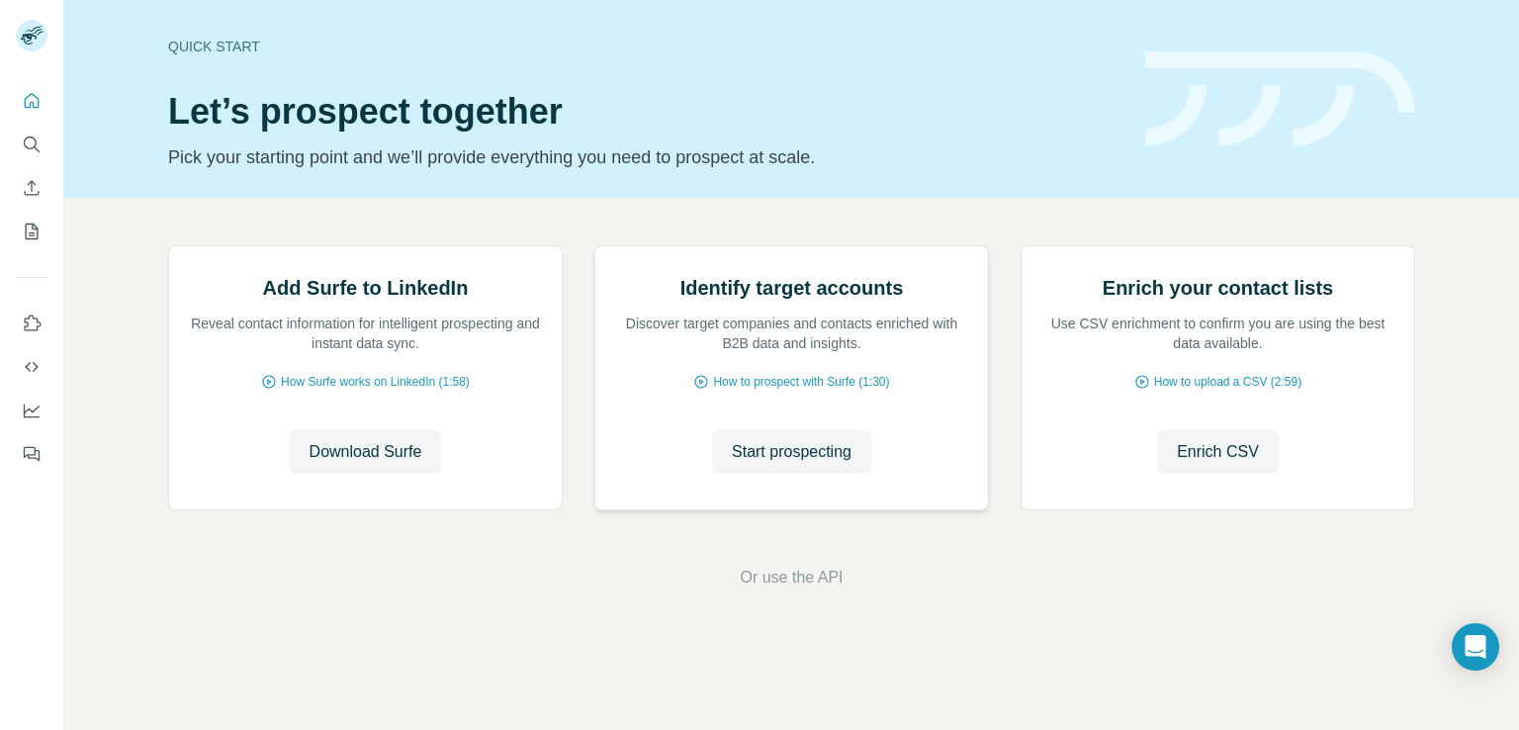
scroll to position [125, 0]
click at [760, 464] on span "Start prospecting" at bounding box center [792, 452] width 120 height 24
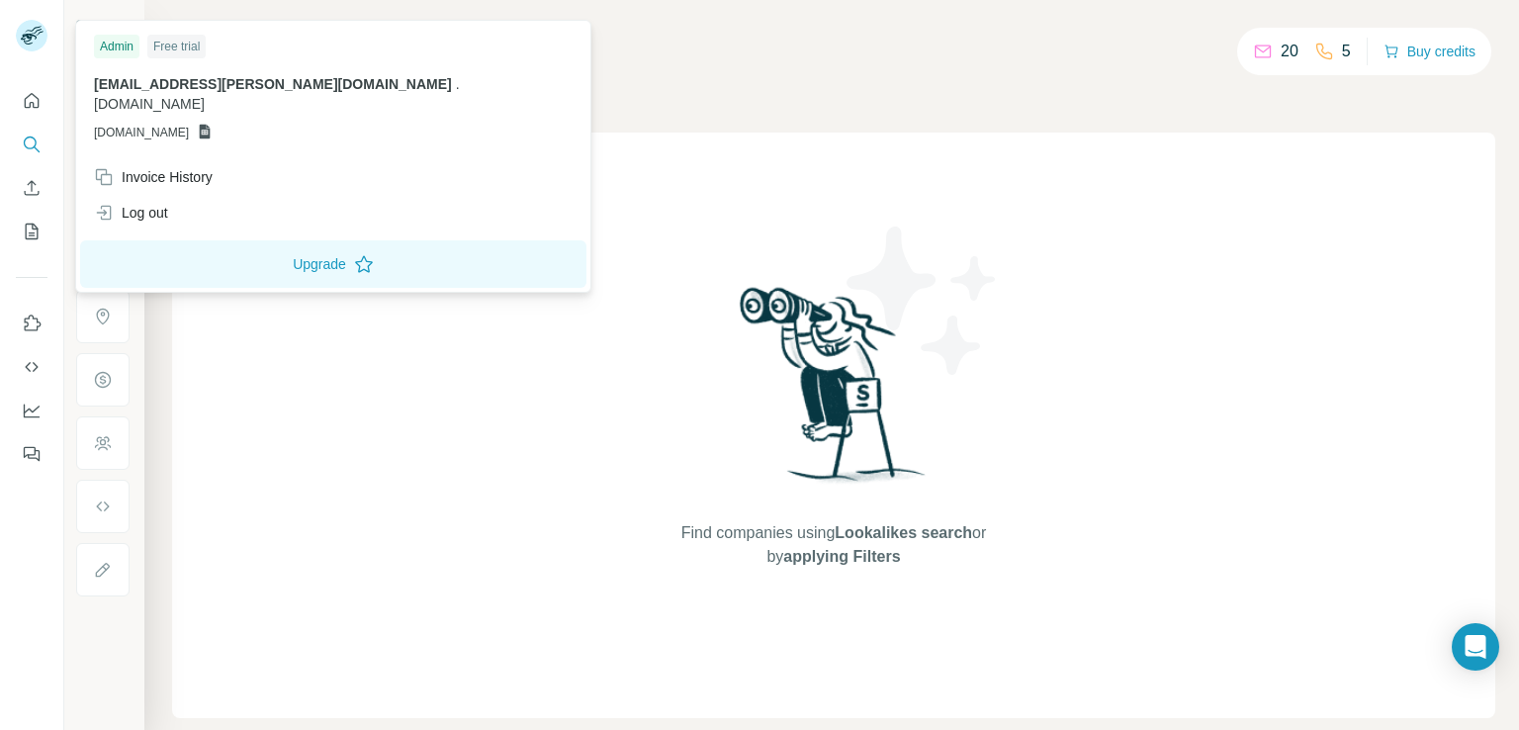
click at [29, 33] on rect at bounding box center [32, 36] width 32 height 32
click at [32, 111] on button "Quick start" at bounding box center [32, 101] width 32 height 36
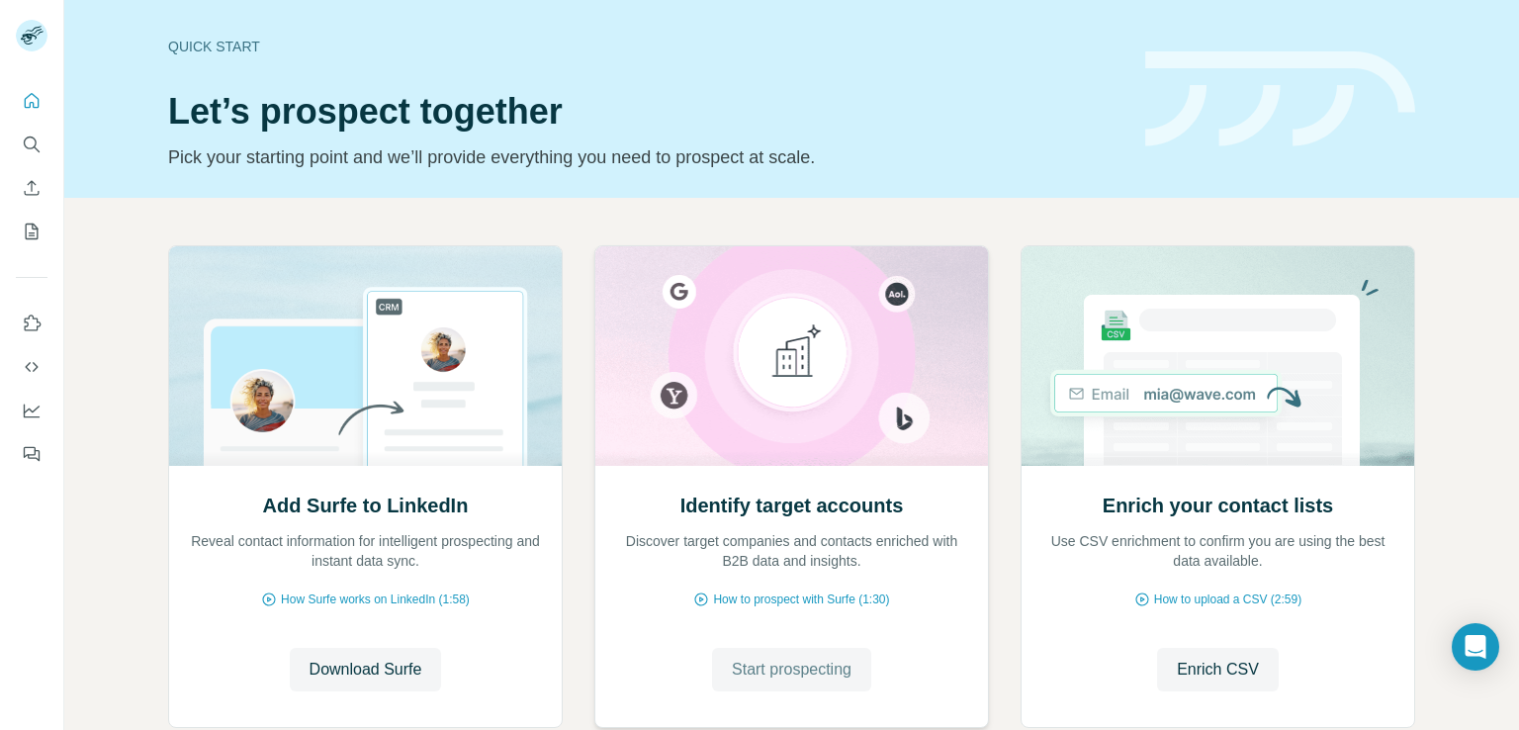
click at [793, 677] on span "Start prospecting" at bounding box center [792, 670] width 120 height 24
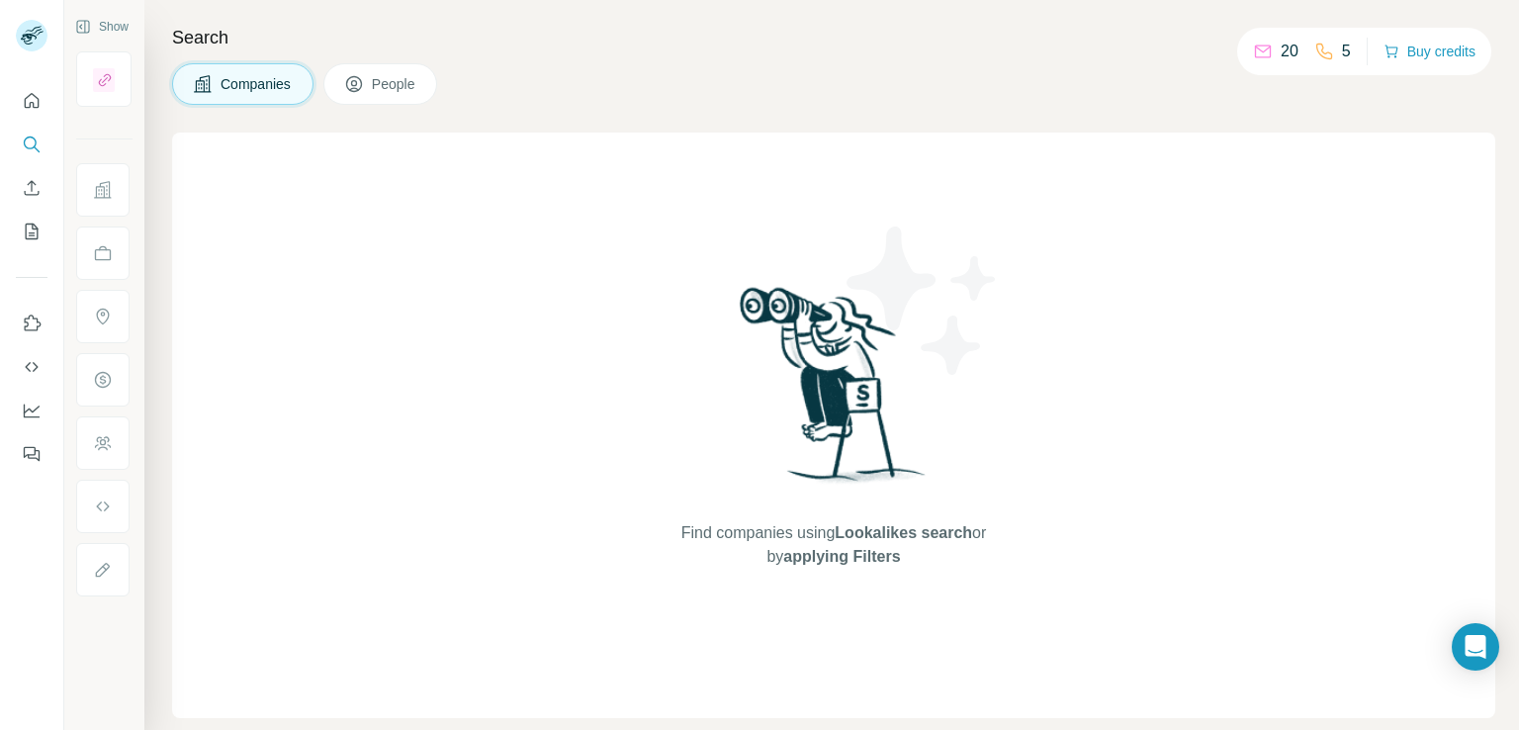
click at [342, 64] on button "People" at bounding box center [380, 84] width 115 height 42
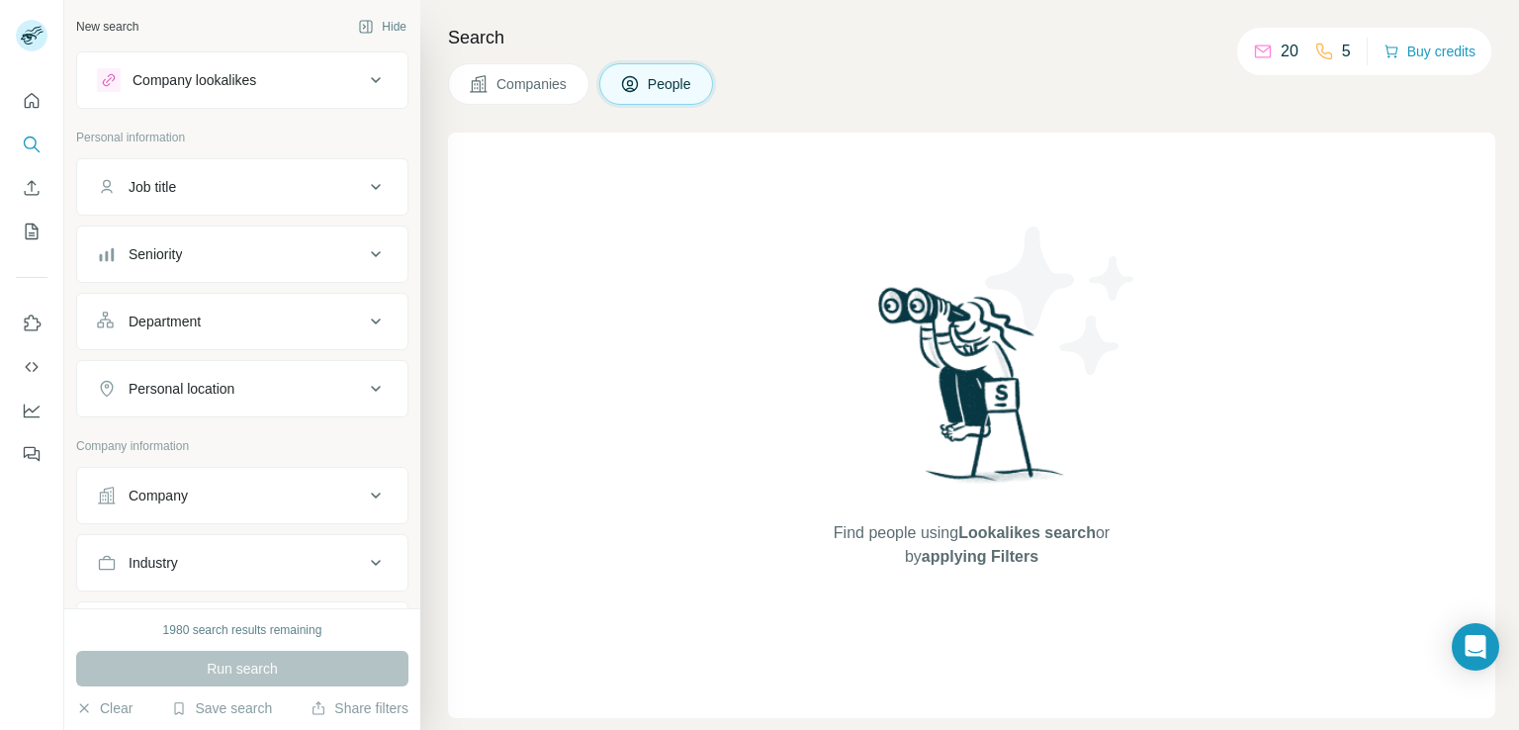
click at [229, 167] on button "Job title" at bounding box center [242, 186] width 330 height 47
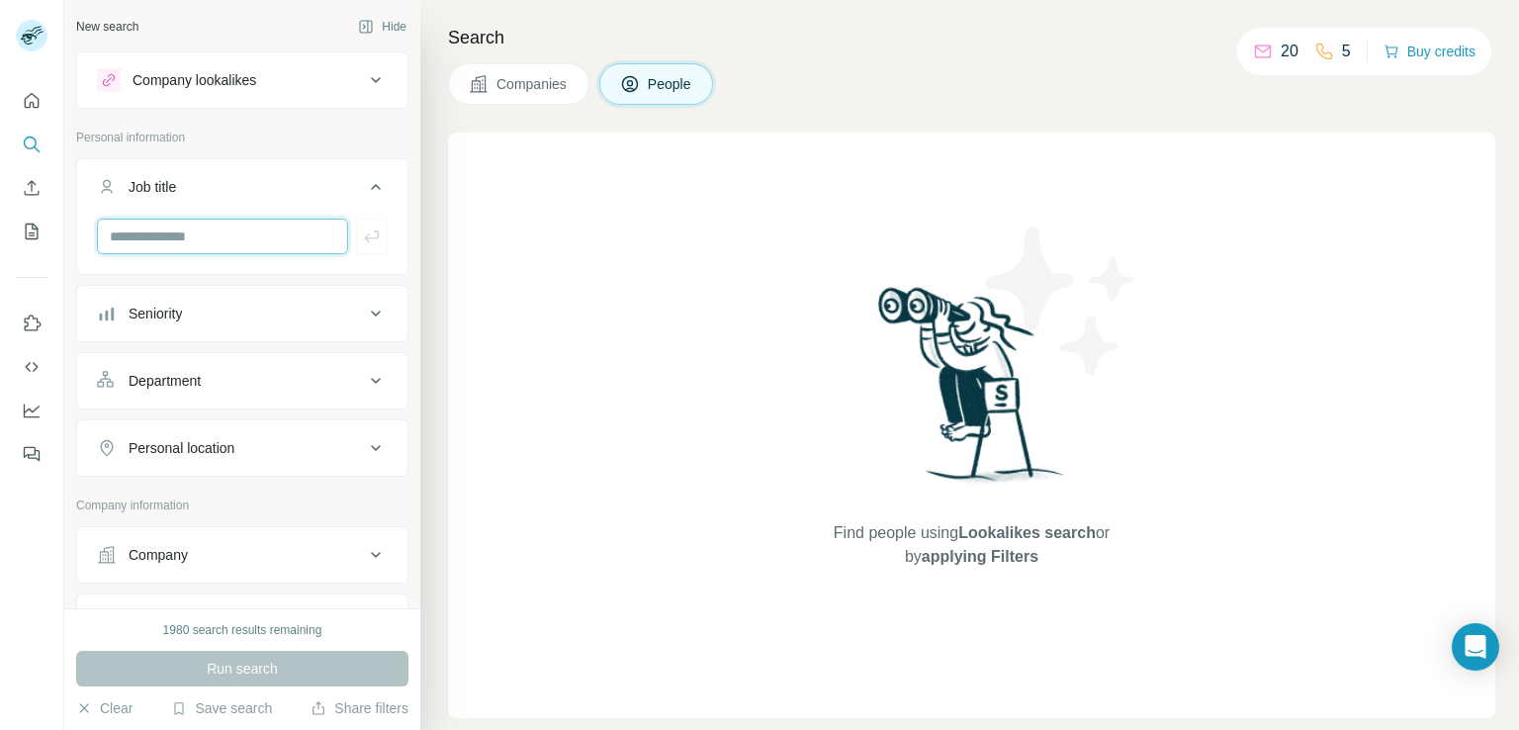
click at [192, 246] on input "text" at bounding box center [222, 237] width 251 height 36
type input "***"
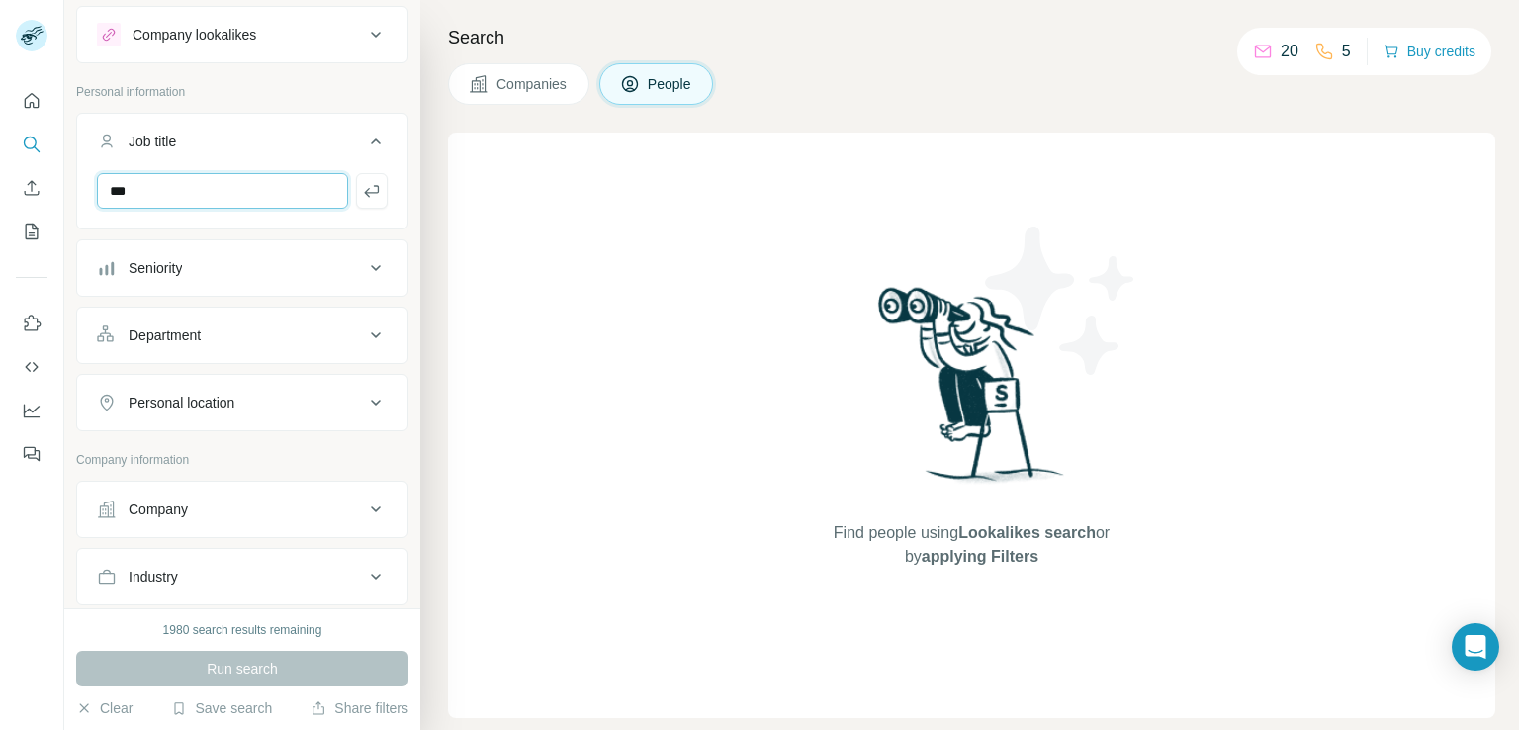
scroll to position [198, 0]
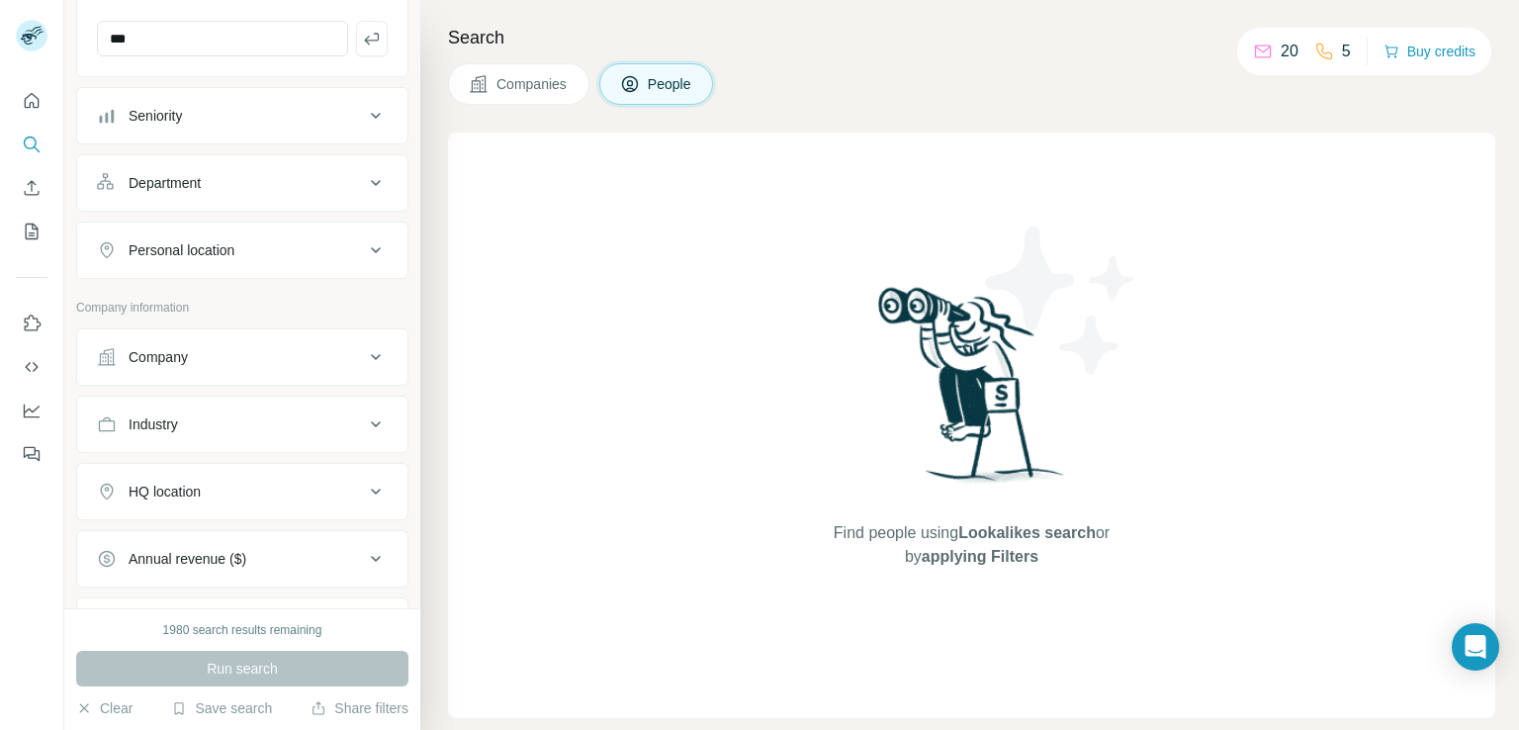
click at [210, 248] on div "Personal location" at bounding box center [182, 250] width 106 height 20
click at [183, 315] on input "text" at bounding box center [242, 300] width 291 height 36
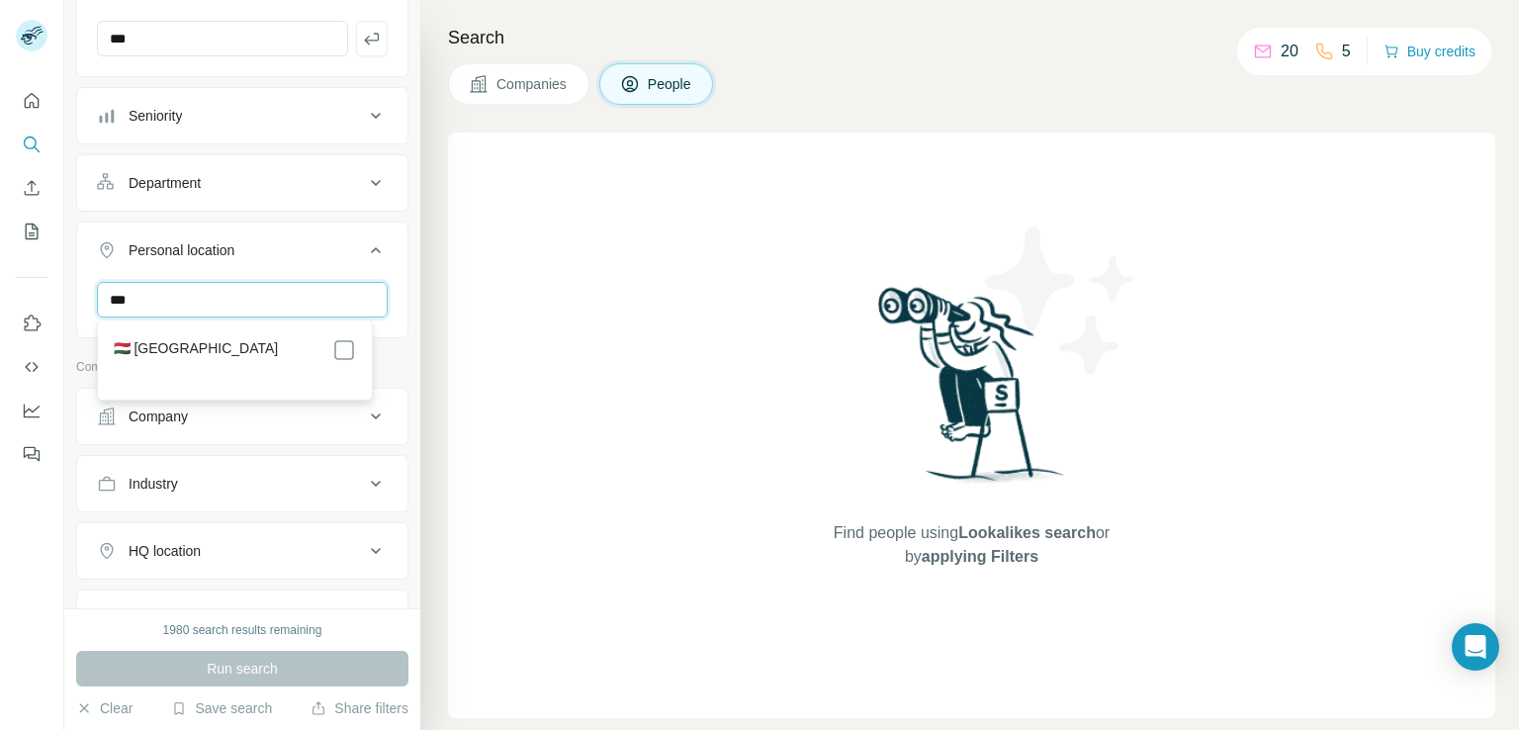
type input "***"
click at [189, 338] on div "🇭🇺 [GEOGRAPHIC_DATA]" at bounding box center [235, 350] width 242 height 24
click at [218, 350] on div "🇭🇺 [GEOGRAPHIC_DATA]" at bounding box center [235, 350] width 242 height 24
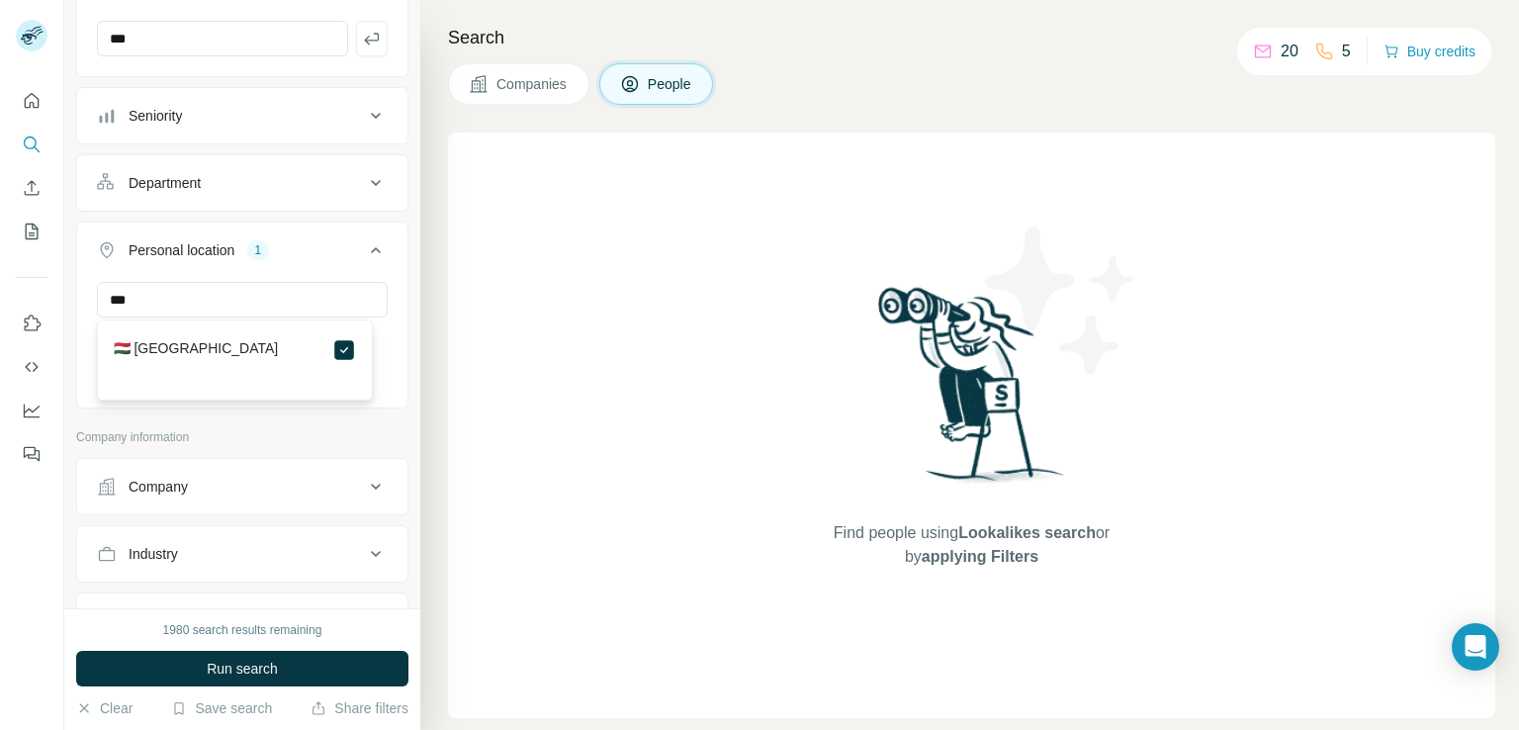
click at [297, 435] on p "Company information" at bounding box center [242, 437] width 332 height 18
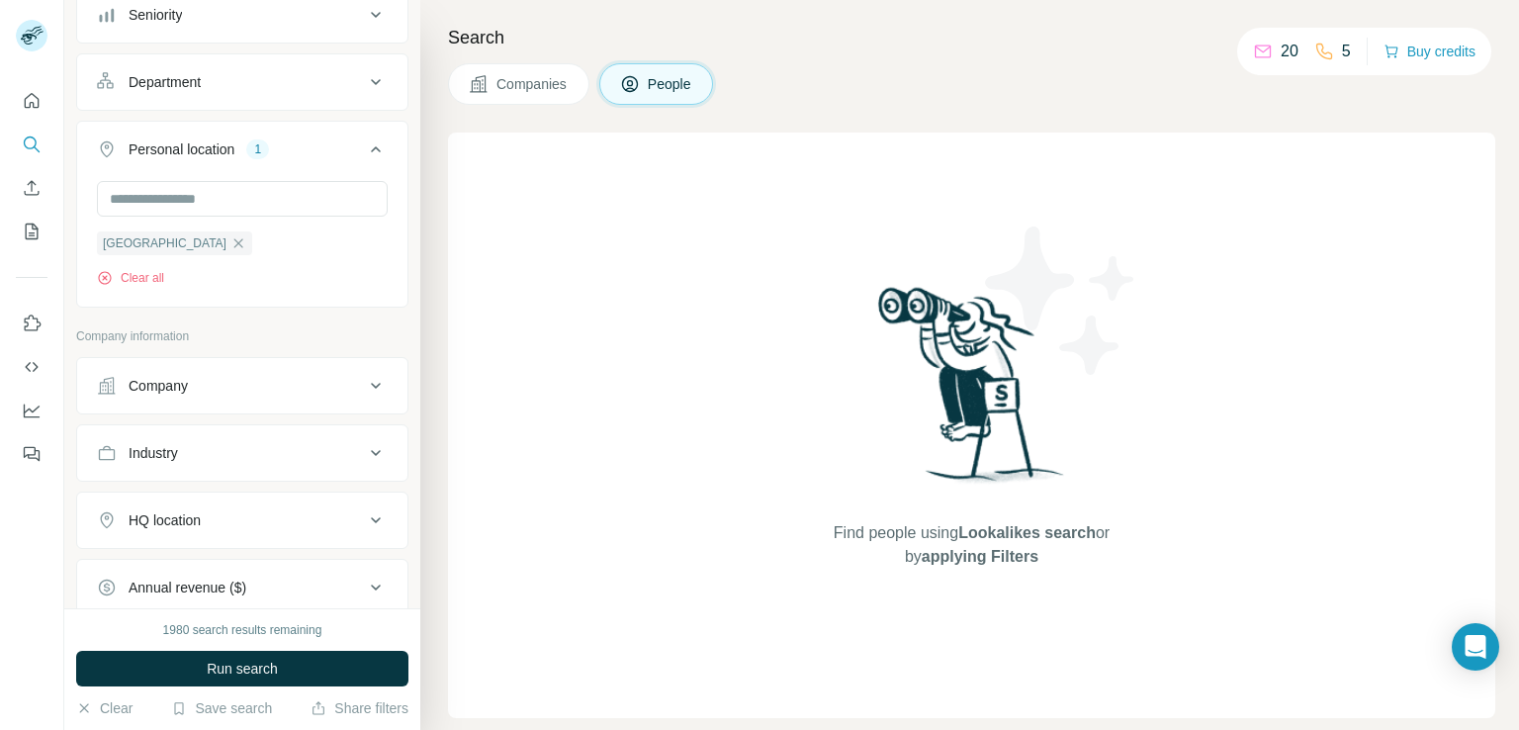
scroll to position [396, 0]
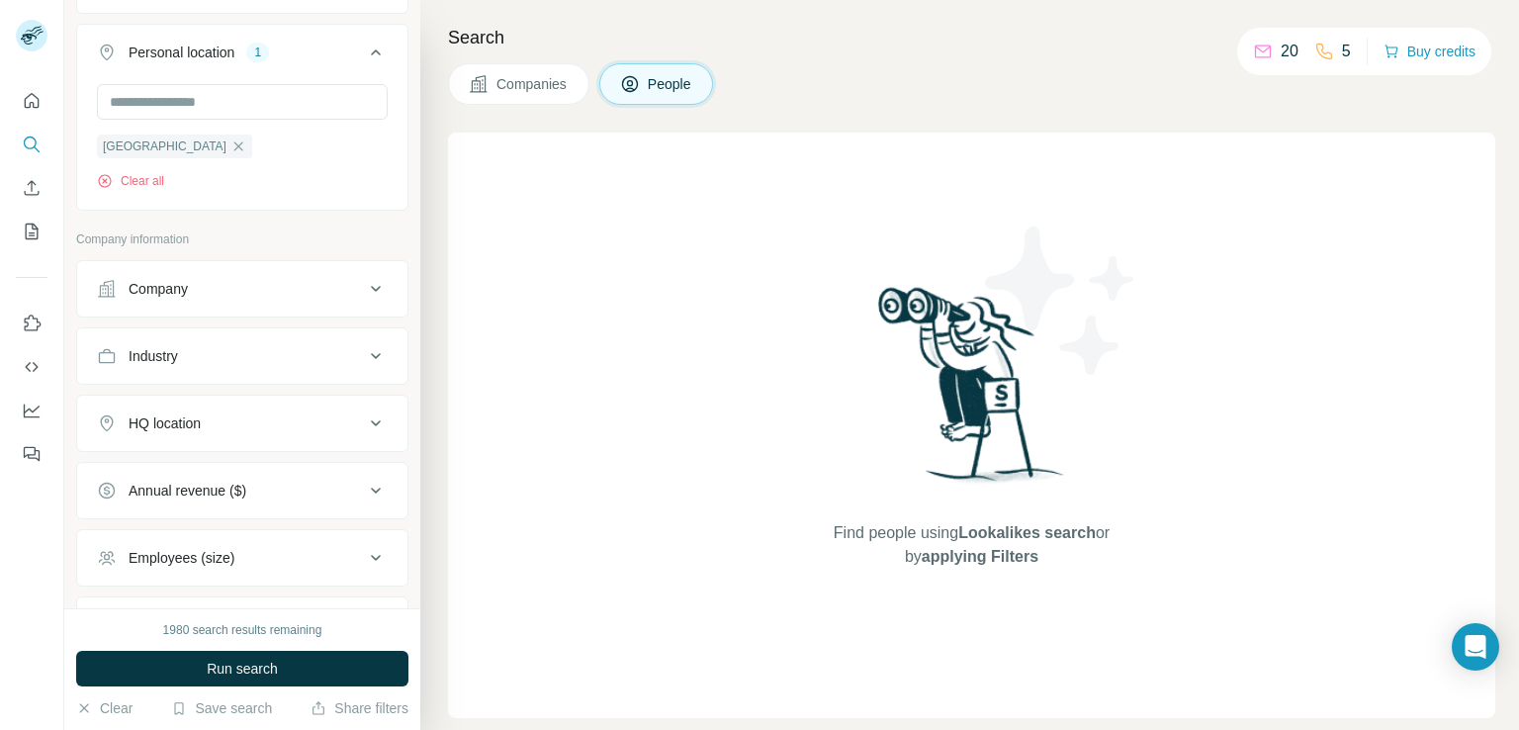
click at [199, 299] on button "Company" at bounding box center [242, 288] width 330 height 47
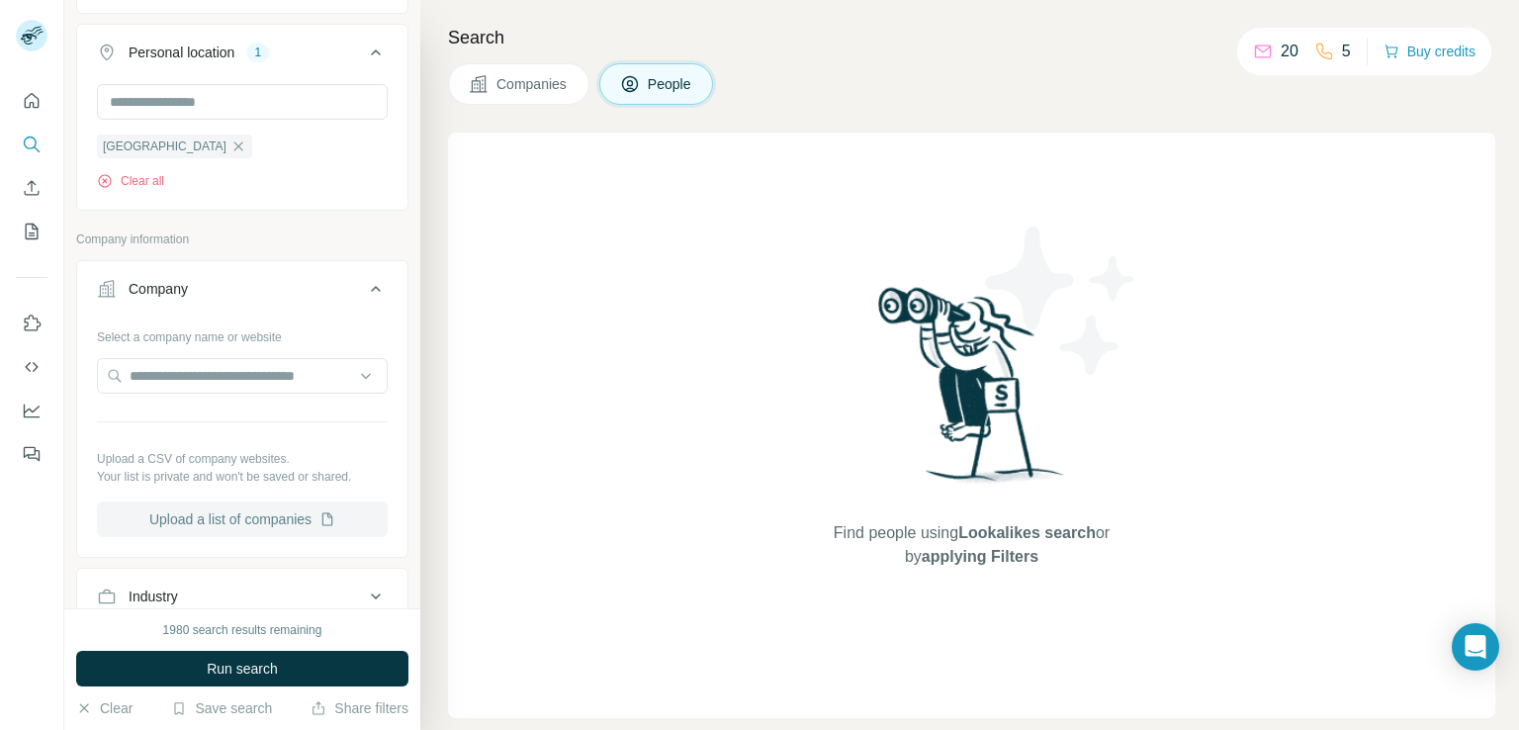
click at [247, 510] on button "Upload a list of companies" at bounding box center [242, 520] width 291 height 36
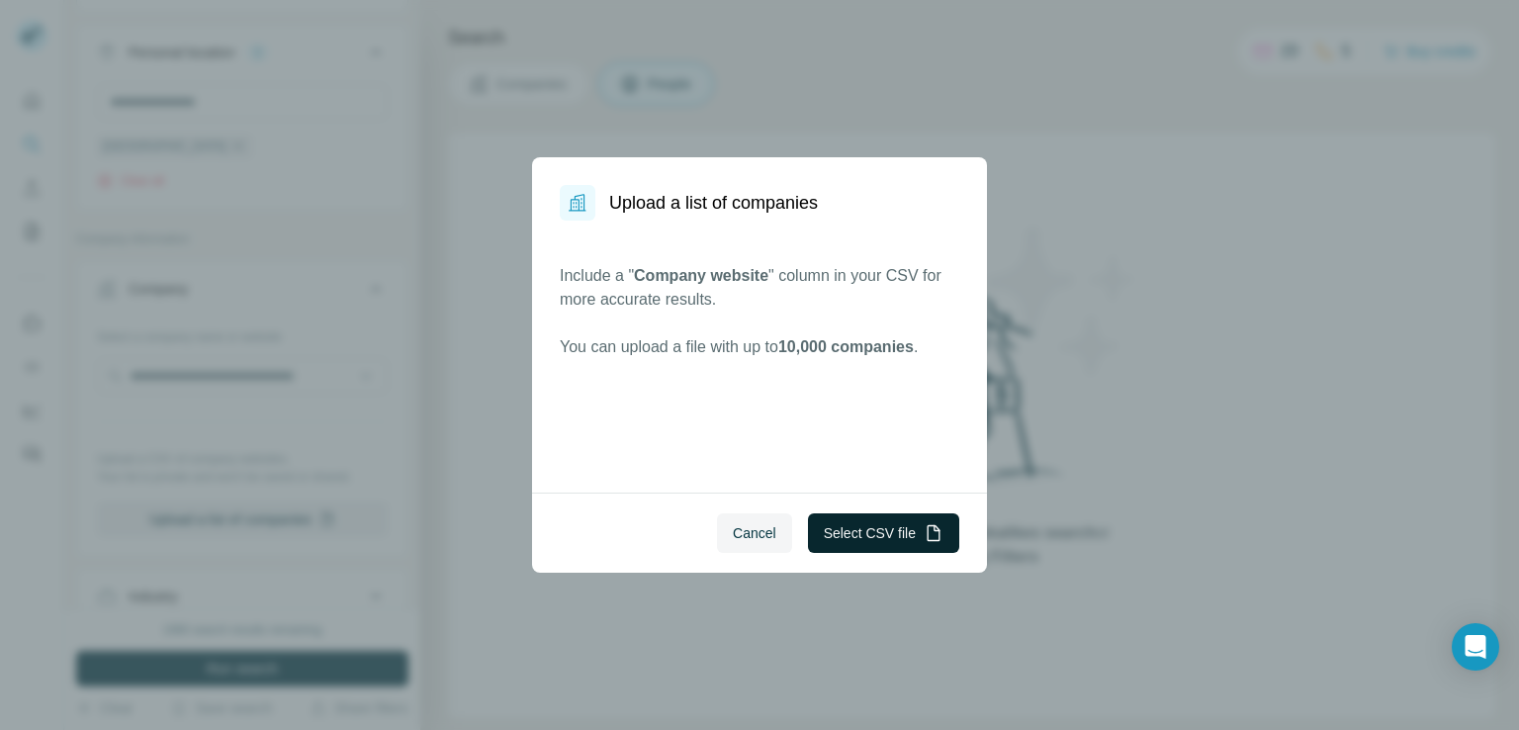
click at [859, 520] on button "Select CSV file" at bounding box center [883, 533] width 151 height 40
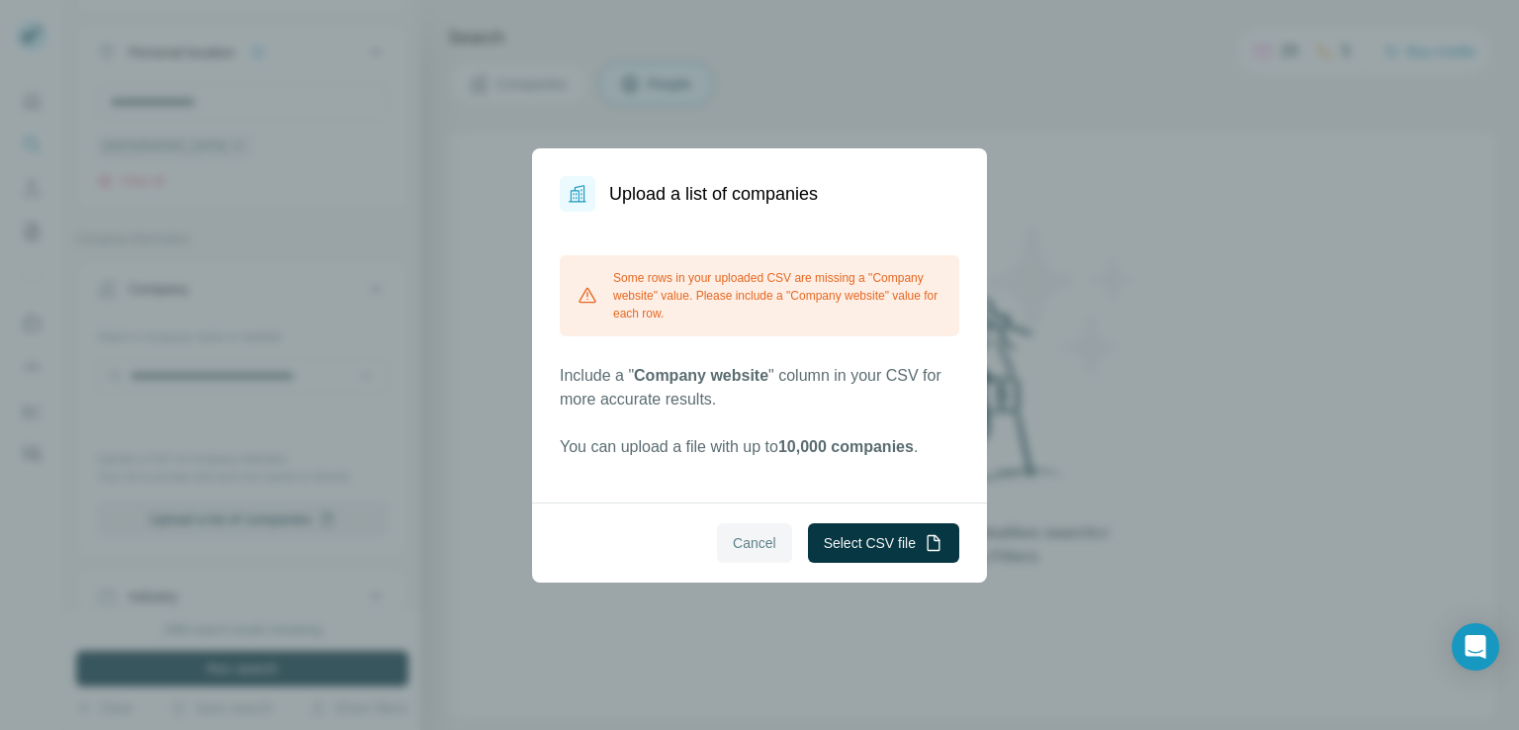
click at [747, 535] on span "Cancel" at bounding box center [755, 543] width 44 height 20
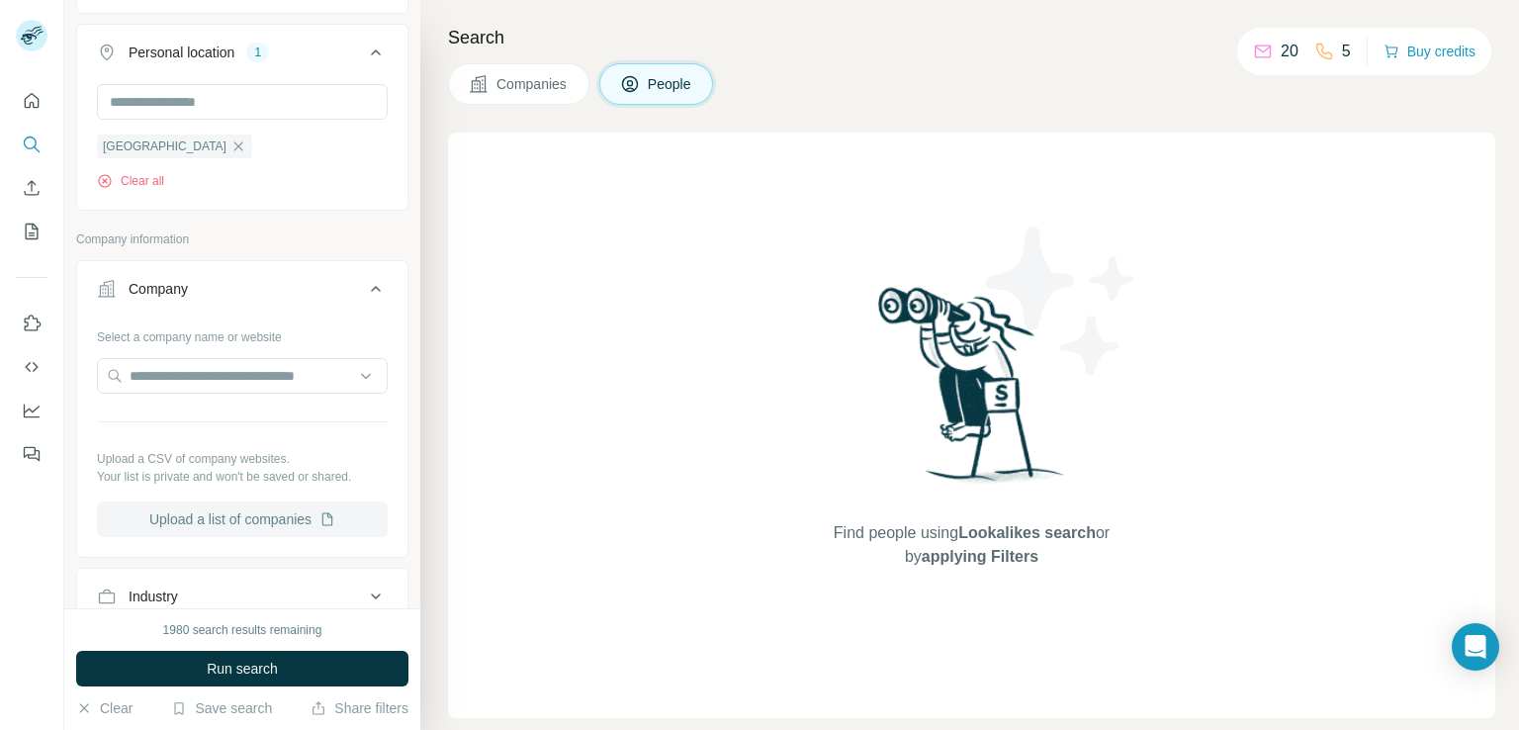
click at [249, 508] on button "Upload a list of companies" at bounding box center [242, 520] width 291 height 36
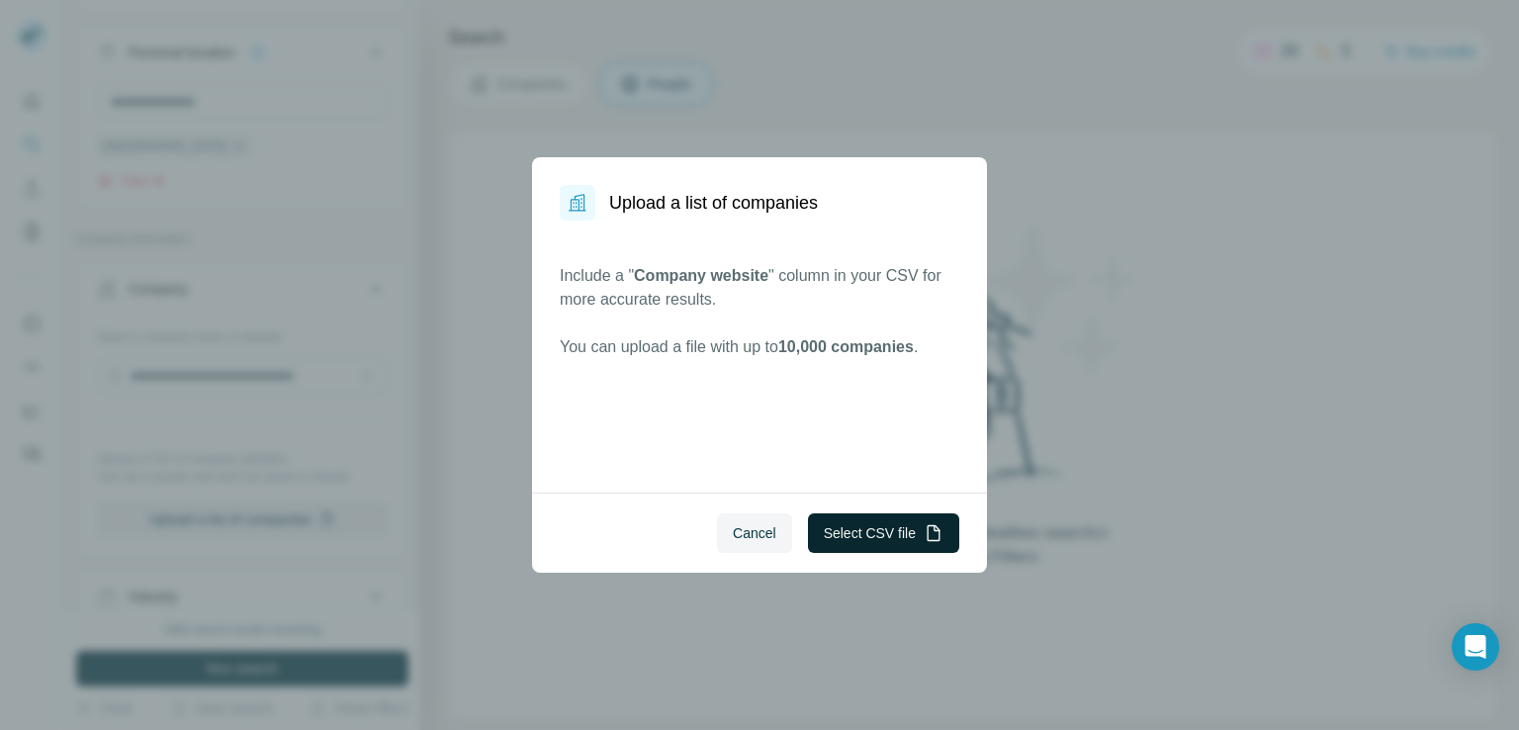
click at [860, 534] on button "Select CSV file" at bounding box center [883, 533] width 151 height 40
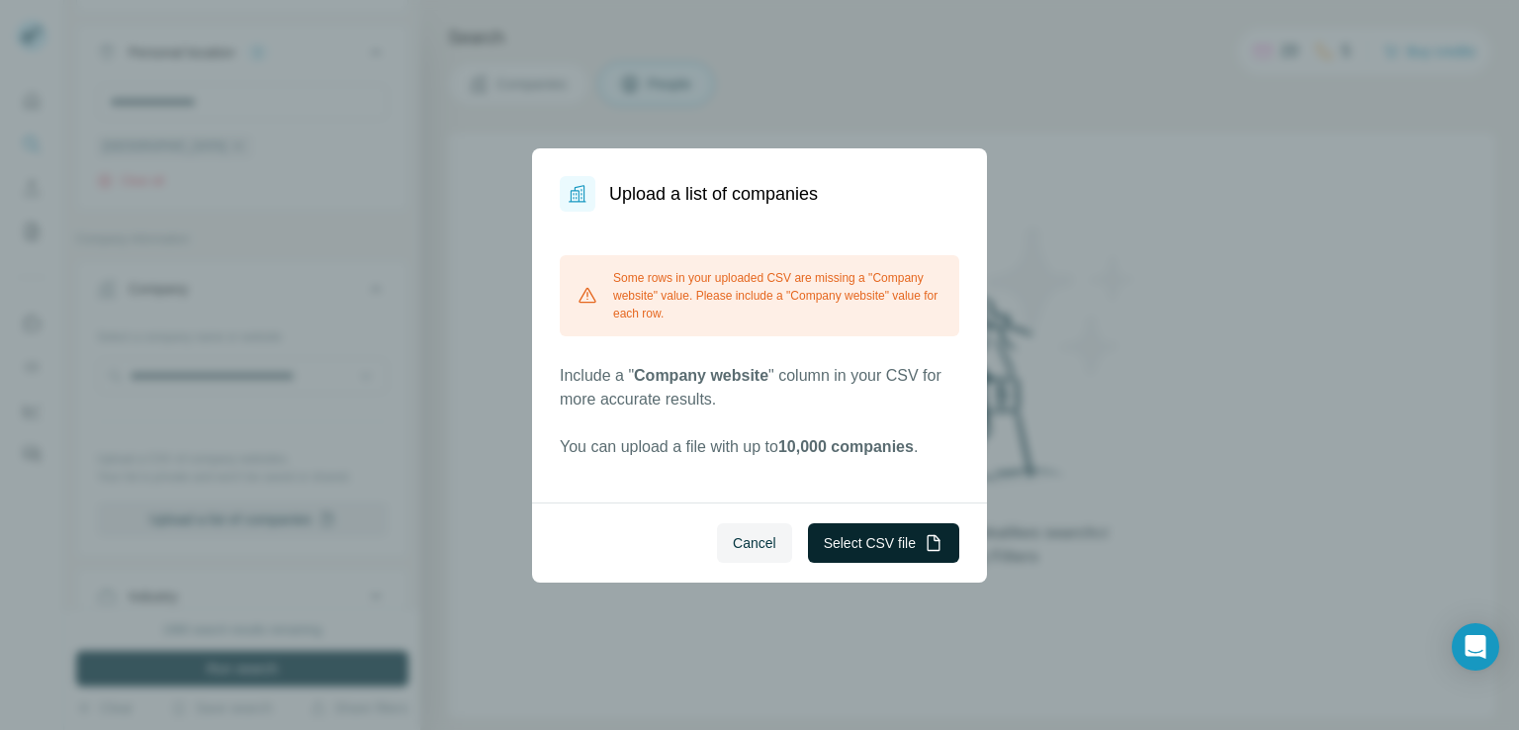
click at [860, 536] on button "Select CSV file" at bounding box center [883, 543] width 151 height 40
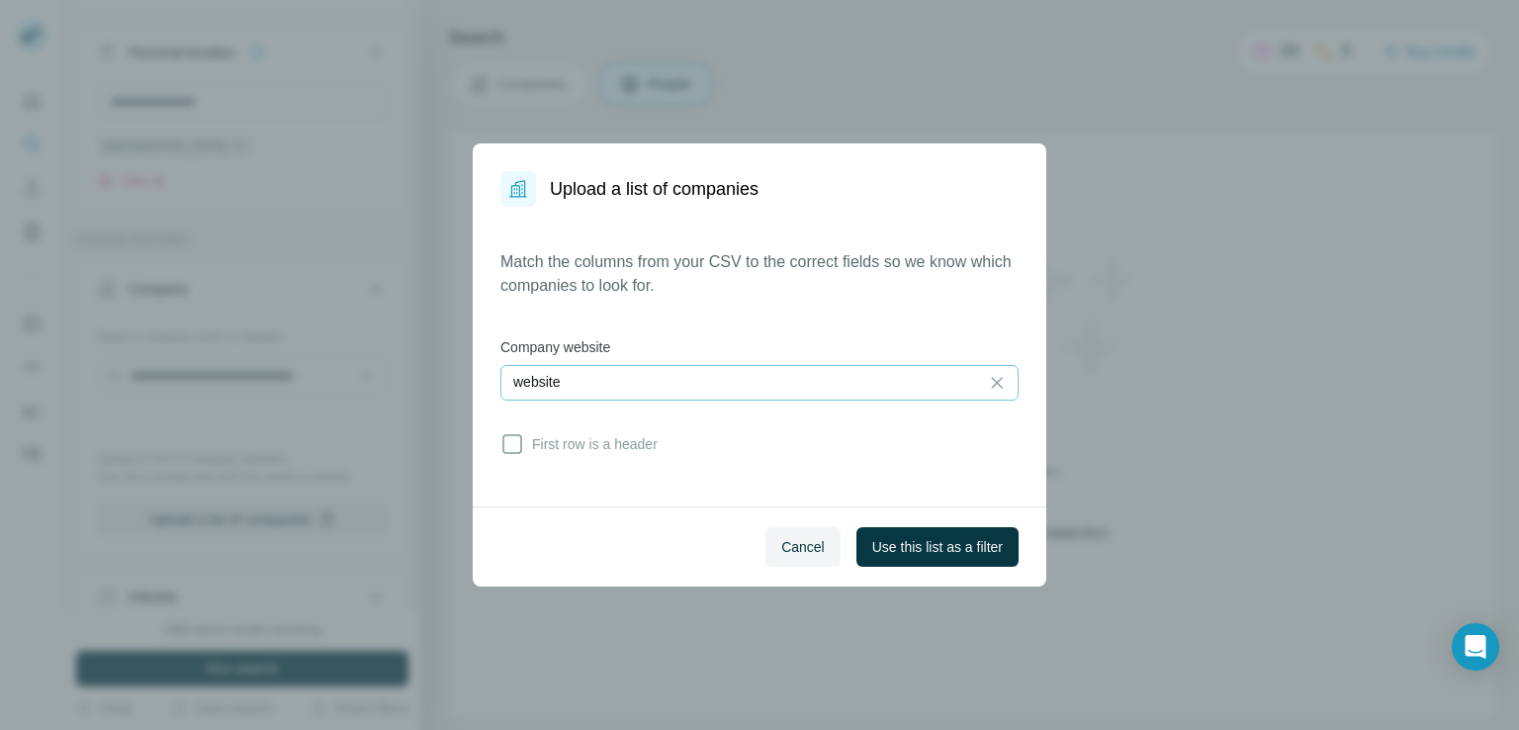
click at [601, 379] on div "website" at bounding box center [739, 382] width 453 height 20
click at [487, 469] on div "Match the columns from your CSV to the correct fields so we know which companie…" at bounding box center [760, 357] width 574 height 300
click at [906, 541] on span "Use this list as a filter" at bounding box center [937, 547] width 131 height 20
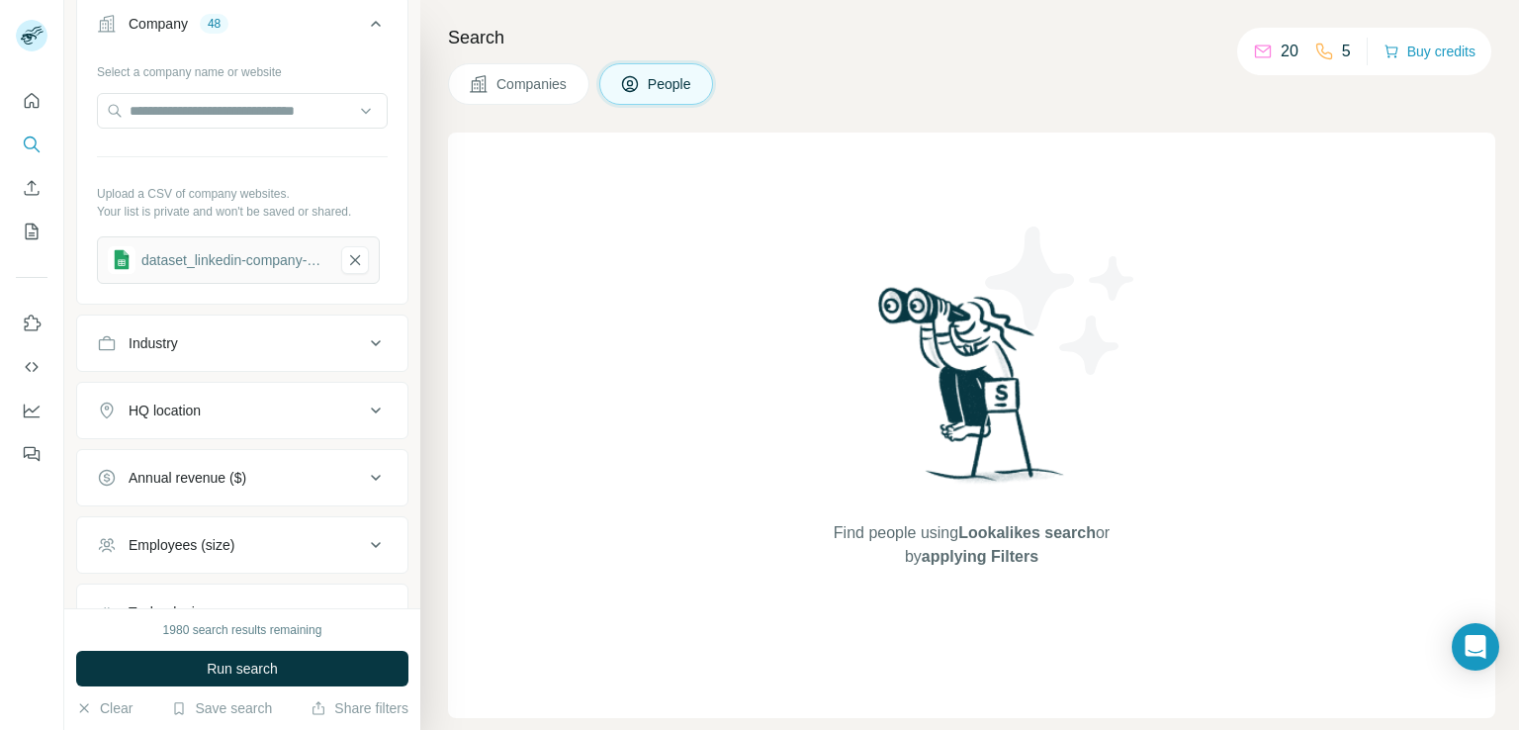
scroll to position [791, 0]
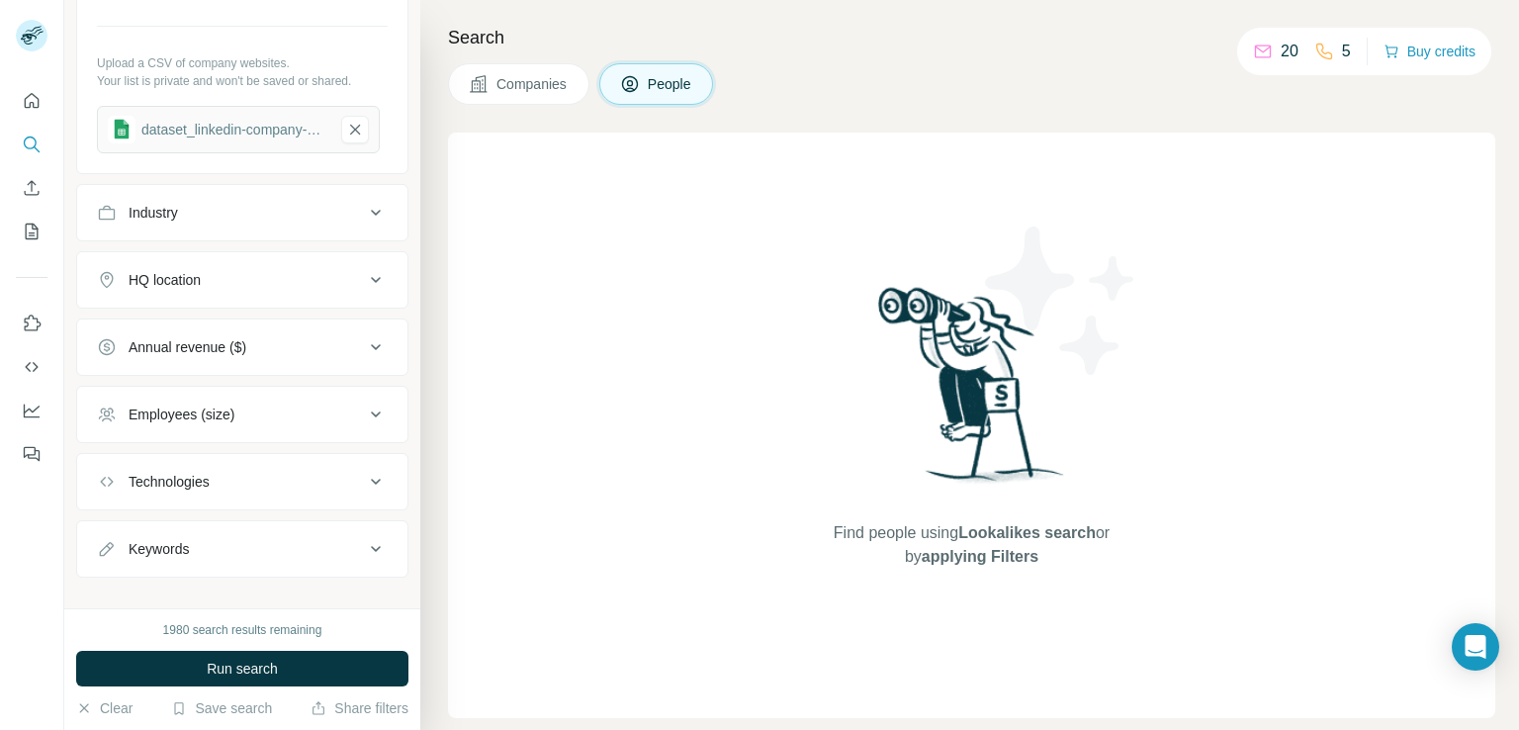
click at [180, 408] on div "Employees (size)" at bounding box center [182, 415] width 106 height 20
click at [108, 454] on icon at bounding box center [109, 458] width 24 height 24
click at [111, 494] on icon at bounding box center [109, 495] width 24 height 24
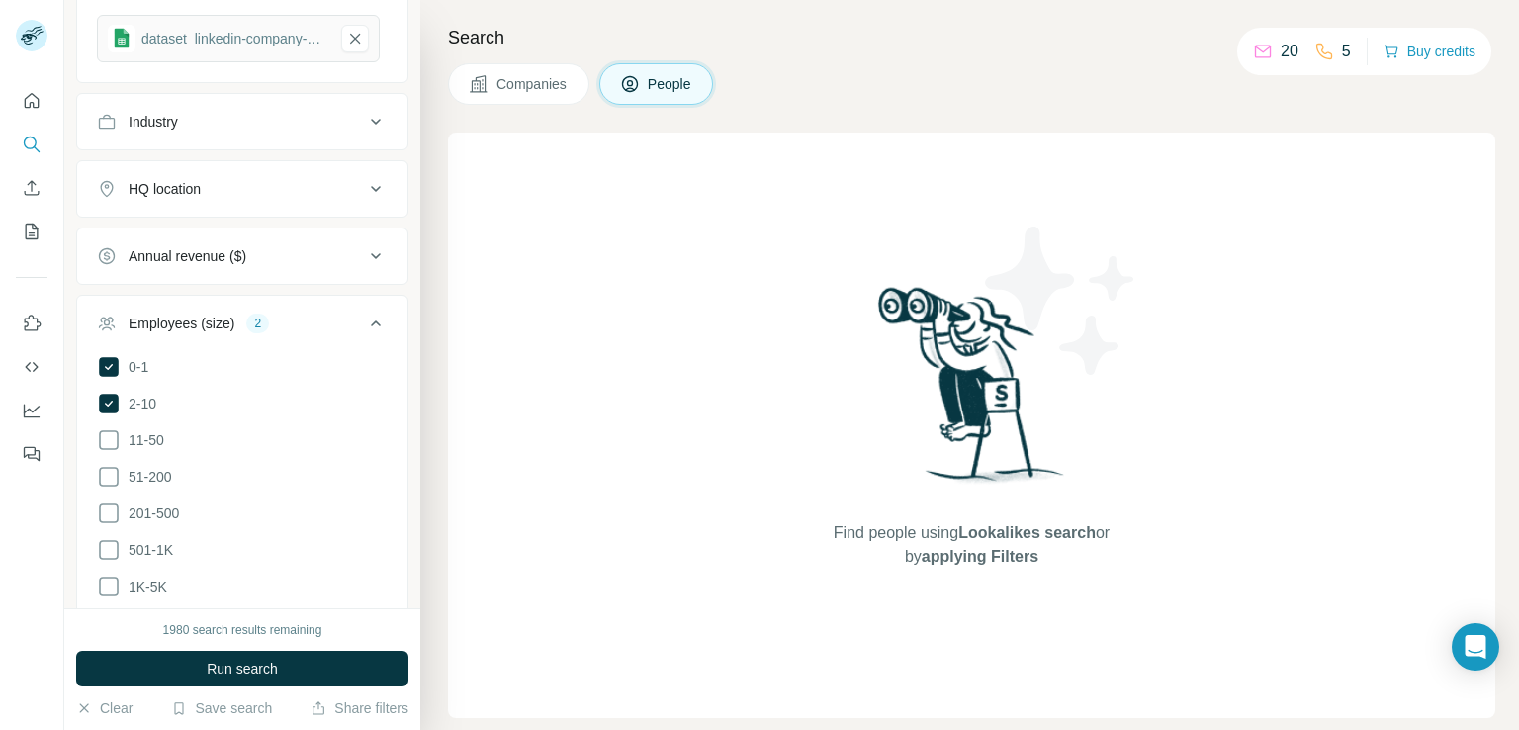
scroll to position [890, 0]
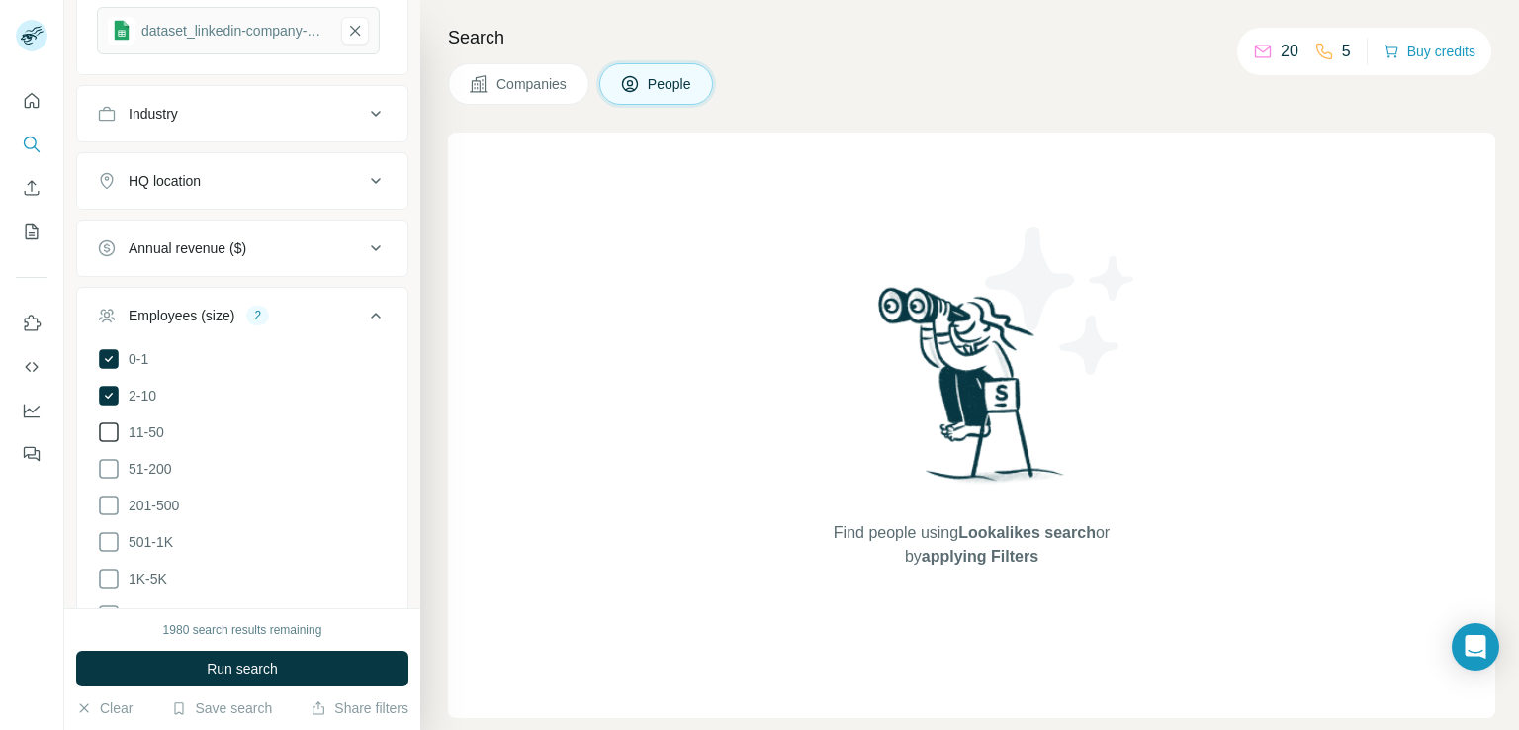
click at [103, 433] on icon at bounding box center [109, 432] width 24 height 24
click at [107, 464] on icon at bounding box center [109, 469] width 24 height 24
click at [107, 504] on icon at bounding box center [109, 506] width 24 height 24
click at [227, 667] on span "Run search" at bounding box center [242, 669] width 71 height 20
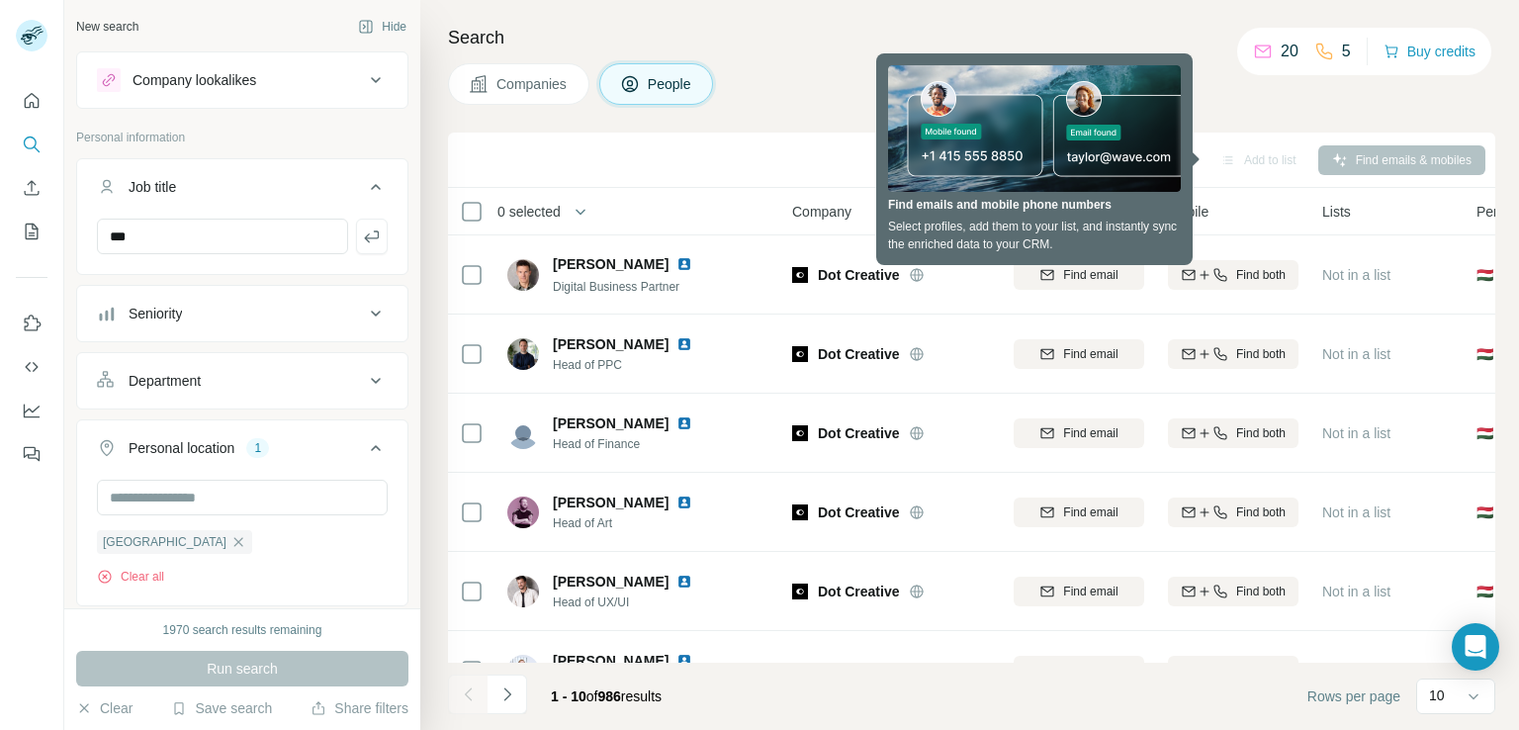
click at [90, 204] on button "Job title" at bounding box center [242, 190] width 330 height 55
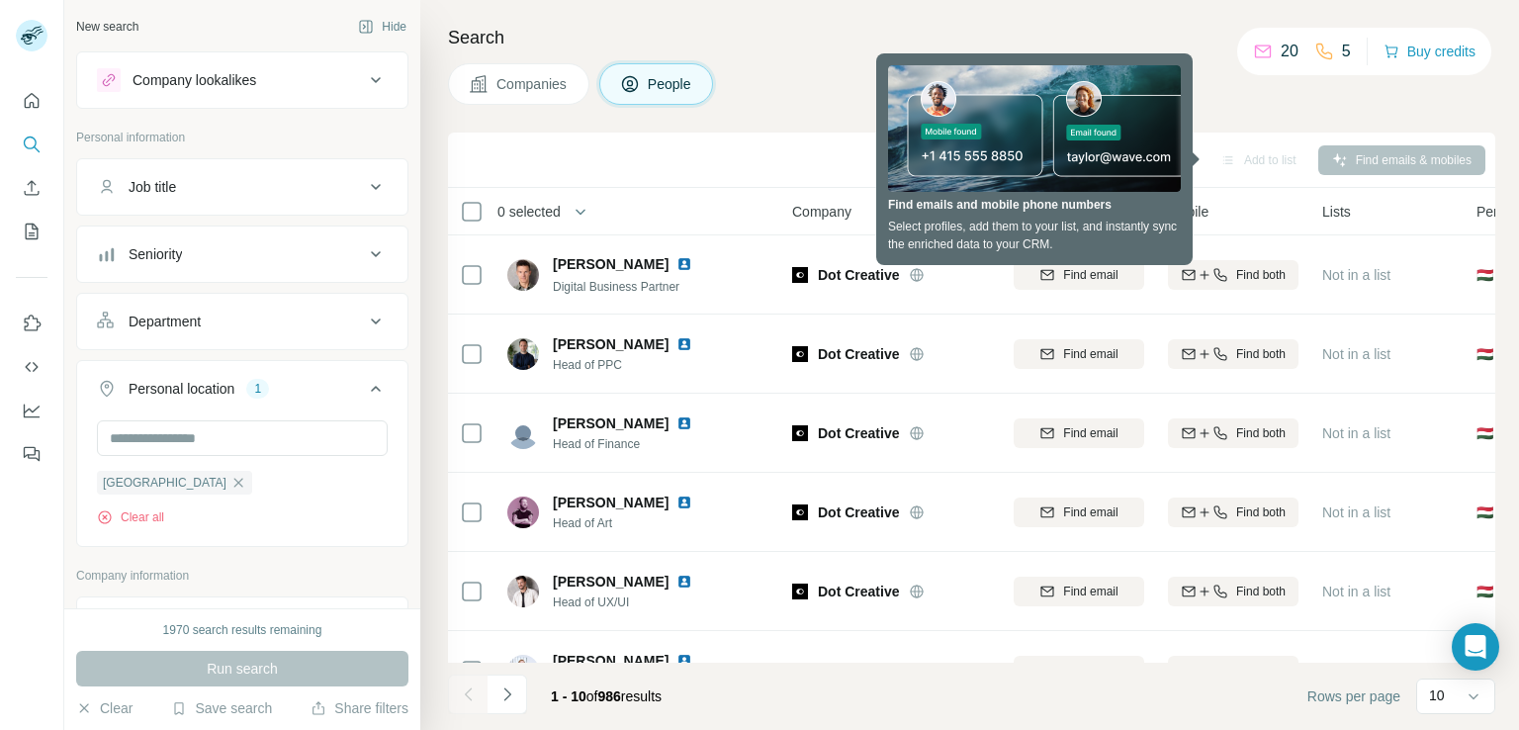
click at [178, 205] on button "Job title" at bounding box center [242, 186] width 330 height 47
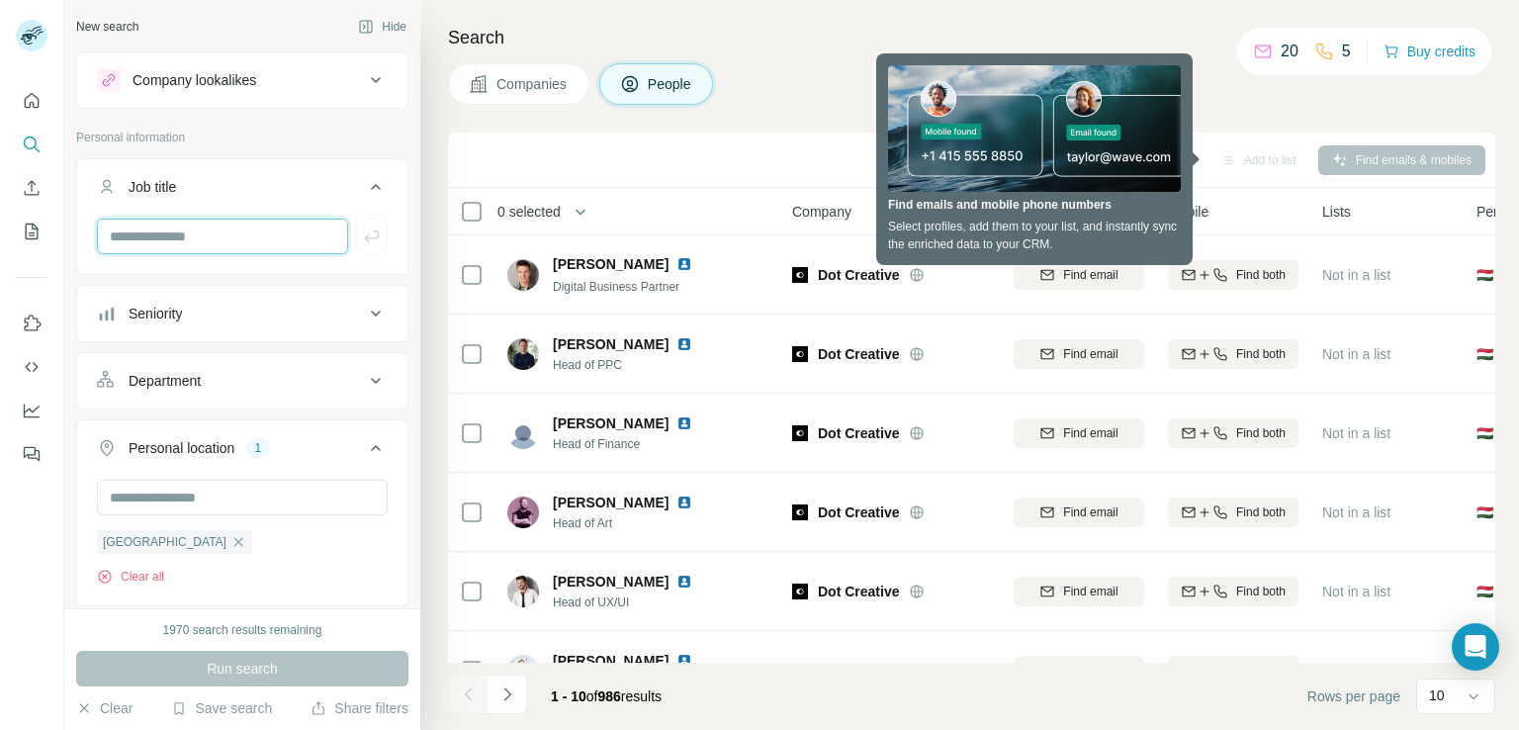
click at [176, 241] on input "text" at bounding box center [222, 237] width 251 height 36
type input "***"
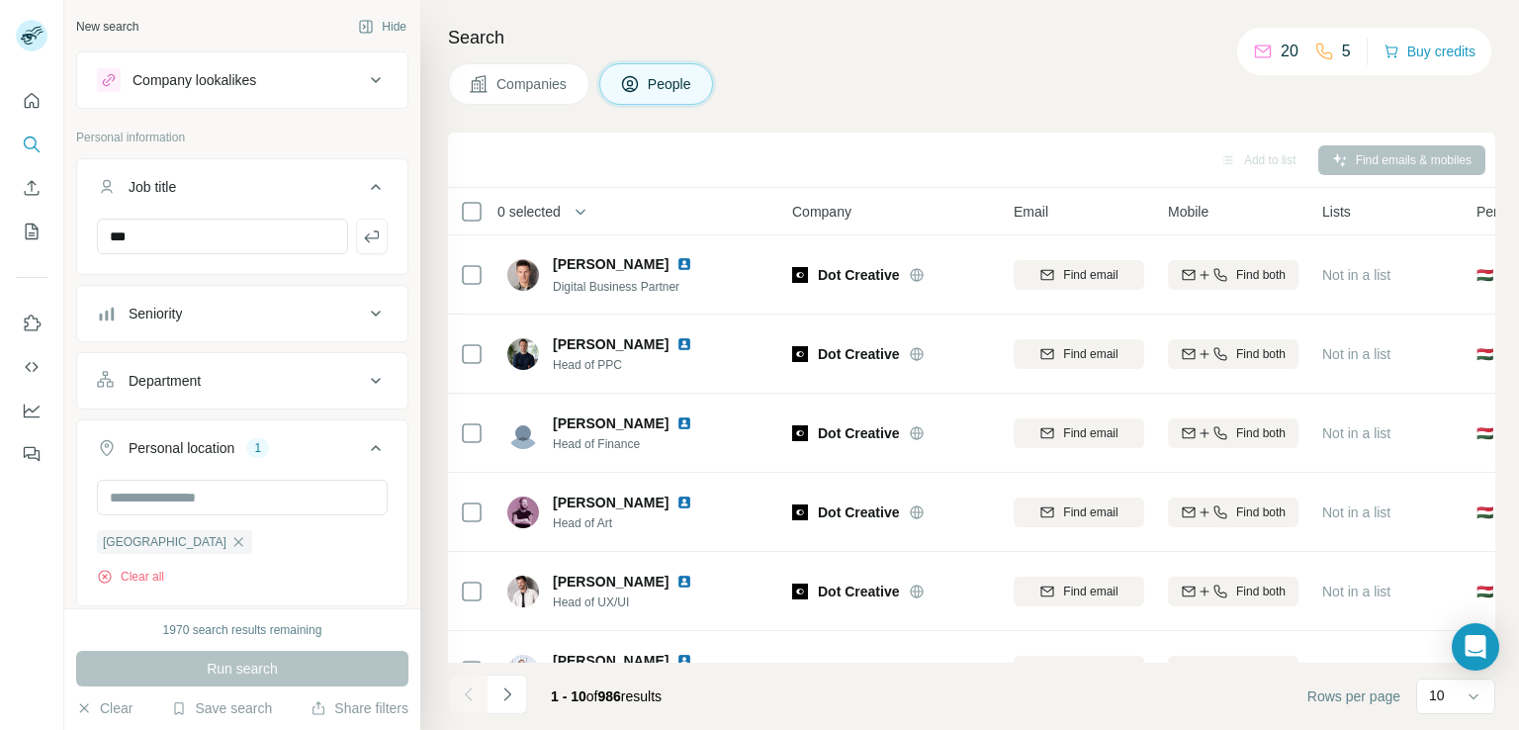
click at [391, 260] on div "***" at bounding box center [242, 244] width 330 height 51
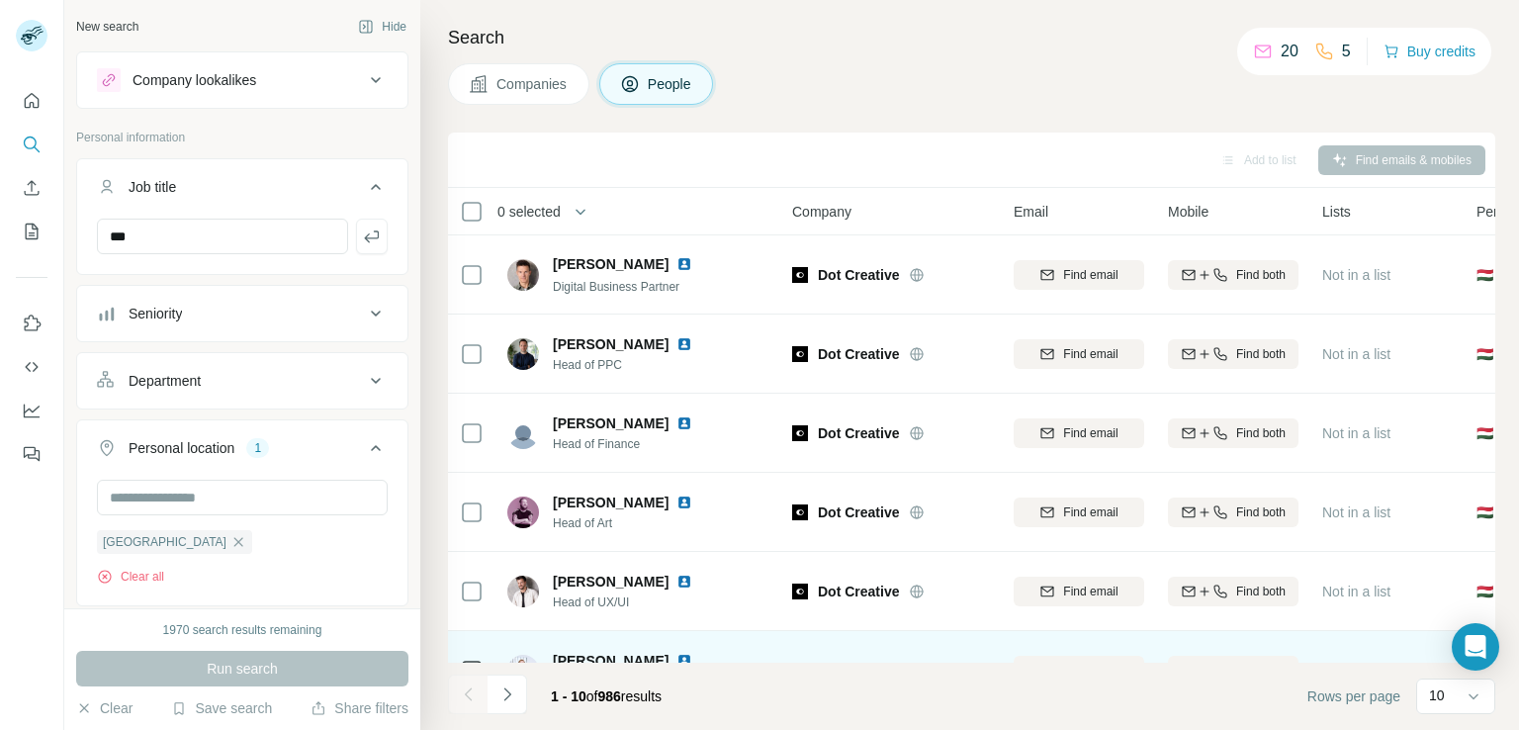
scroll to position [374, 0]
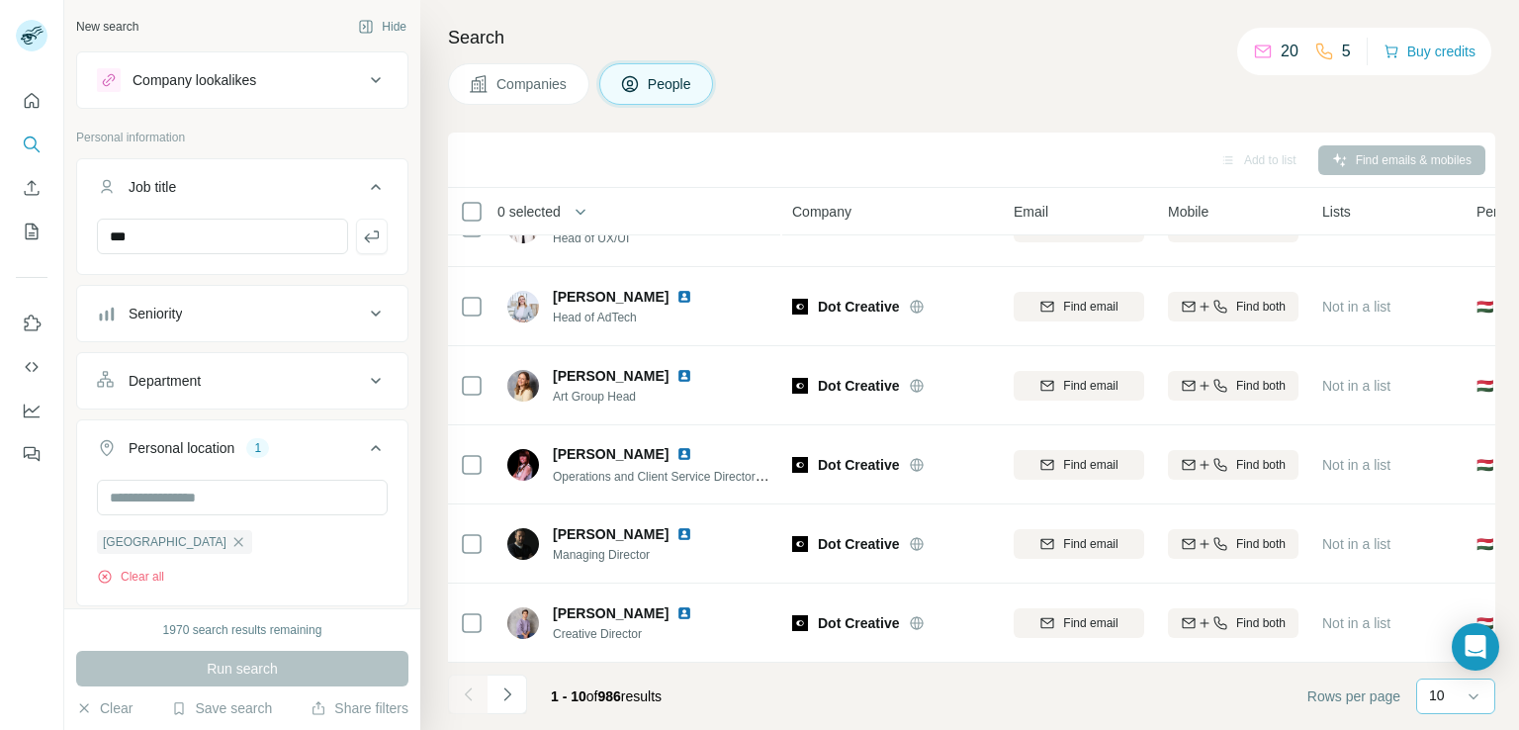
click at [1485, 693] on input at bounding box center [1514, 697] width 59 height 22
click at [1445, 547] on p "60" at bounding box center [1441, 545] width 16 height 20
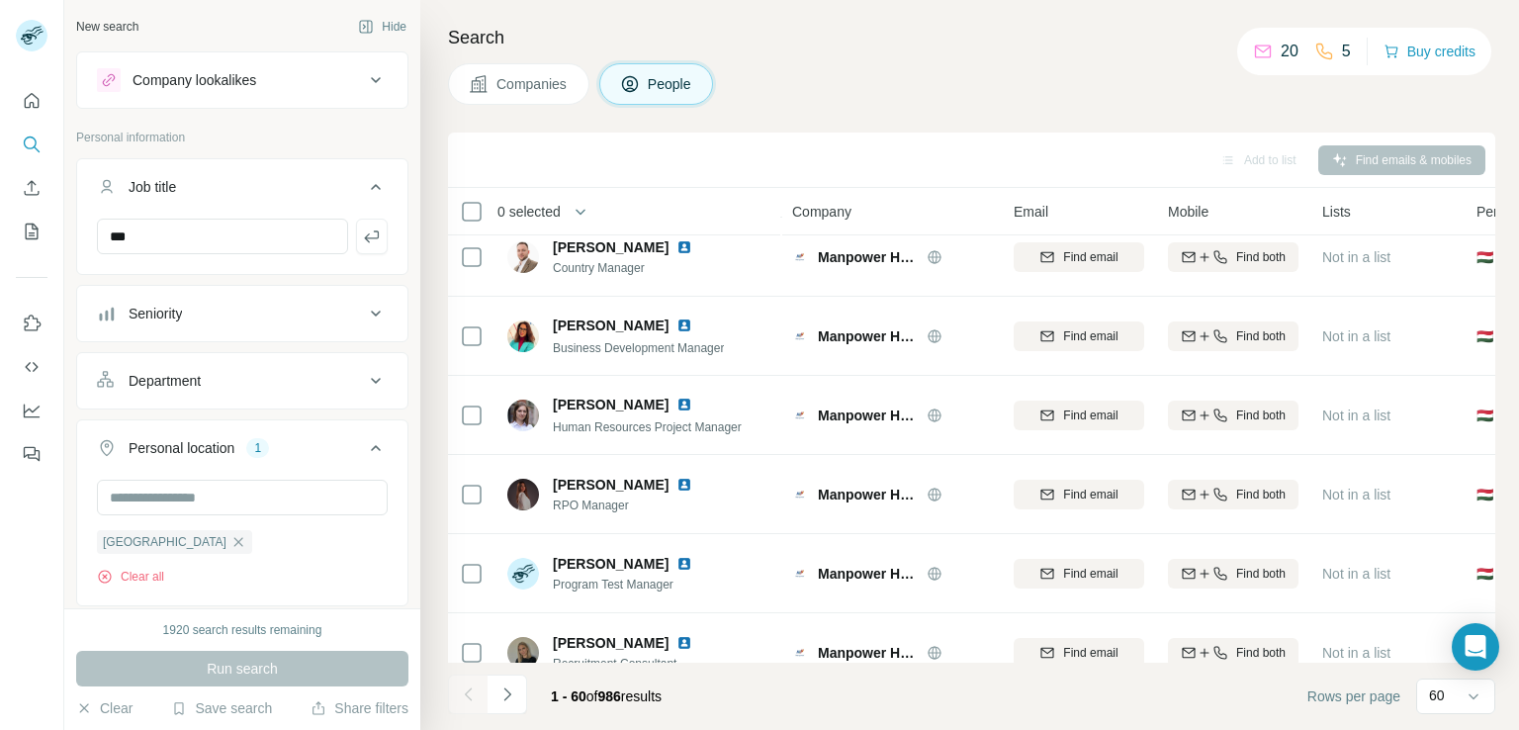
scroll to position [4331, 0]
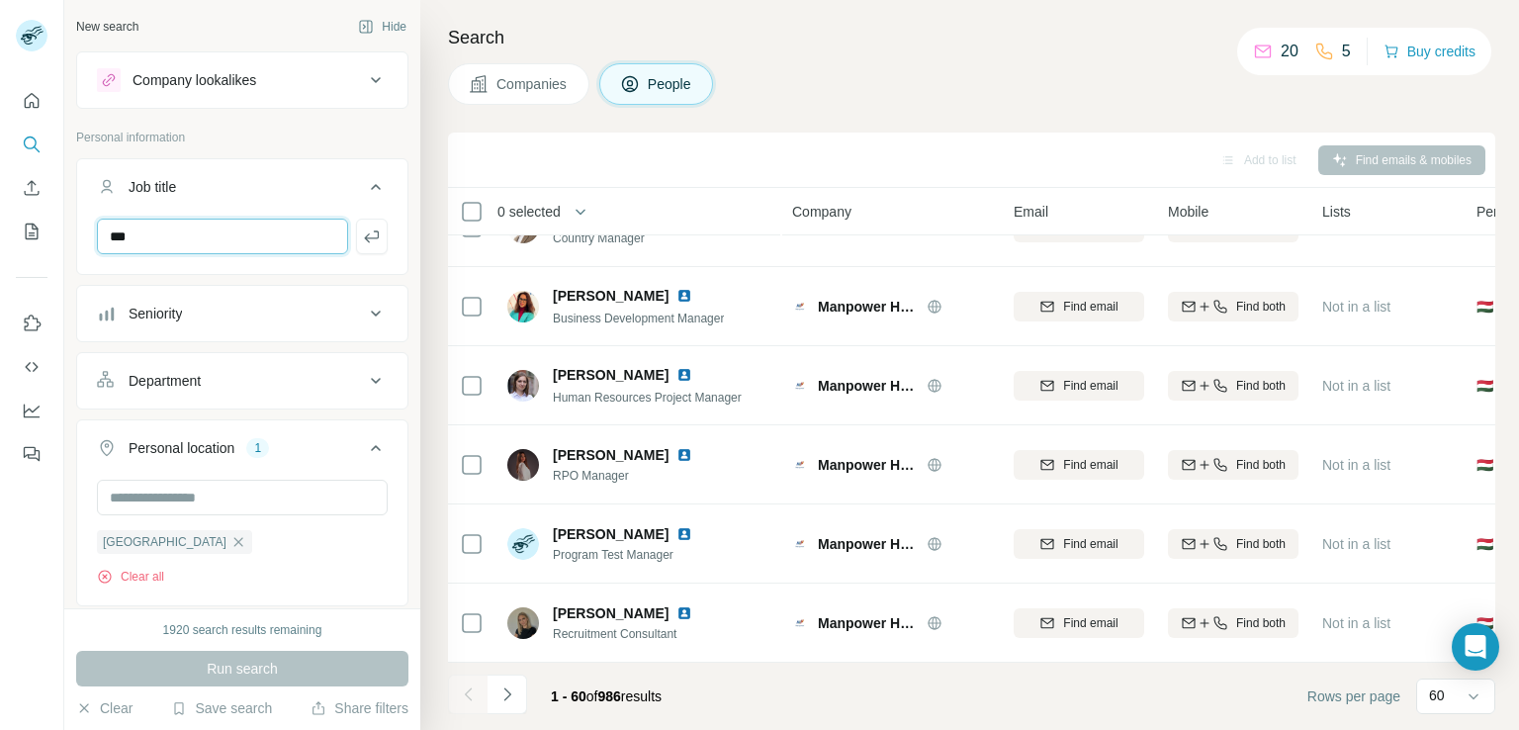
click at [152, 225] on input "***" at bounding box center [222, 237] width 251 height 36
click at [152, 226] on input "***" at bounding box center [222, 237] width 251 height 36
click at [201, 322] on button "Seniority" at bounding box center [242, 313] width 330 height 47
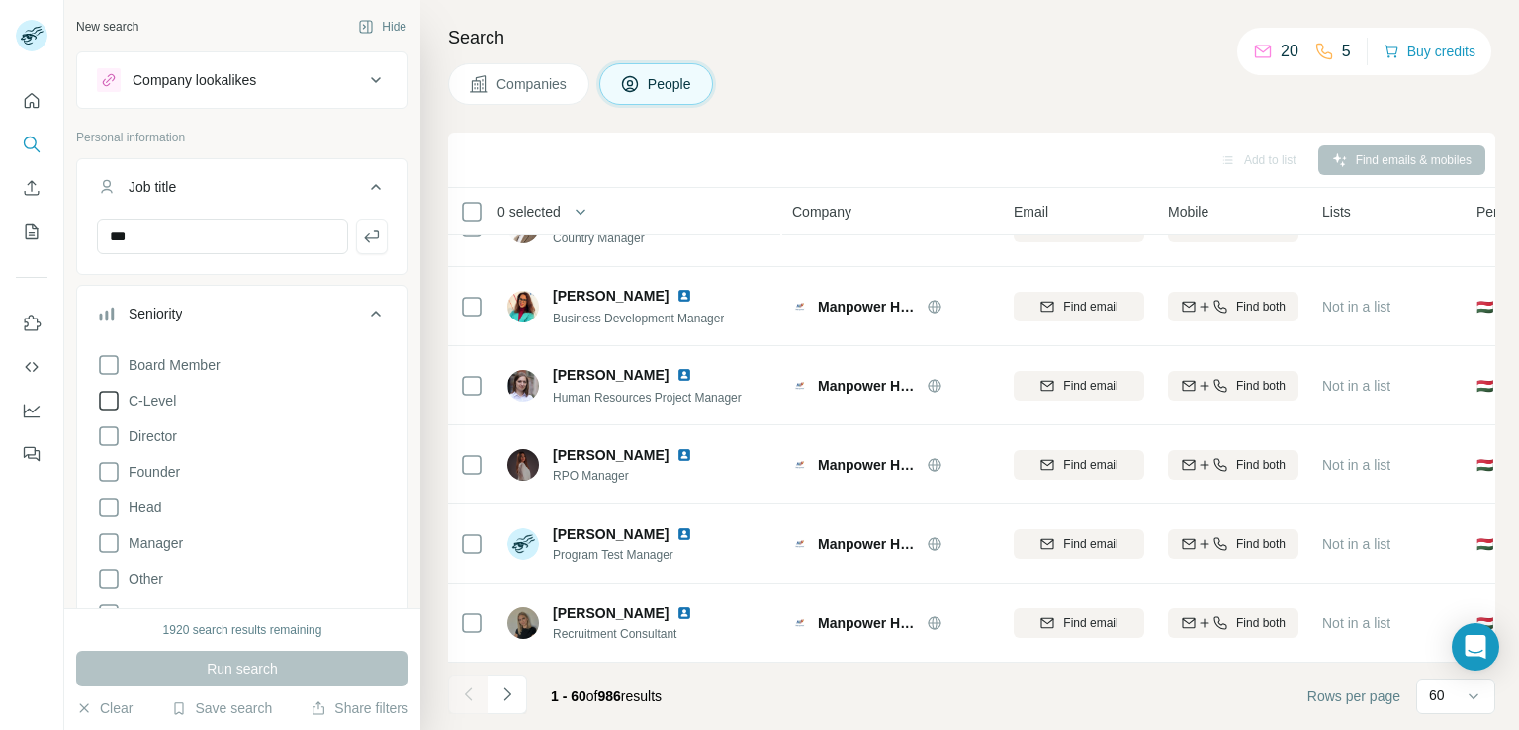
click at [111, 398] on icon at bounding box center [109, 401] width 24 height 24
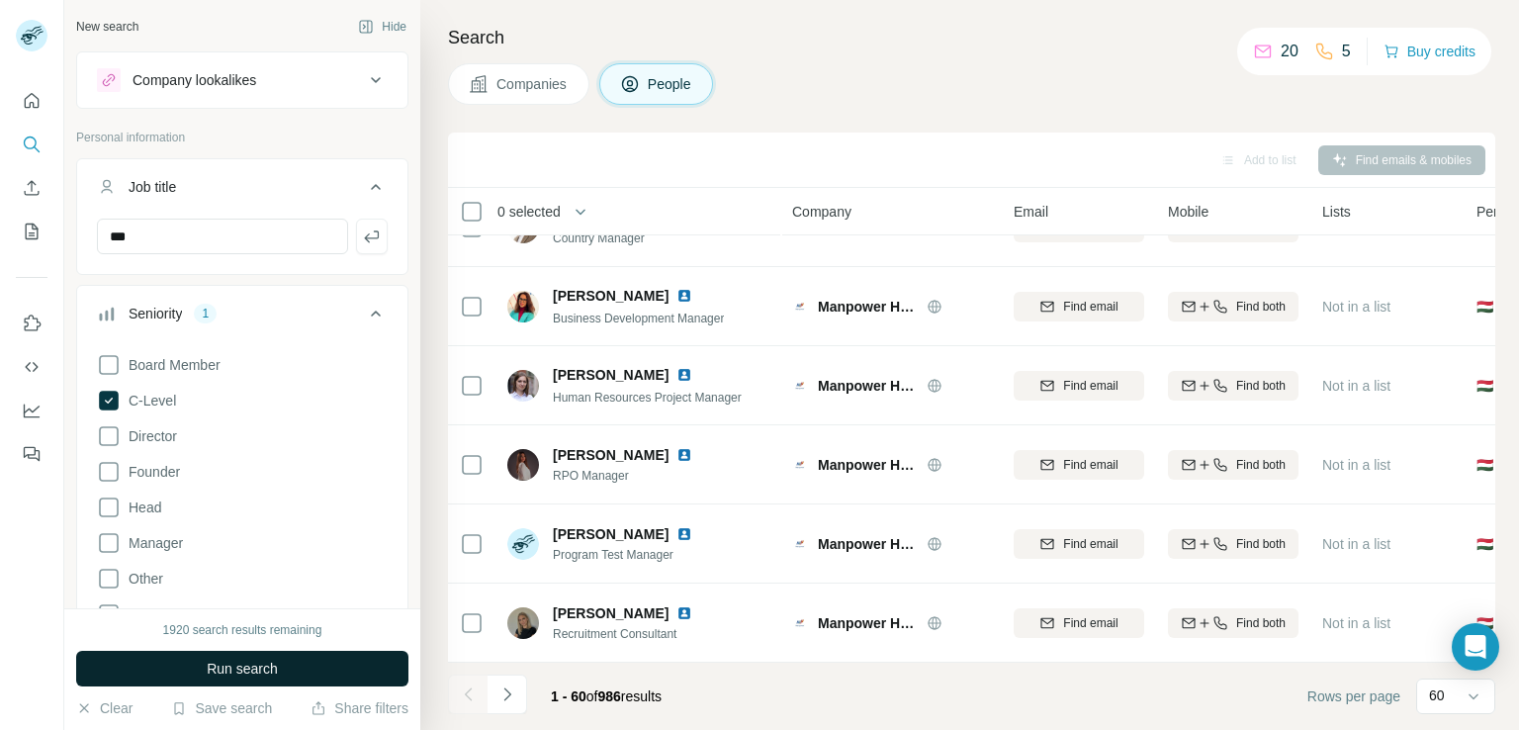
click at [248, 671] on span "Run search" at bounding box center [242, 669] width 71 height 20
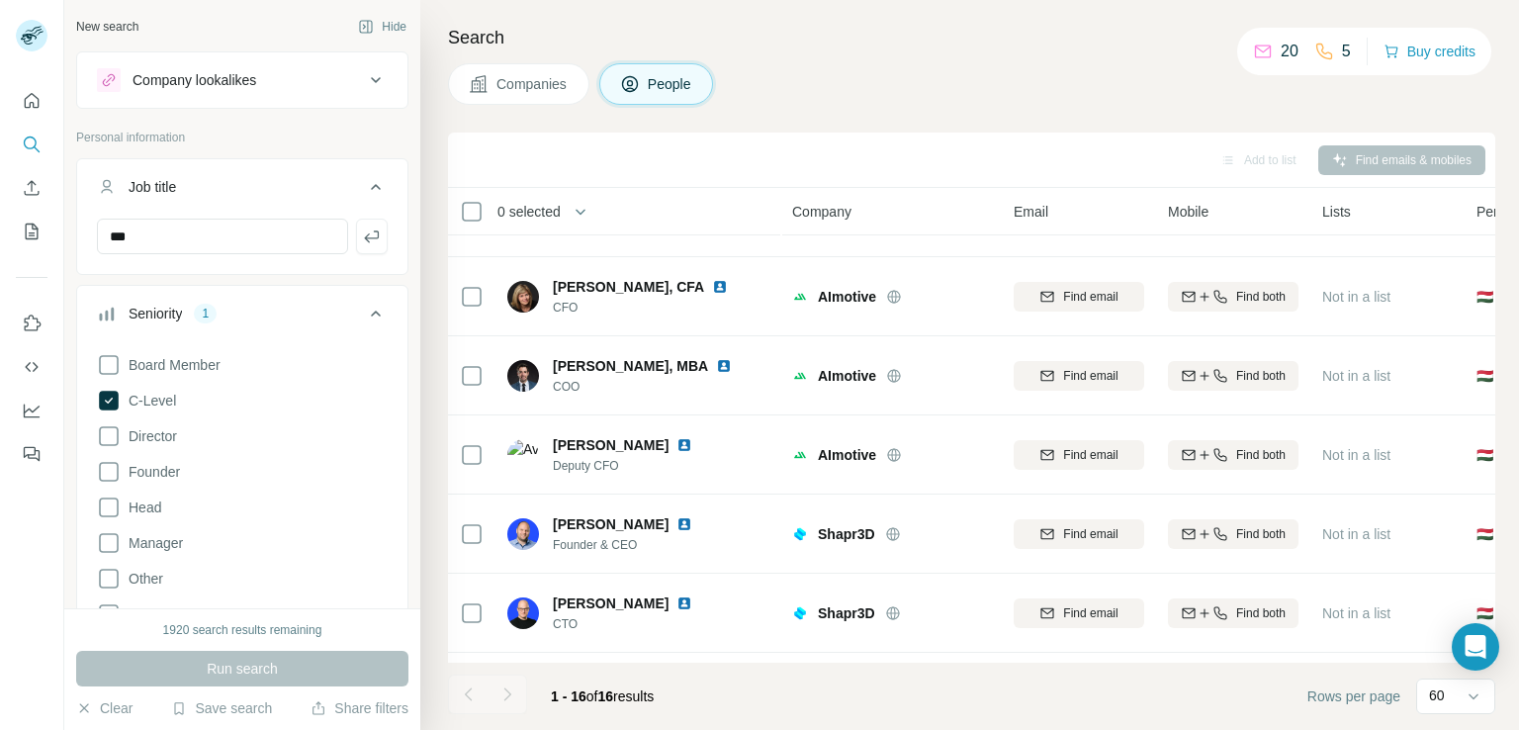
scroll to position [849, 0]
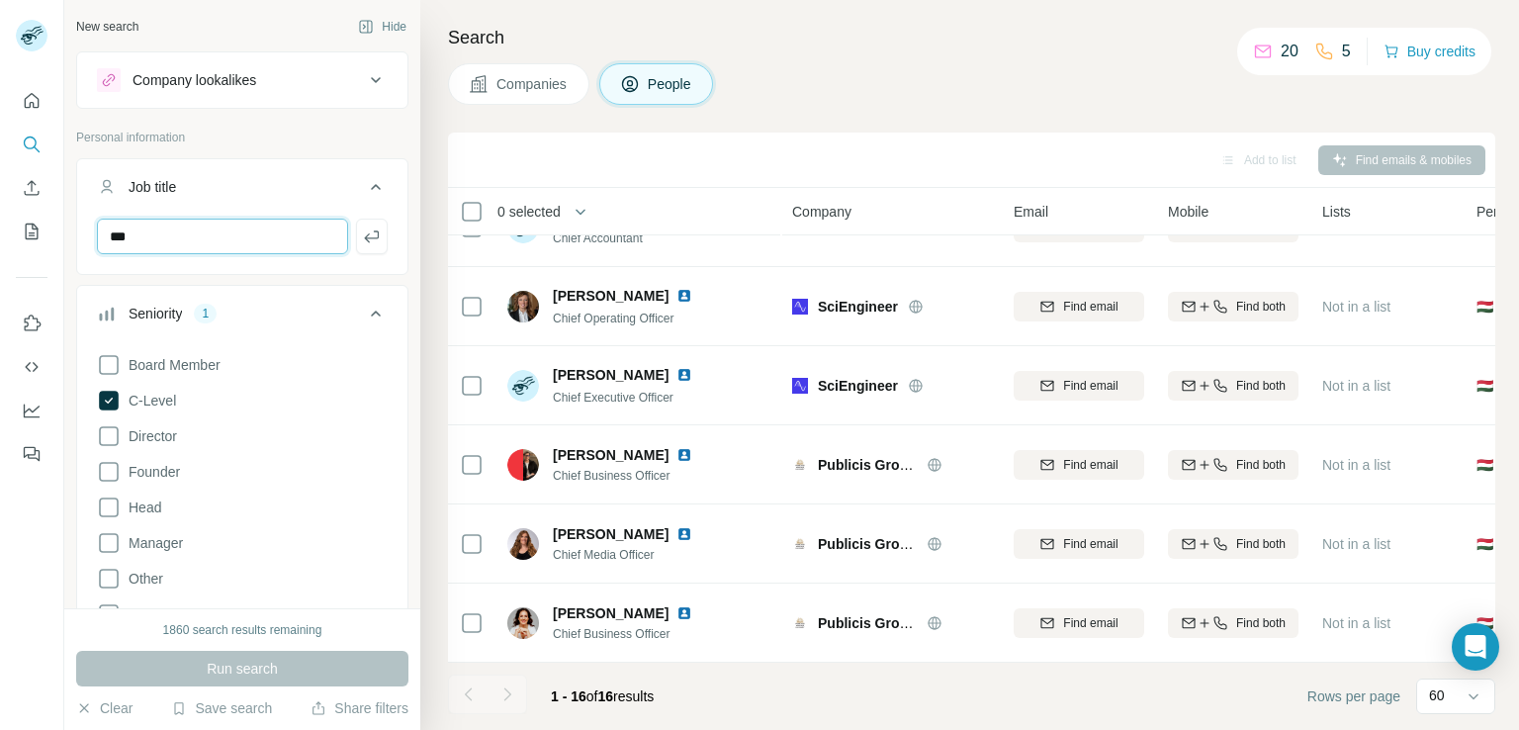
click at [197, 240] on input "***" at bounding box center [222, 237] width 251 height 36
click at [196, 240] on input "***" at bounding box center [222, 237] width 251 height 36
click at [277, 145] on p "Personal information" at bounding box center [242, 138] width 332 height 18
click at [180, 247] on input "text" at bounding box center [222, 237] width 251 height 36
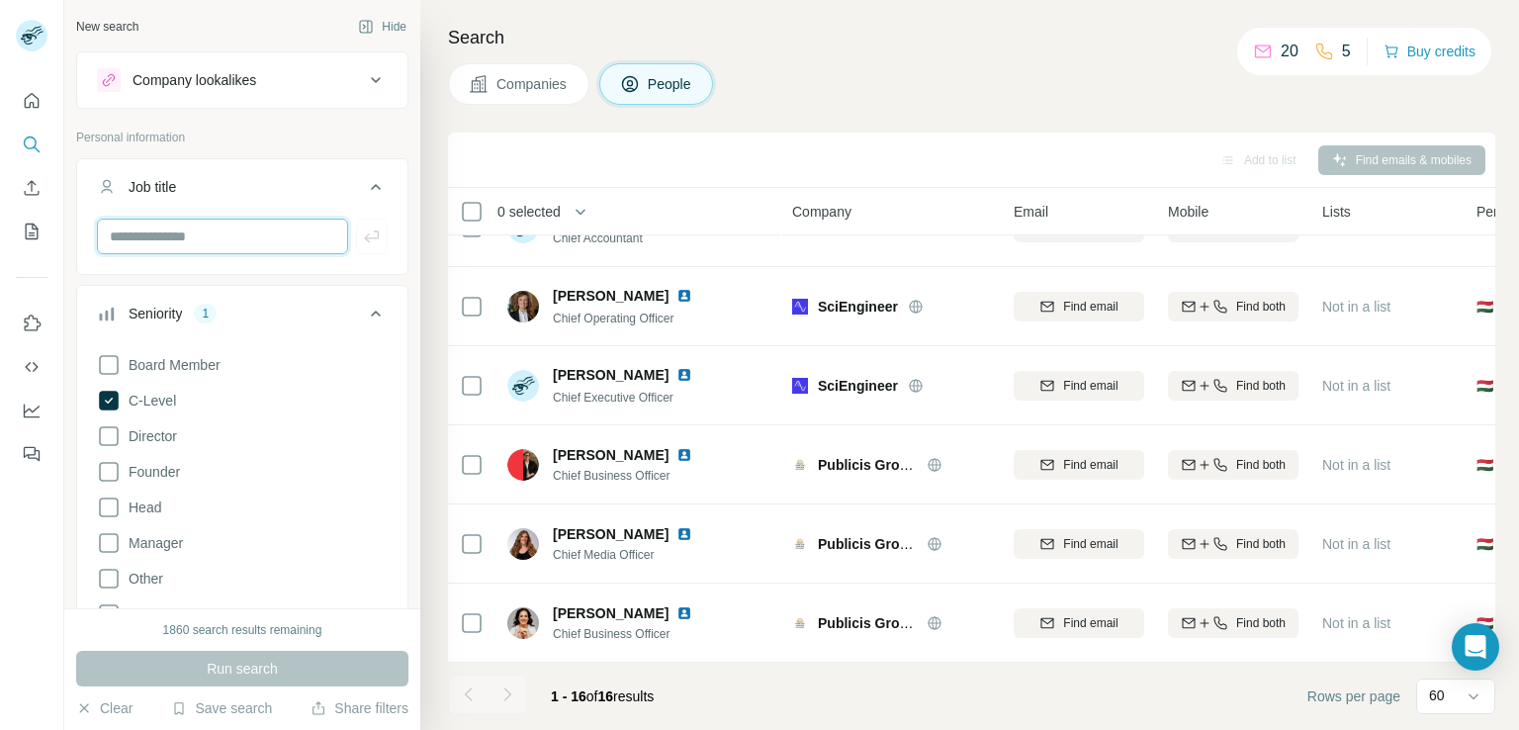
type input "***"
click at [103, 267] on div "***" at bounding box center [242, 244] width 330 height 51
click at [362, 236] on icon "button" at bounding box center [372, 237] width 20 height 20
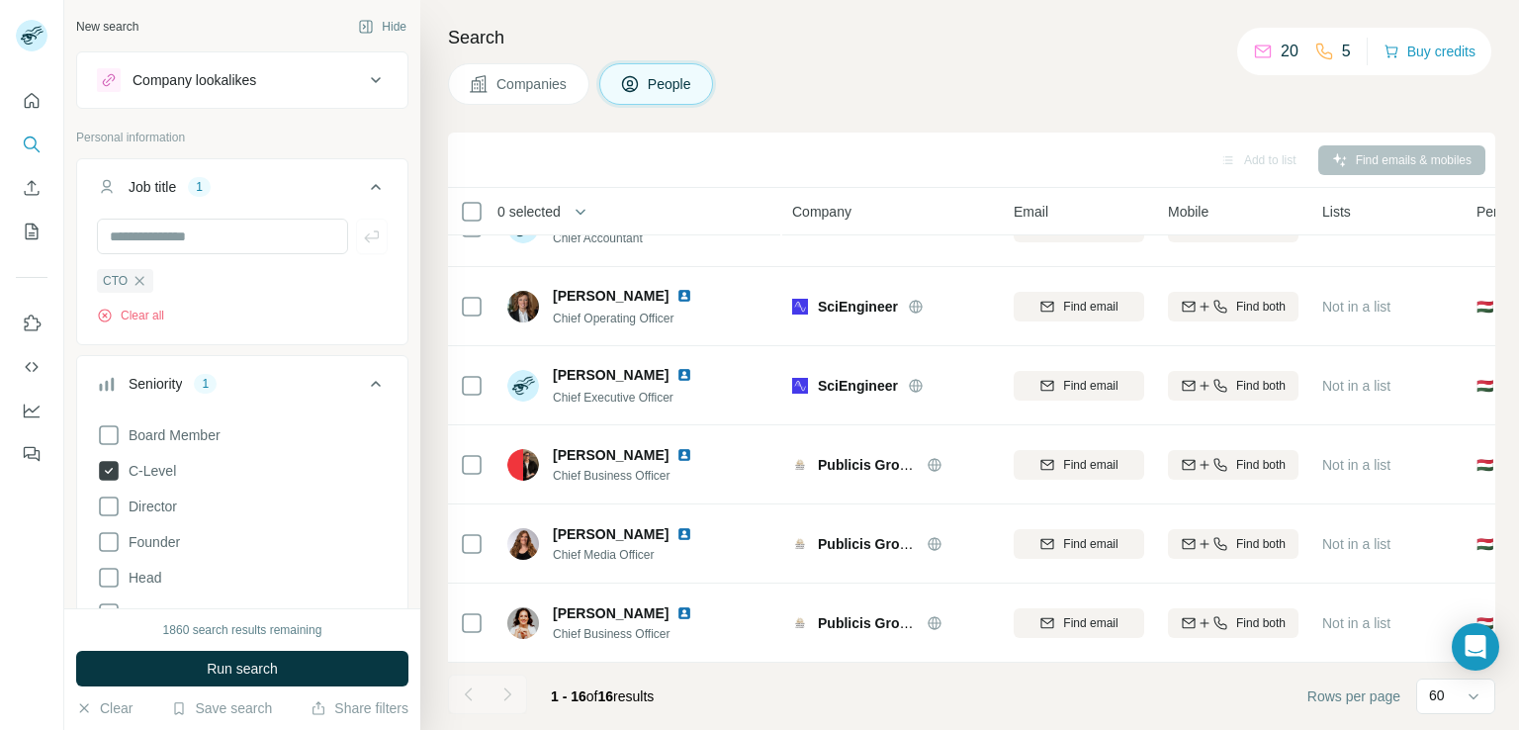
click at [110, 474] on icon at bounding box center [109, 471] width 20 height 20
click at [229, 667] on span "Run search" at bounding box center [242, 669] width 71 height 20
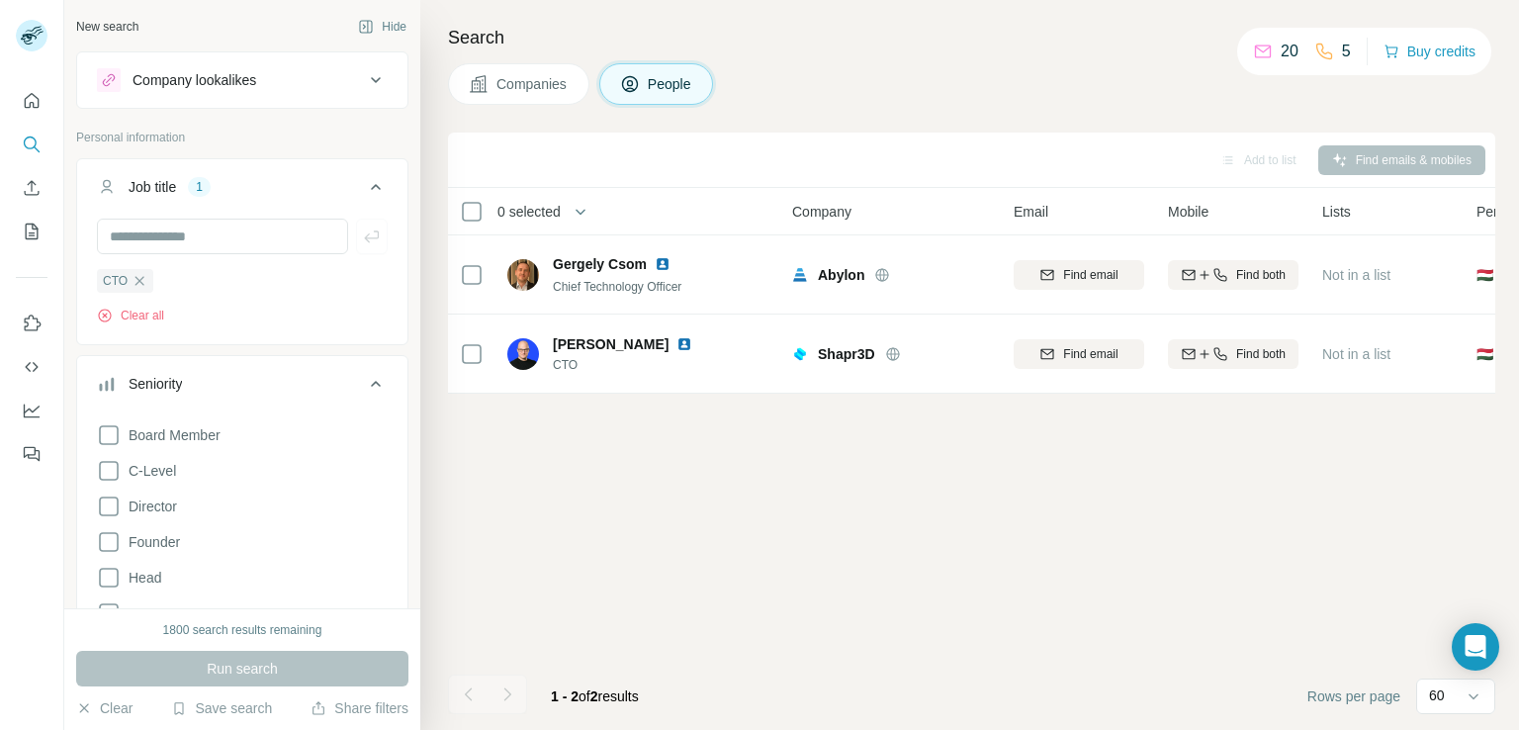
click at [145, 284] on icon "button" at bounding box center [140, 281] width 16 height 16
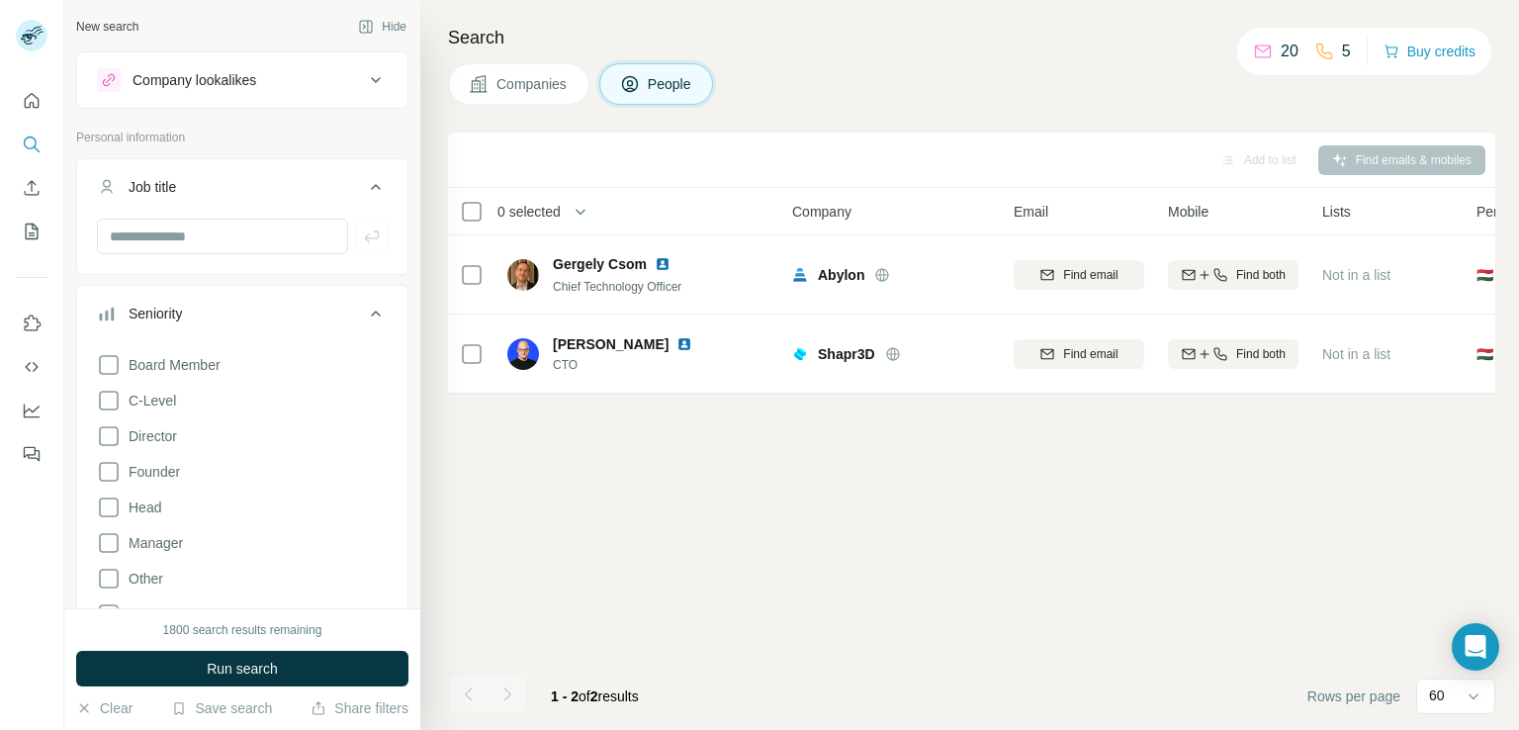
click at [848, 589] on div "Add to list Find emails & mobiles 0 selected People Company Email Mobile Lists …" at bounding box center [972, 431] width 1048 height 597
click at [119, 392] on icon at bounding box center [109, 401] width 24 height 24
click at [279, 667] on button "Run search" at bounding box center [242, 669] width 332 height 36
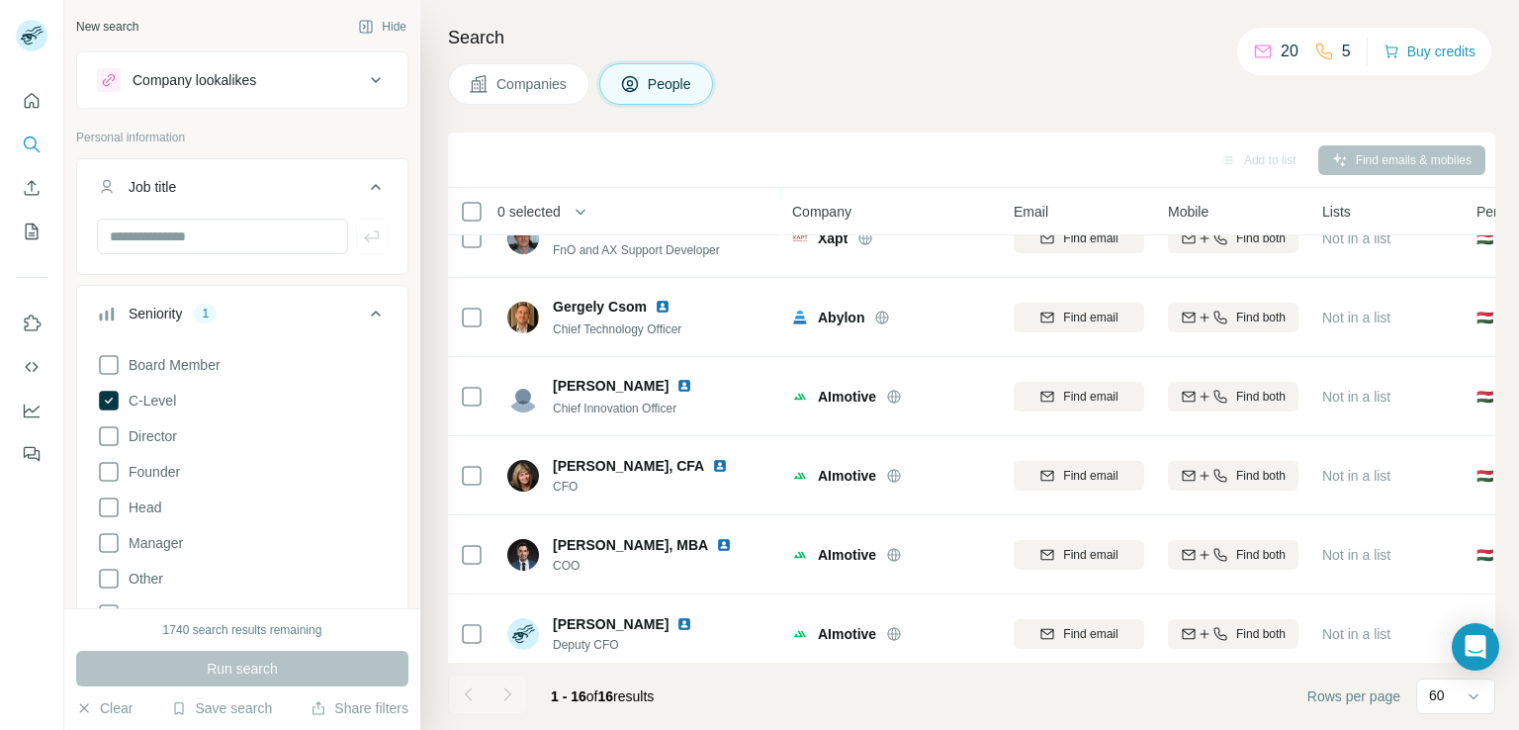
scroll to position [198, 0]
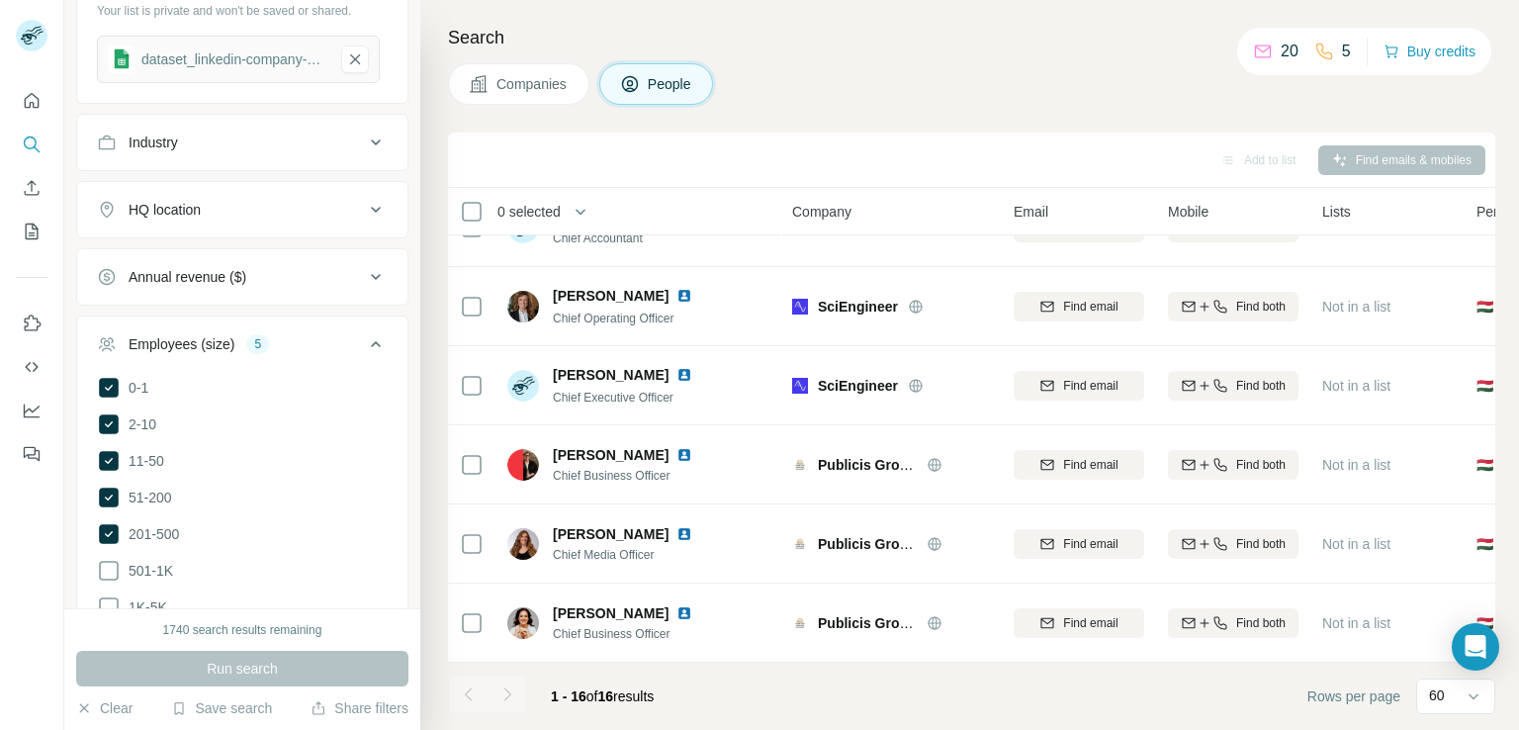
scroll to position [1286, 0]
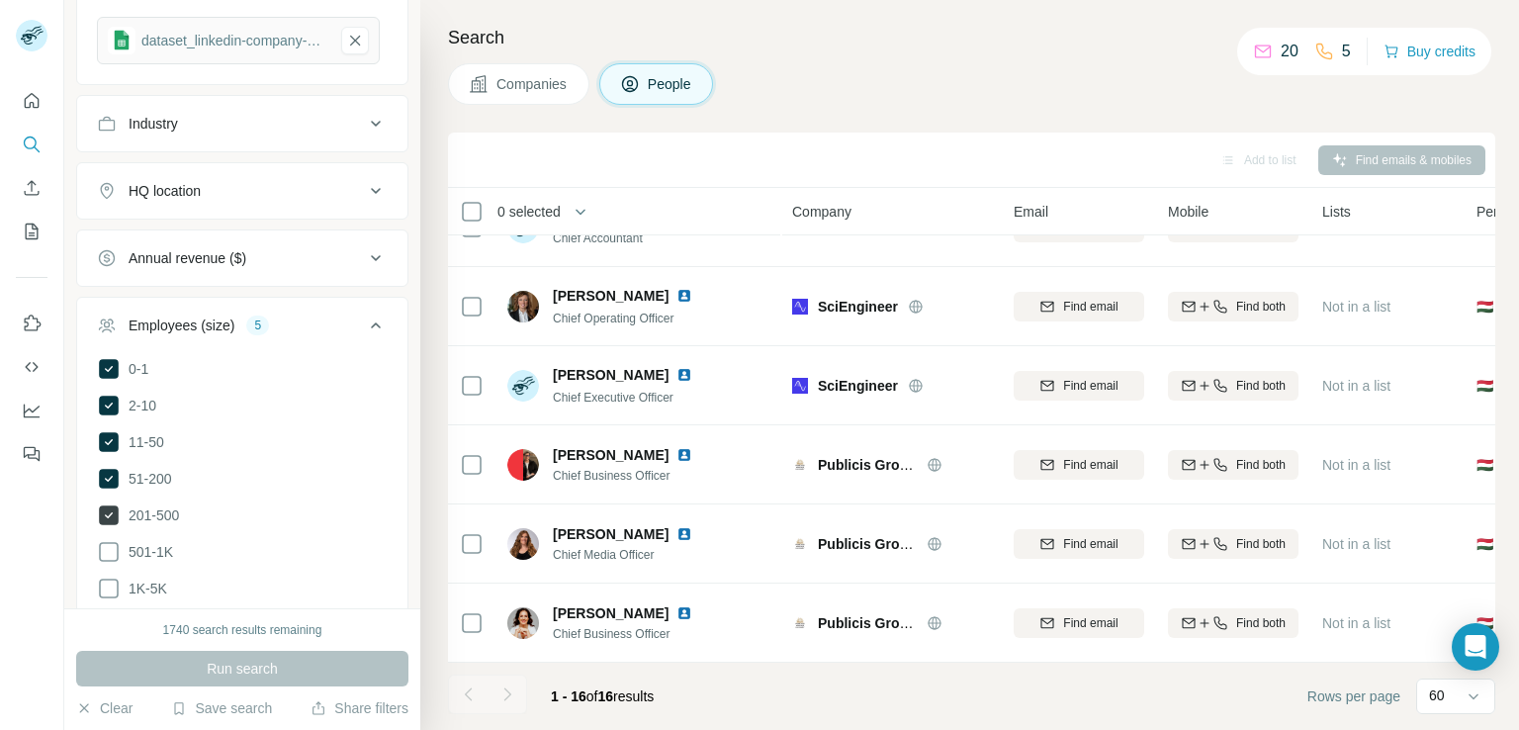
click at [114, 507] on icon at bounding box center [109, 515] width 20 height 20
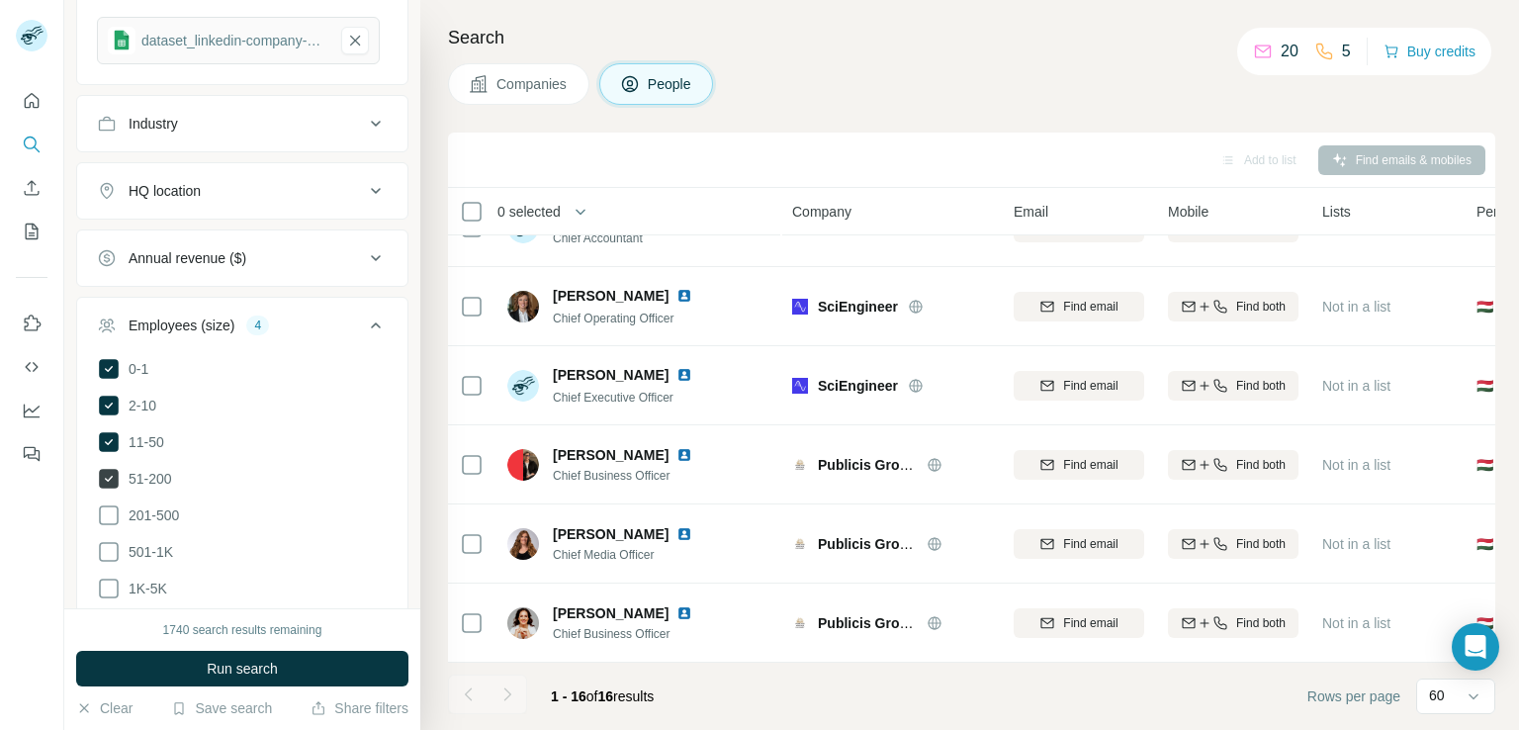
click at [107, 477] on icon at bounding box center [109, 479] width 8 height 6
click at [111, 440] on icon at bounding box center [109, 442] width 20 height 20
click at [107, 407] on icon at bounding box center [109, 406] width 20 height 20
click at [216, 676] on span "Run search" at bounding box center [242, 669] width 71 height 20
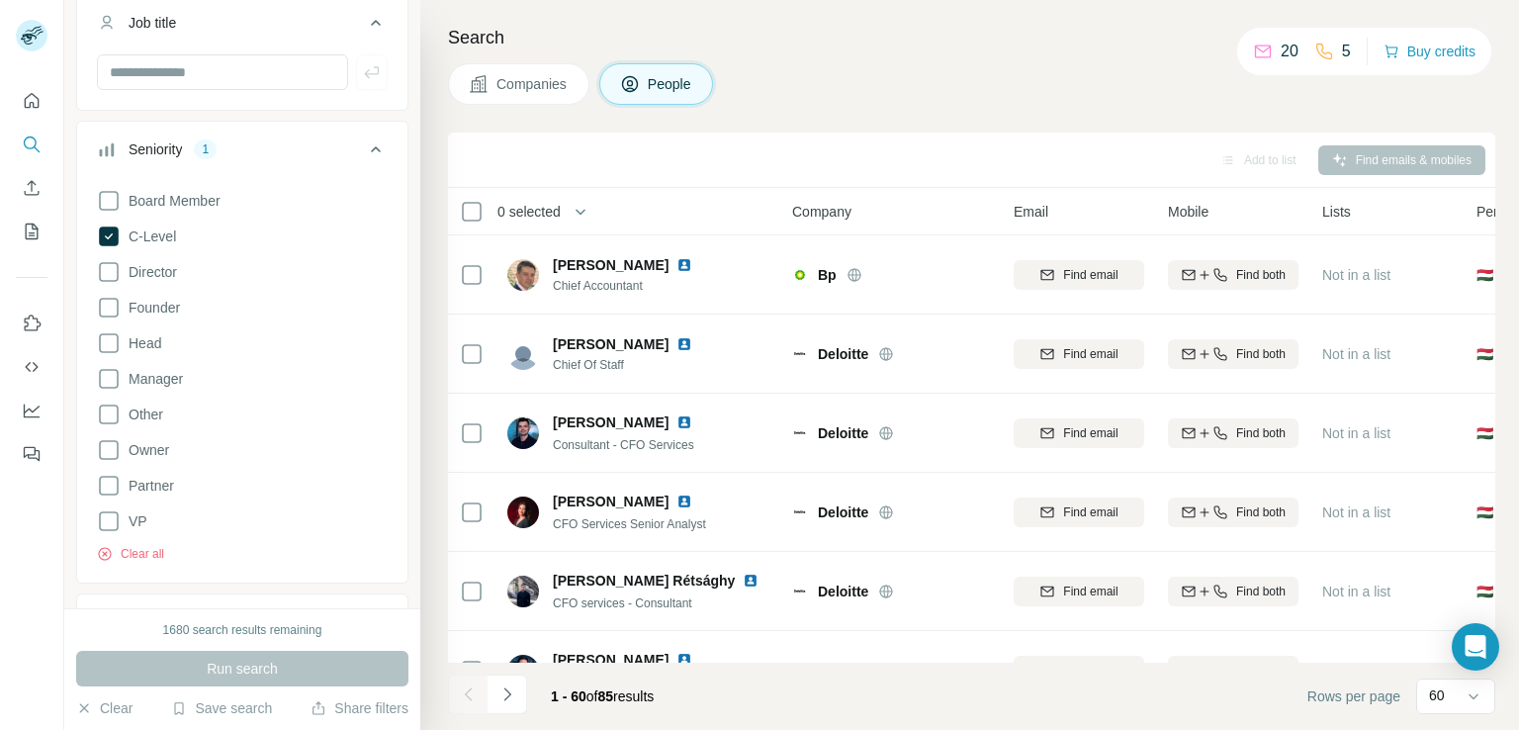
scroll to position [198, 0]
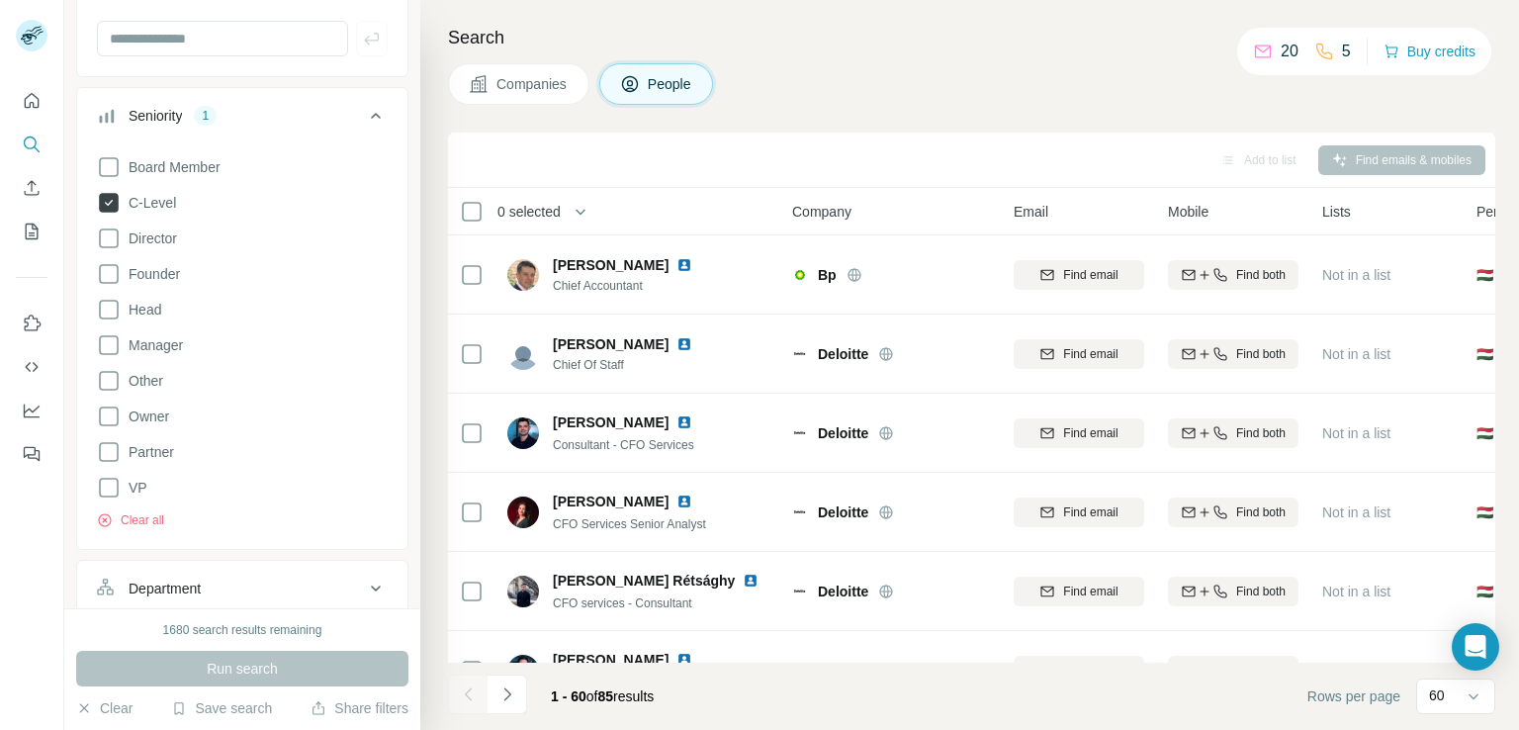
click at [107, 201] on icon at bounding box center [109, 203] width 20 height 20
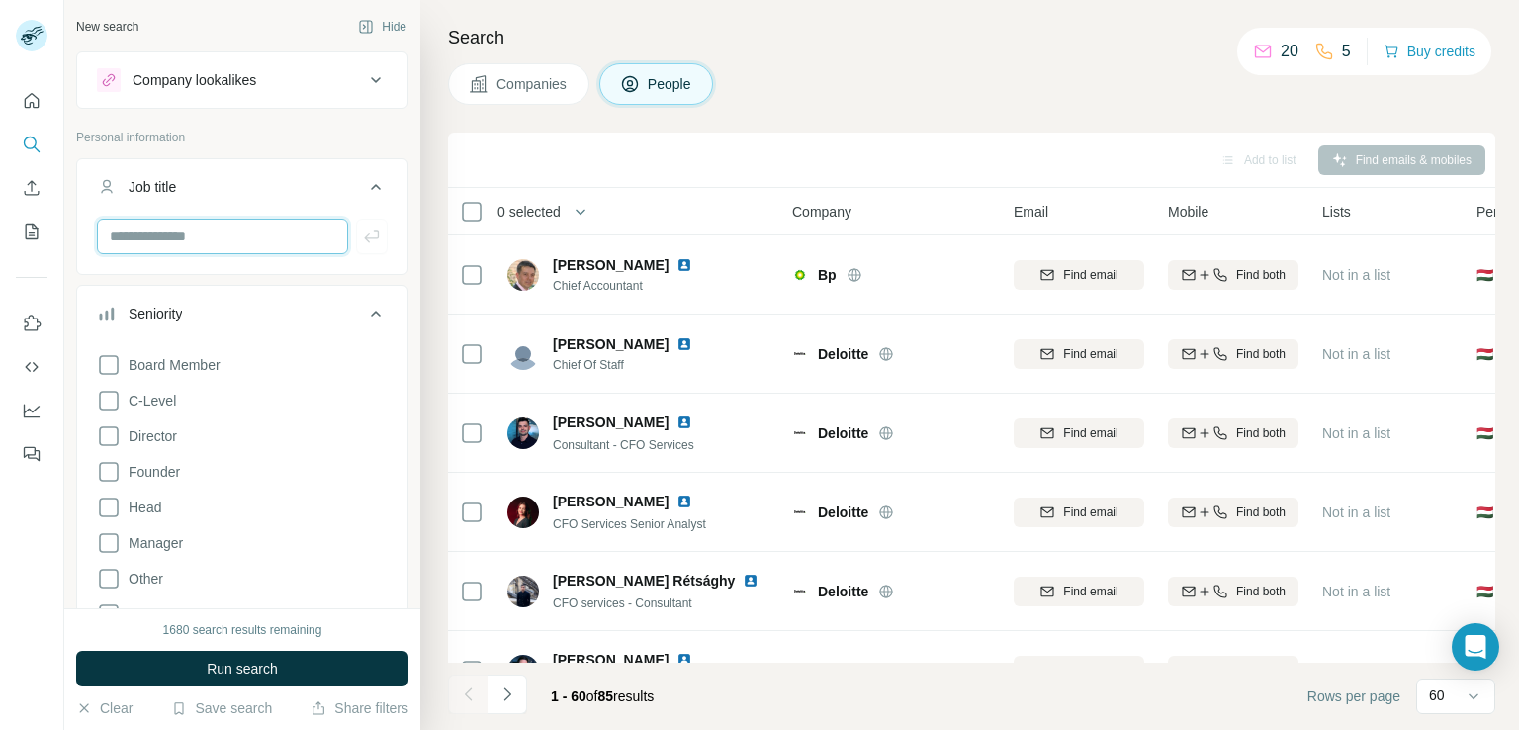
click at [172, 246] on input "text" at bounding box center [222, 237] width 251 height 36
paste input "***"
type input "***"
click at [233, 242] on input "text" at bounding box center [222, 237] width 251 height 36
paste input "**********"
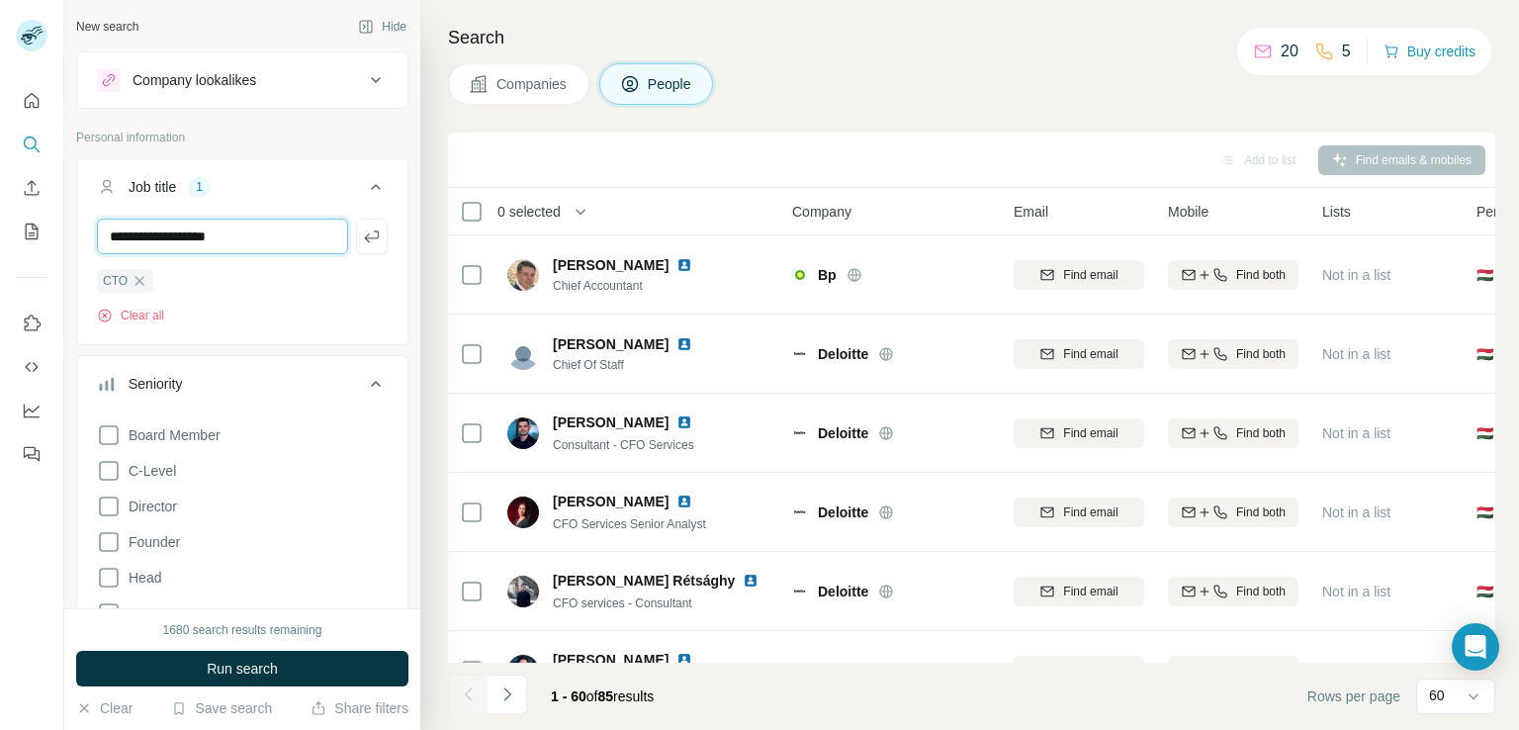
type input "**********"
type input "**"
click at [288, 281] on icon "button" at bounding box center [290, 281] width 16 height 16
click at [199, 242] on input "text" at bounding box center [222, 237] width 251 height 36
type input "*"
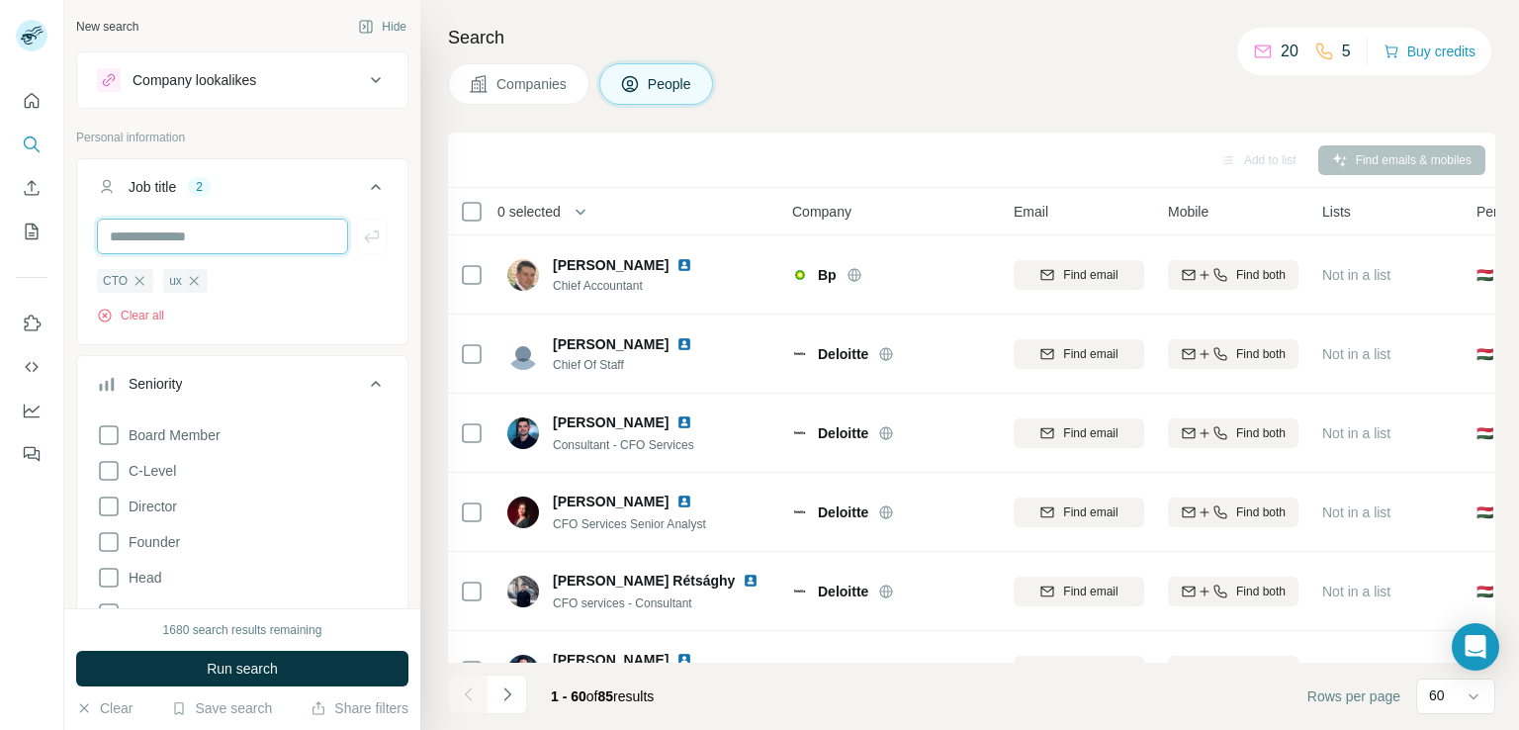
paste input "*******"
type input "*"
type input "*******"
click at [195, 222] on input "text" at bounding box center [222, 237] width 251 height 36
paste input "**********"
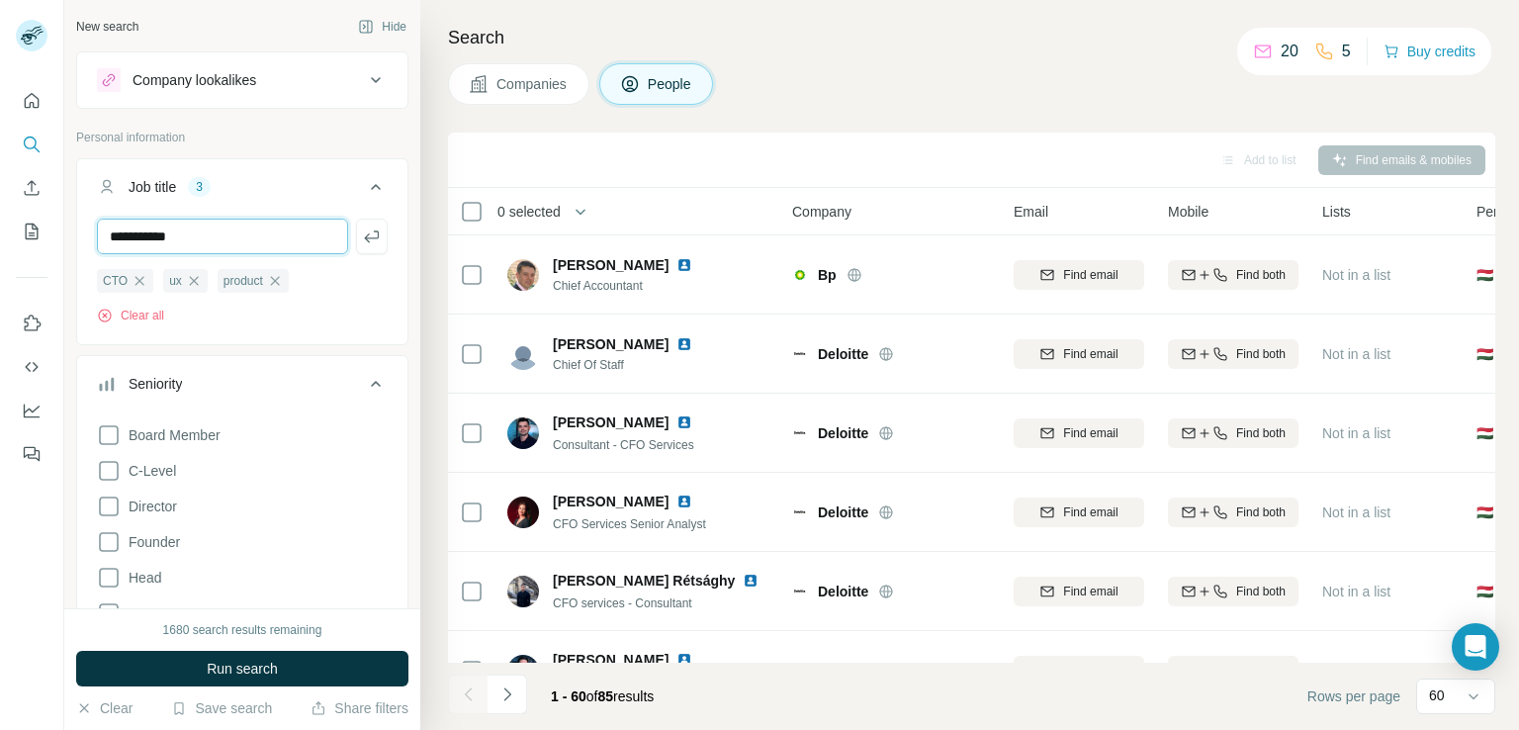
type input "**********"
type input "***"
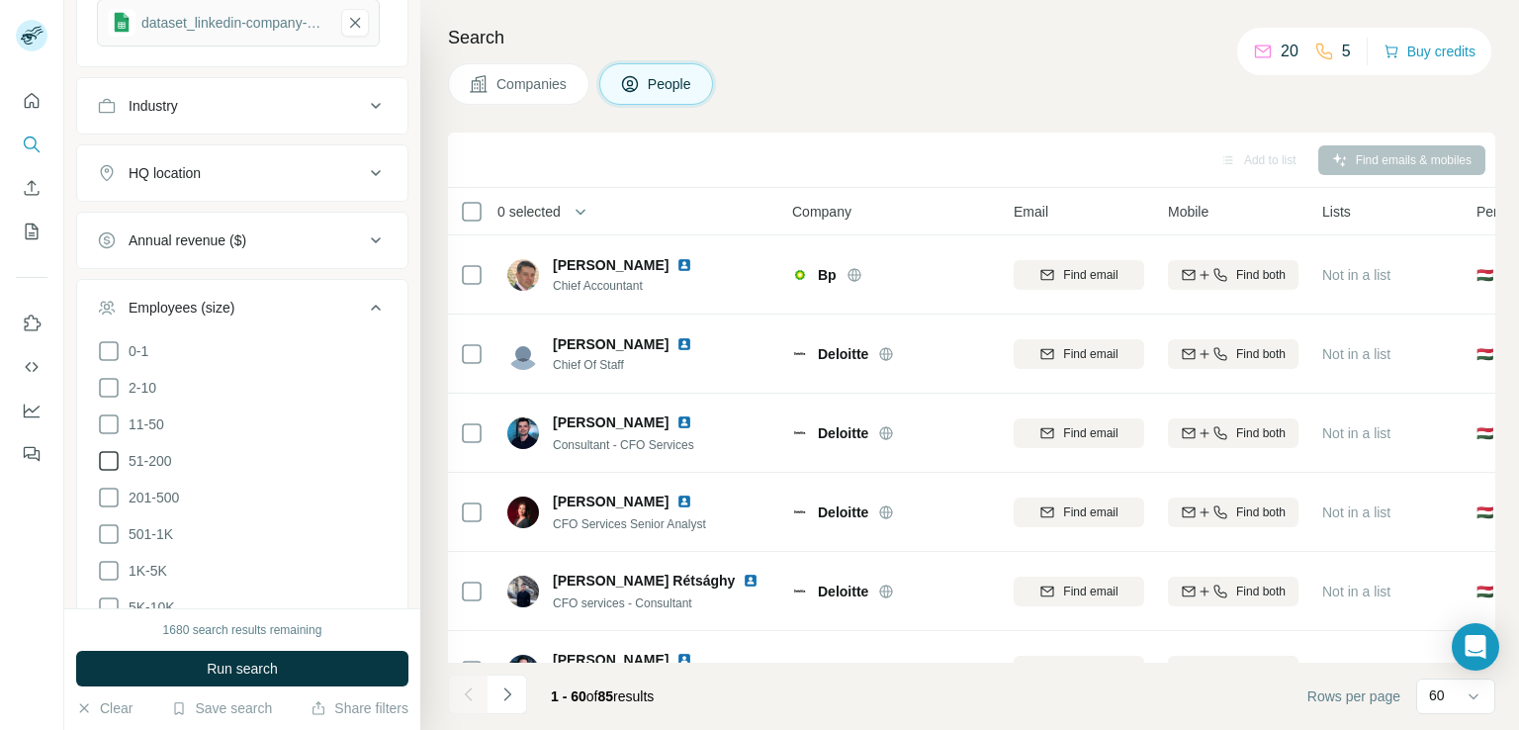
scroll to position [1484, 0]
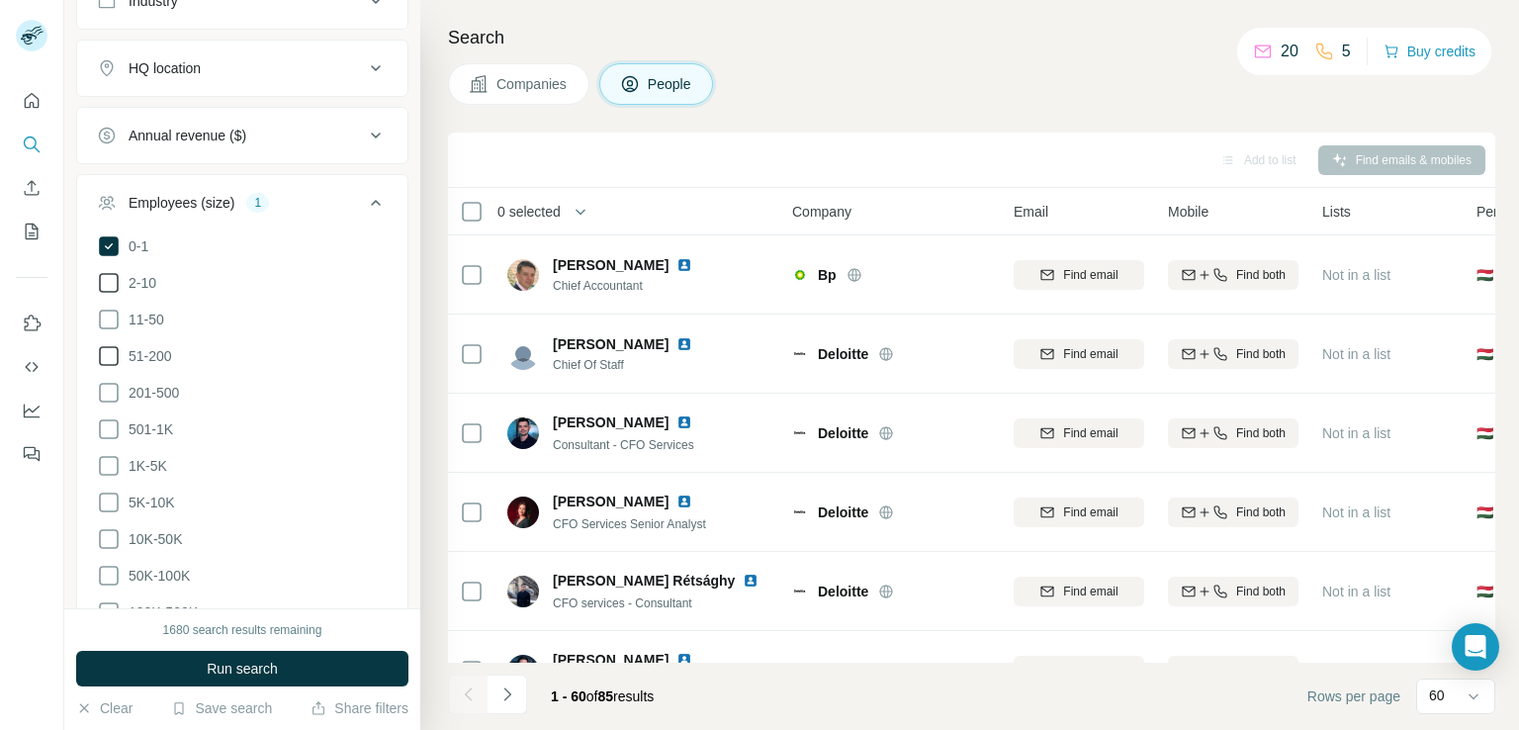
click at [107, 281] on icon at bounding box center [109, 283] width 24 height 24
click at [115, 313] on icon at bounding box center [109, 320] width 24 height 24
click at [106, 349] on icon at bounding box center [109, 356] width 24 height 24
click at [106, 390] on icon at bounding box center [109, 393] width 24 height 24
click at [265, 666] on span "Run search" at bounding box center [242, 669] width 71 height 20
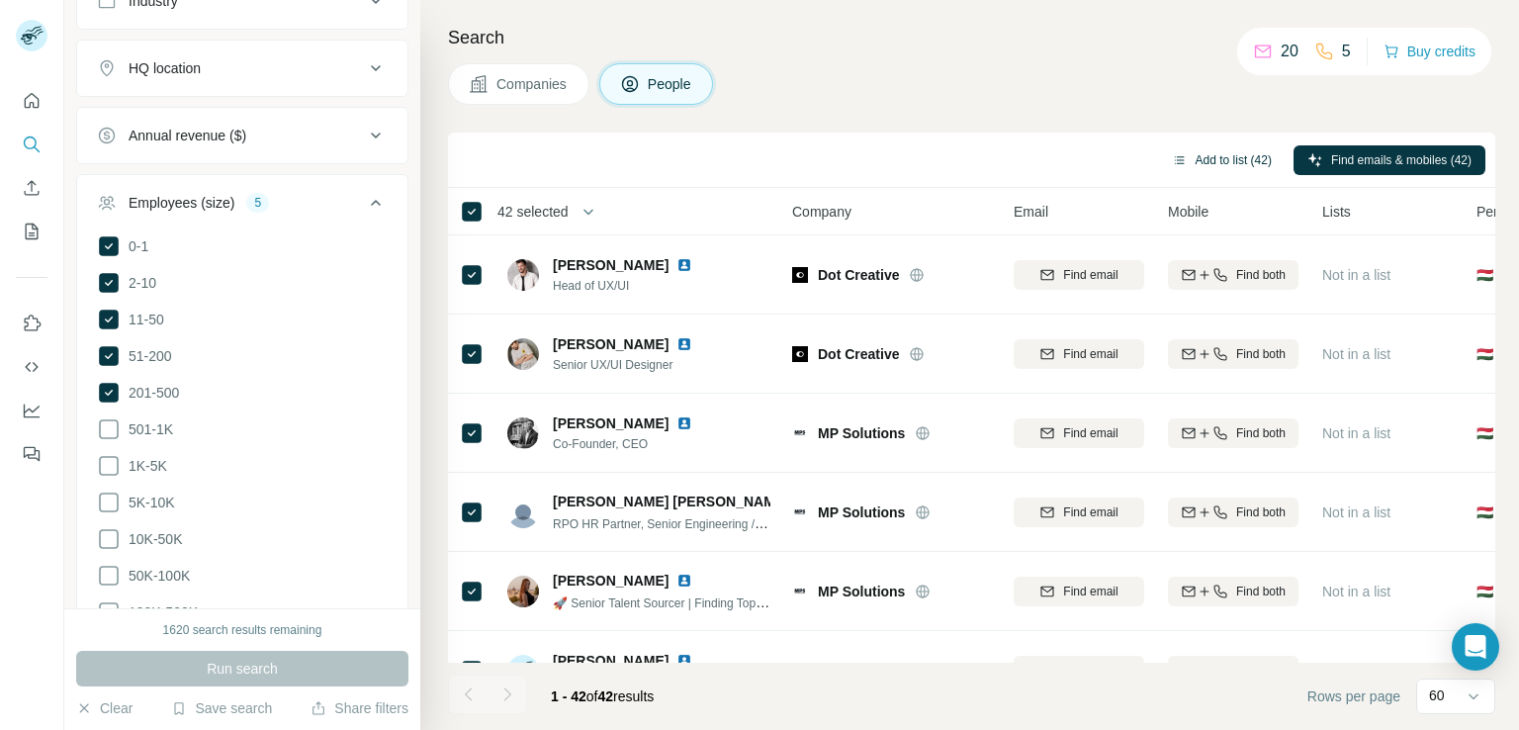
click at [1213, 155] on button "Add to list (42)" at bounding box center [1222, 160] width 128 height 30
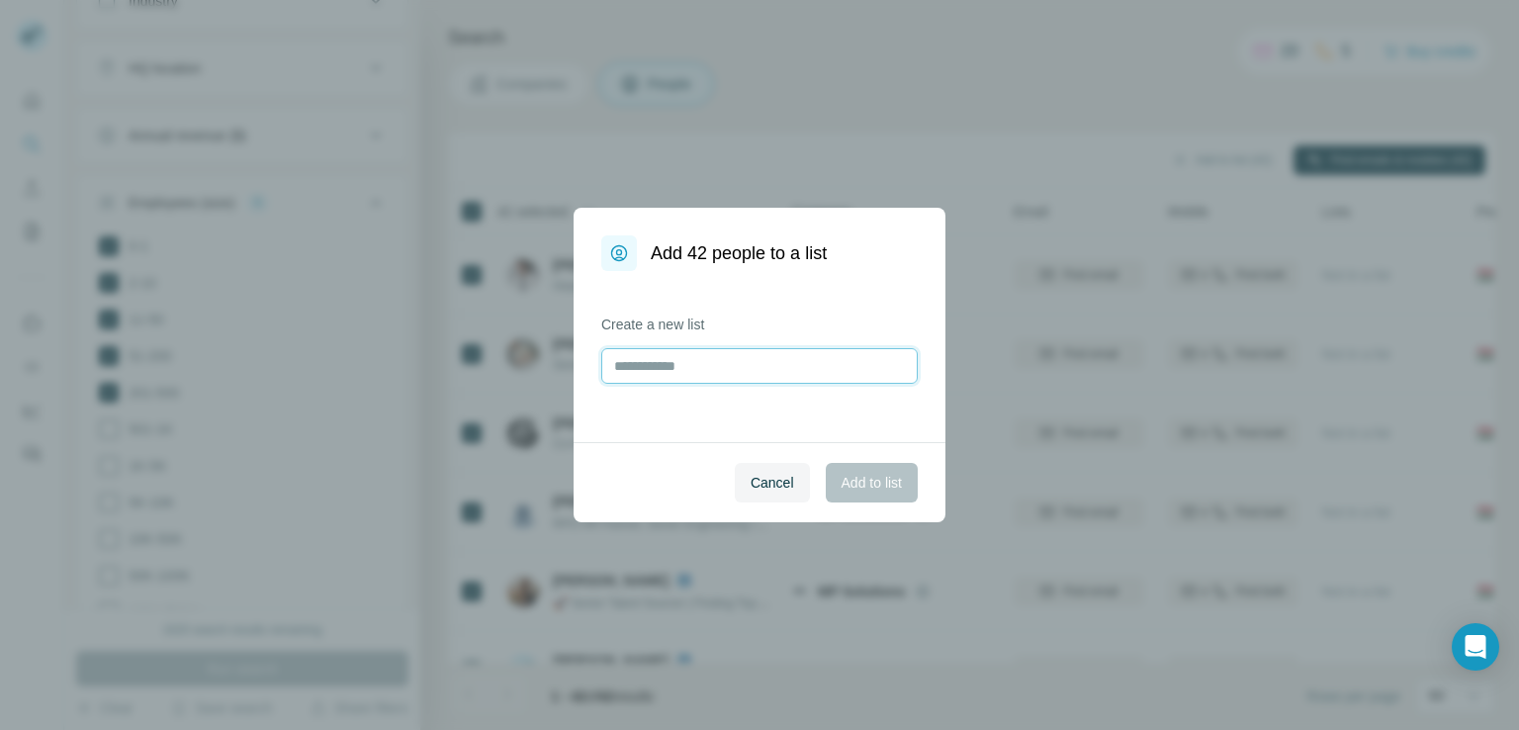
click at [689, 353] on input "text" at bounding box center [759, 366] width 317 height 36
type input "******"
click at [853, 488] on span "Add to list" at bounding box center [872, 483] width 60 height 20
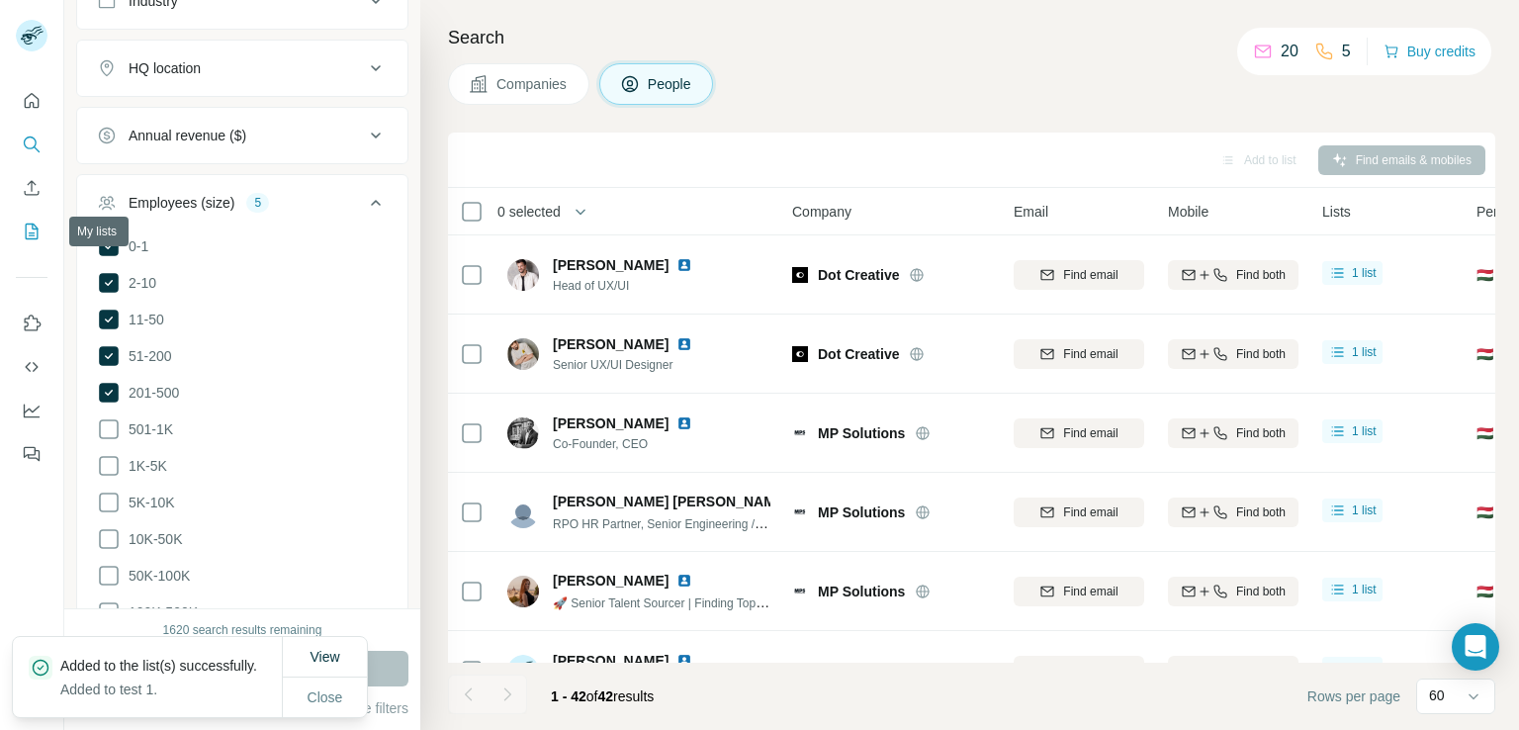
click at [33, 223] on icon "My lists" at bounding box center [32, 232] width 20 height 20
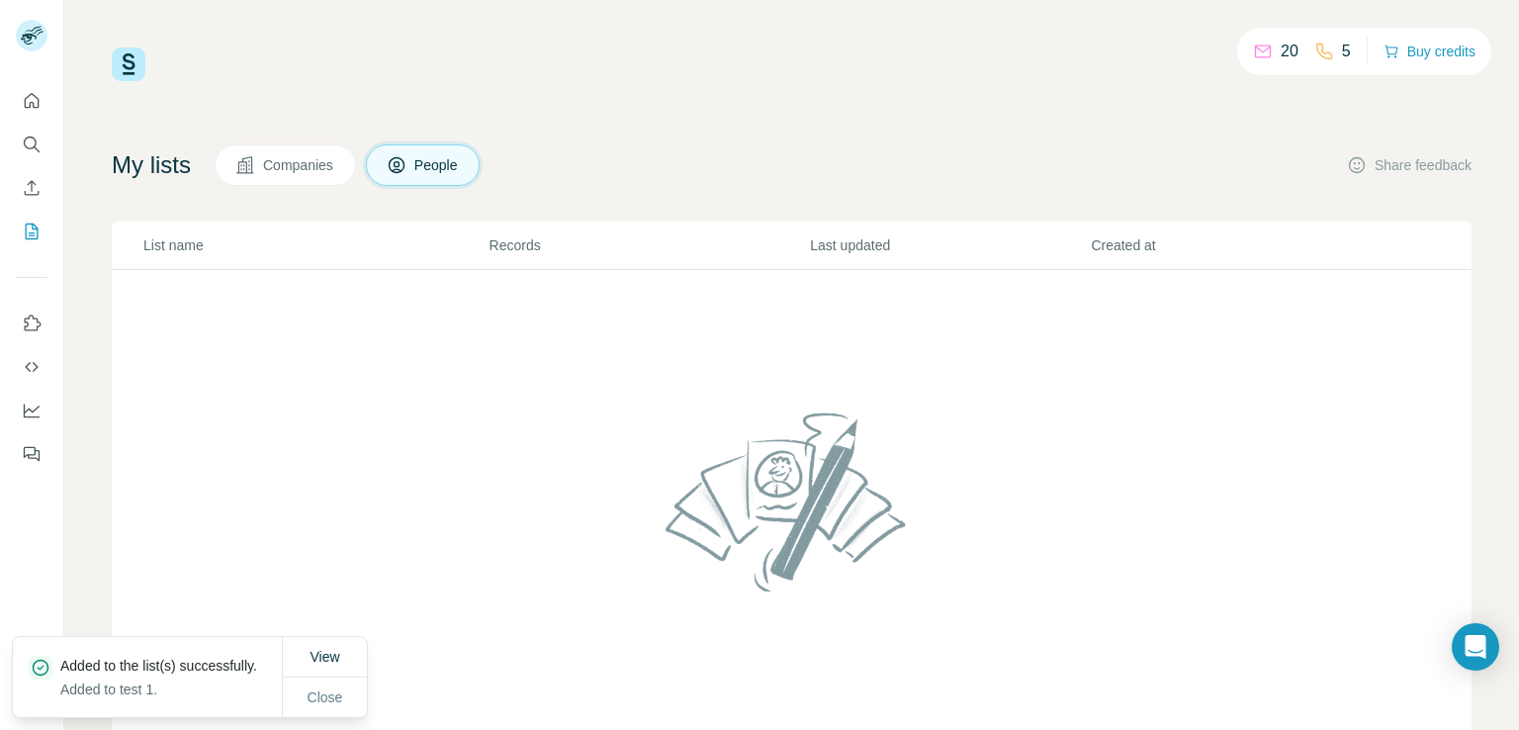
click at [261, 164] on button "Companies" at bounding box center [285, 165] width 141 height 42
click at [499, 154] on div "My lists Companies People Share feedback" at bounding box center [792, 165] width 1360 height 42
click at [417, 163] on span "People" at bounding box center [437, 165] width 46 height 20
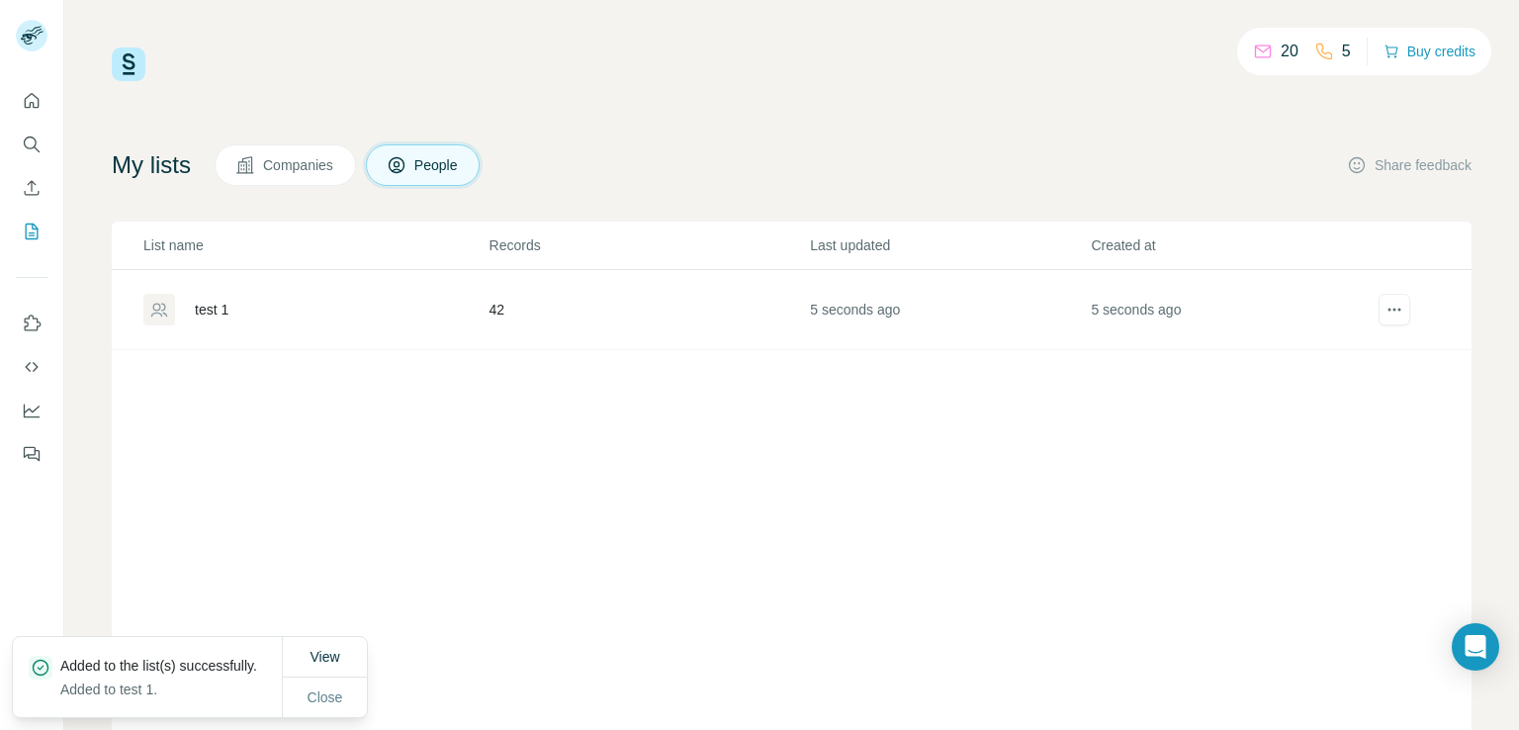
click at [284, 306] on div "test 1" at bounding box center [315, 310] width 344 height 32
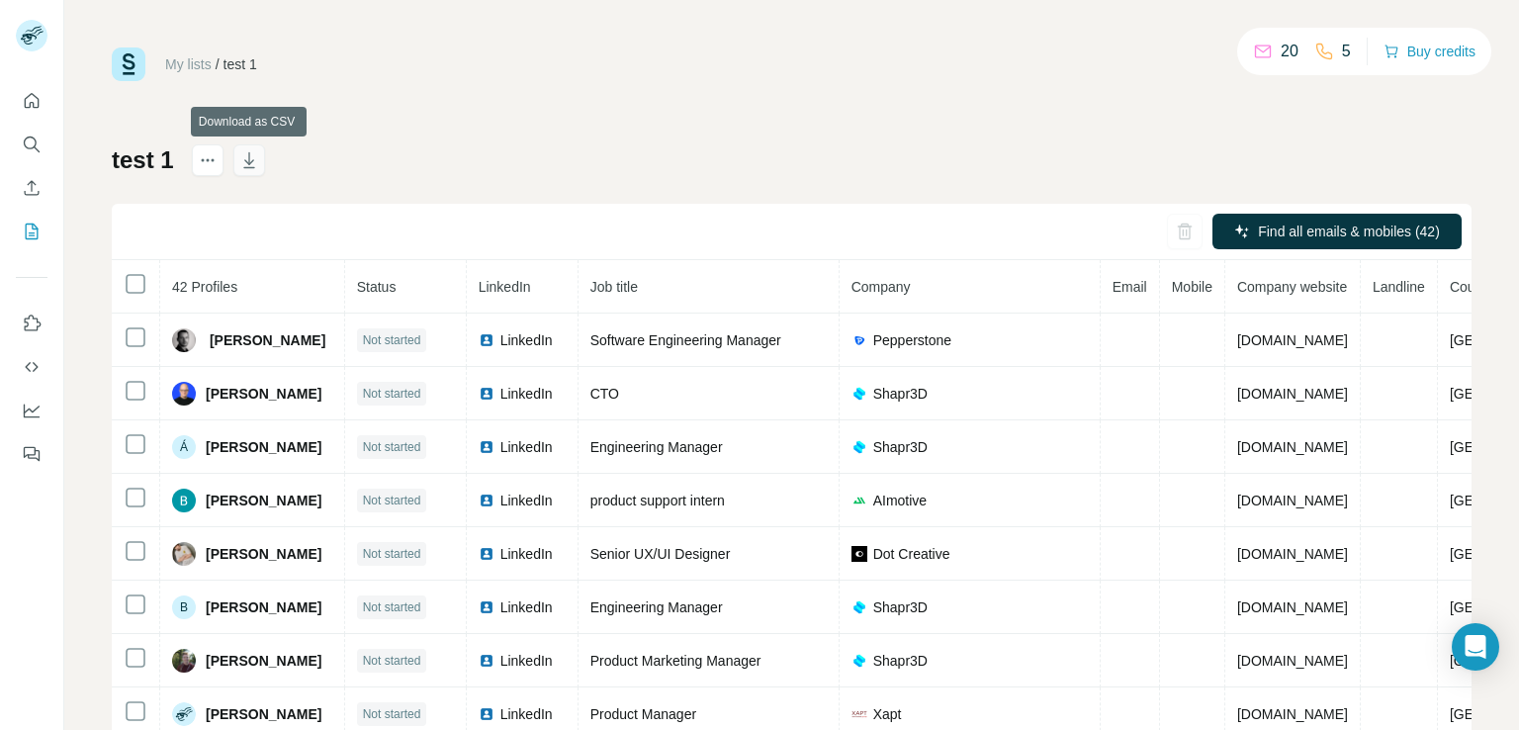
click at [249, 158] on icon "button" at bounding box center [249, 160] width 20 height 20
